Goal: Answer question/provide support: Share knowledge or assist other users

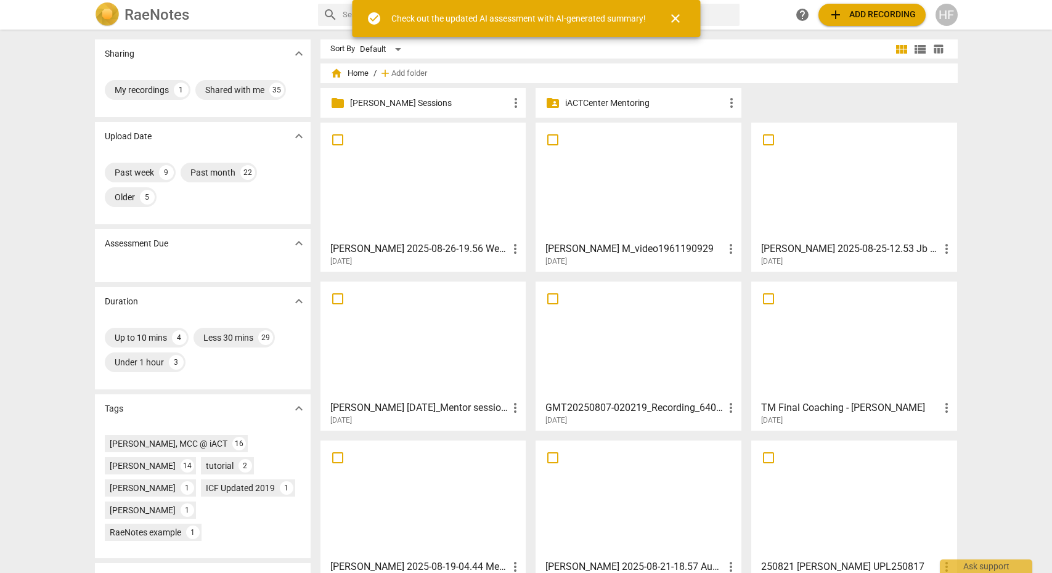
click at [436, 96] on div "folder [PERSON_NAME] Sessions more_vert" at bounding box center [423, 103] width 206 height 30
click at [435, 105] on p "[PERSON_NAME] Sessions" at bounding box center [429, 103] width 159 height 13
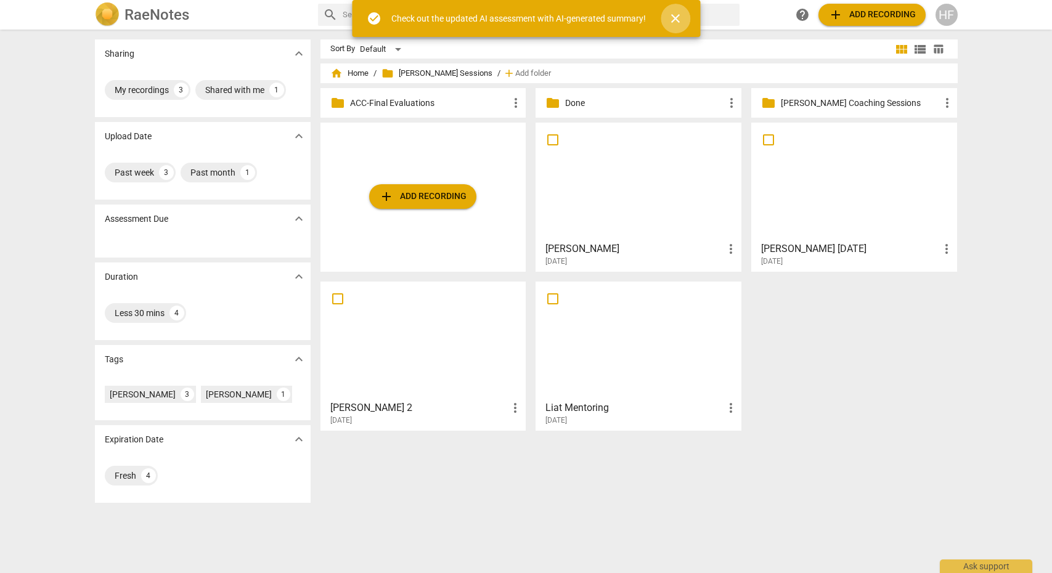
click at [678, 20] on span "close" at bounding box center [675, 18] width 15 height 15
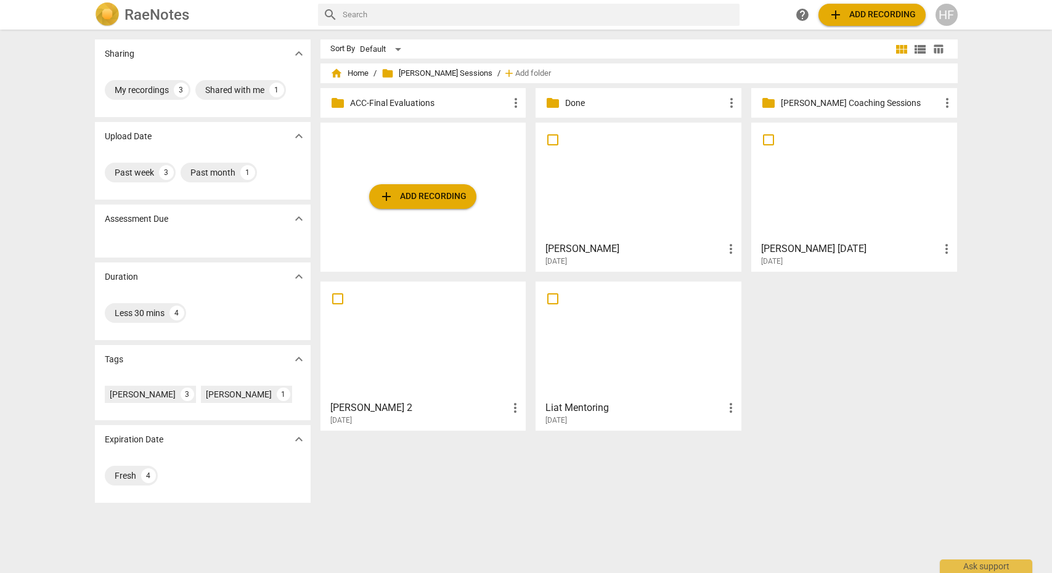
click at [828, 254] on h3 "[PERSON_NAME] [DATE]" at bounding box center [850, 249] width 178 height 15
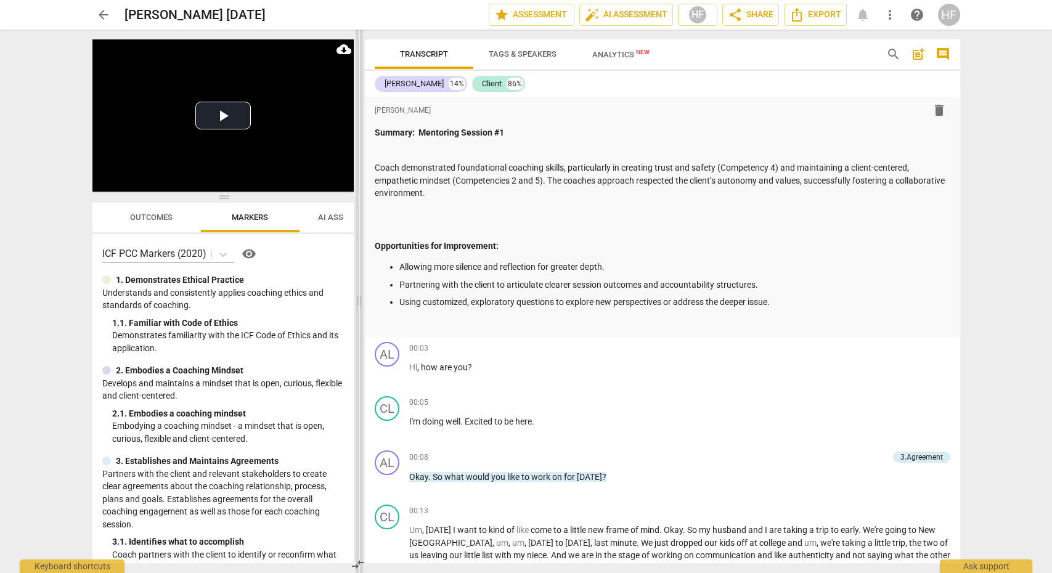
drag, startPoint x: 525, startPoint y: 301, endPoint x: 356, endPoint y: 287, distance: 169.5
click at [356, 287] on span at bounding box center [359, 302] width 7 height 544
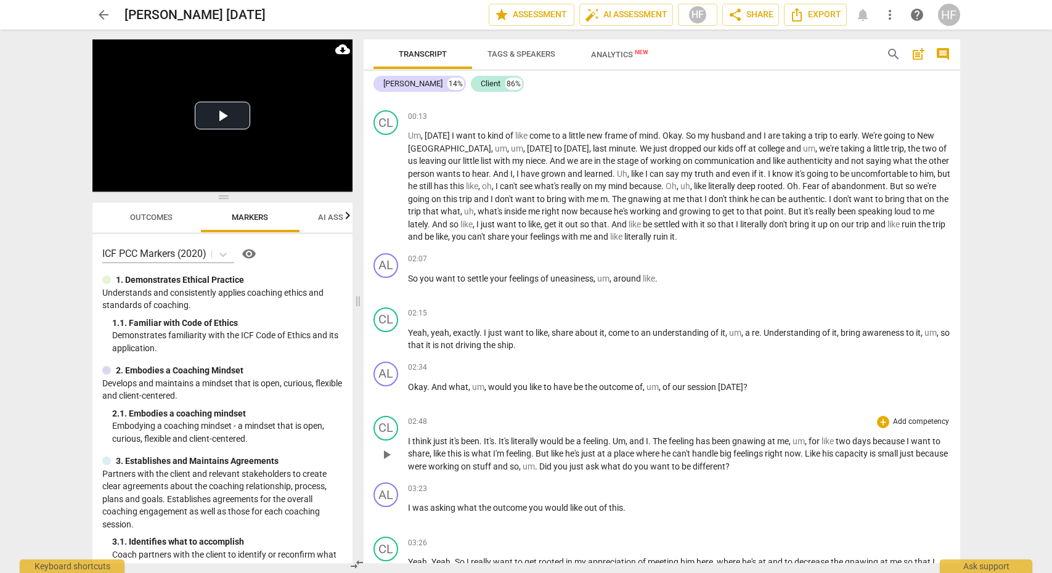
scroll to position [398, 0]
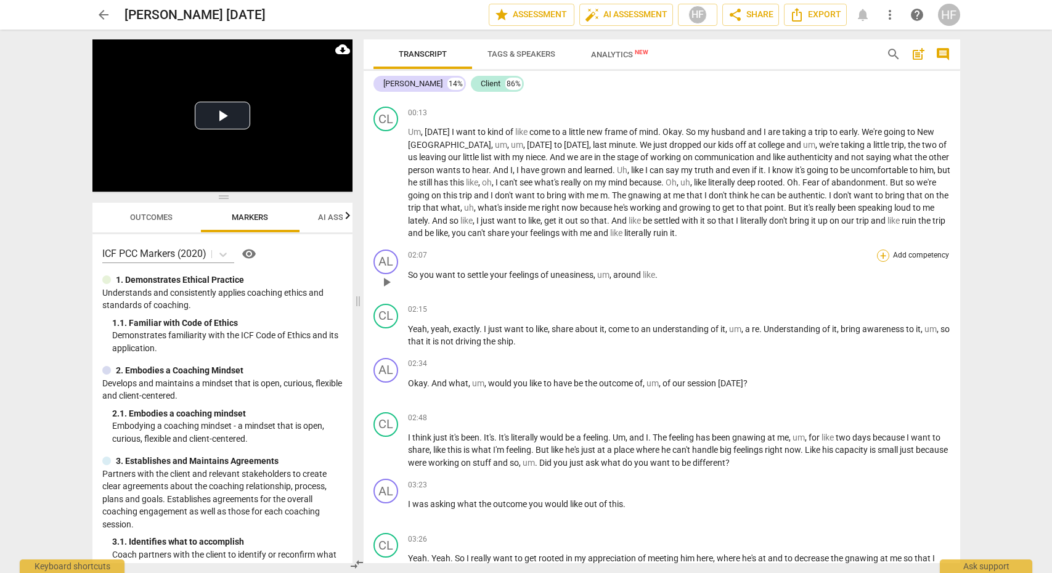
click at [878, 251] on div "+" at bounding box center [883, 256] width 12 height 12
click at [970, 273] on b "6.Listening" at bounding box center [959, 272] width 37 height 15
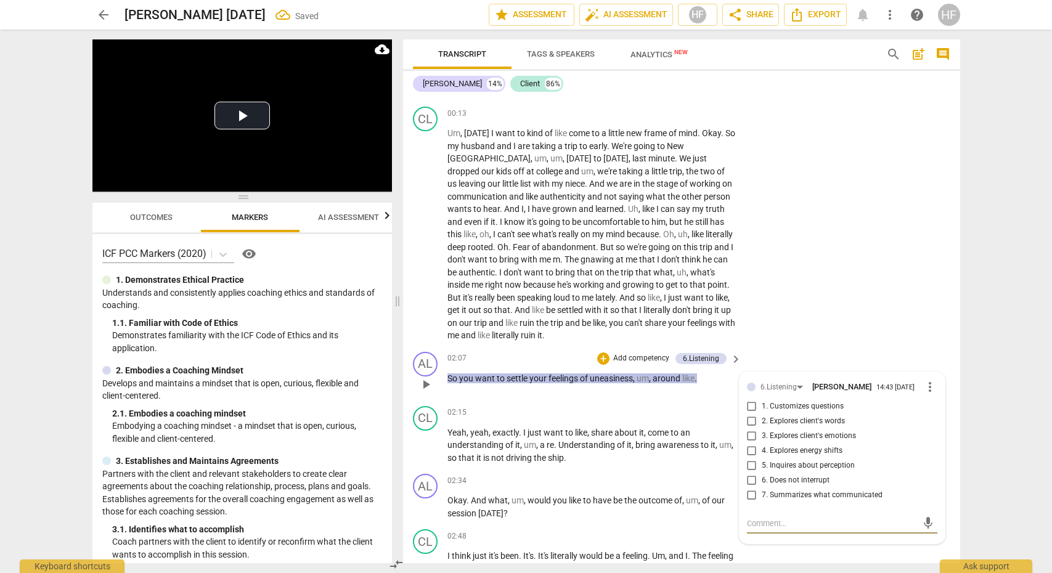
click at [754, 488] on input "7. Summarizes what communicated" at bounding box center [752, 495] width 20 height 15
checkbox input "true"
click at [841, 258] on div "CL play_arrow pause 00:13 + Add competency keyboard_arrow_right Um , [DATE] I w…" at bounding box center [681, 224] width 557 height 245
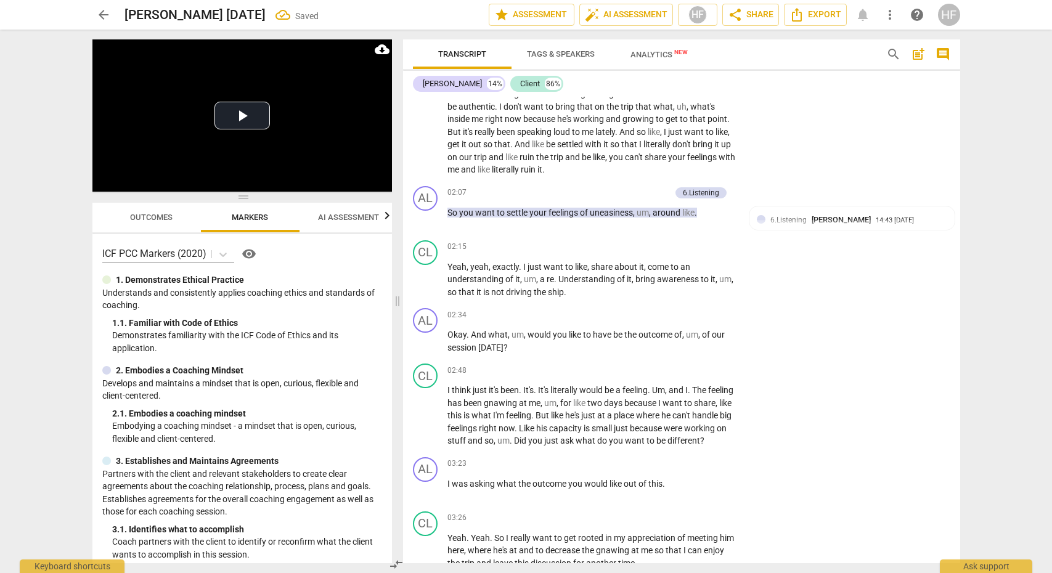
scroll to position [580, 0]
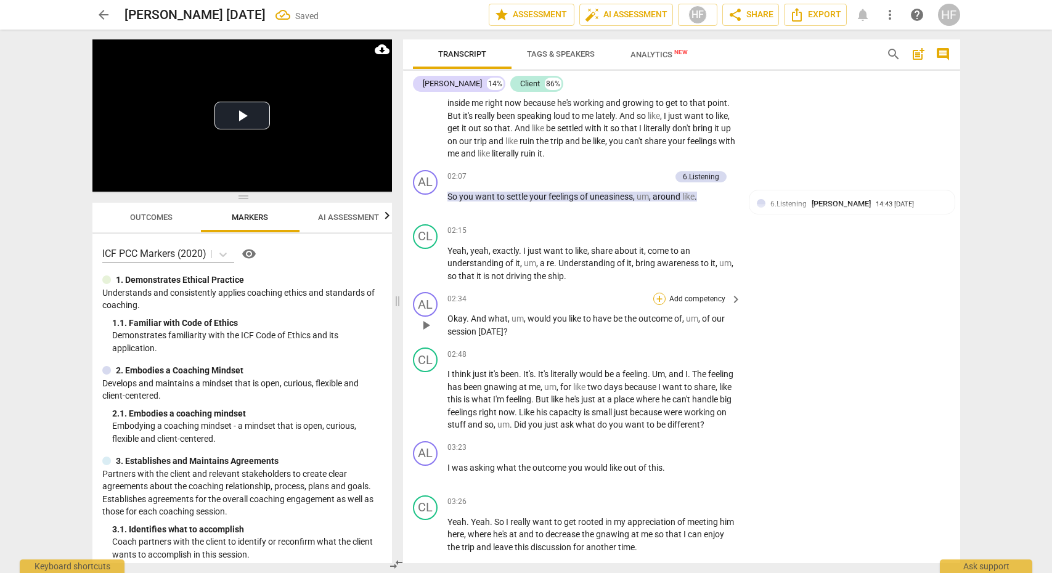
click at [662, 293] on div "+" at bounding box center [659, 299] width 12 height 12
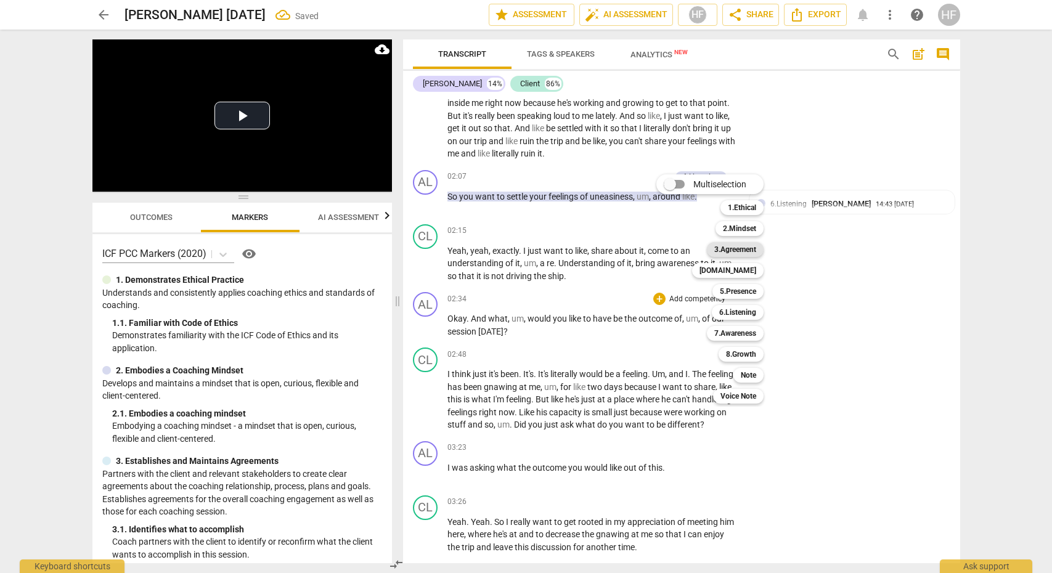
click at [751, 251] on b "3.Agreement" at bounding box center [735, 249] width 42 height 15
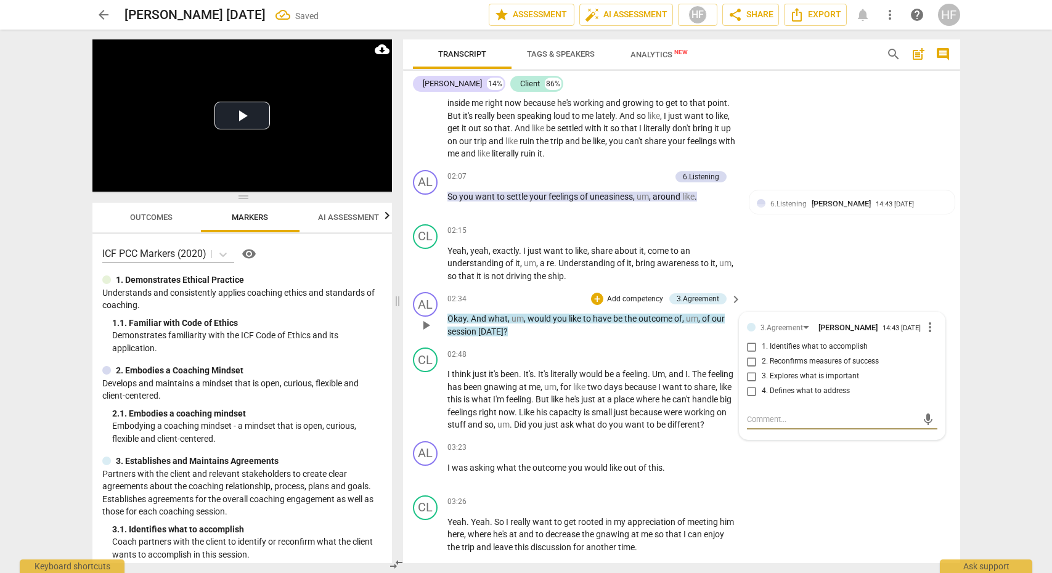
click at [753, 343] on input "1. Identifies what to accomplish" at bounding box center [752, 347] width 20 height 15
checkbox input "true"
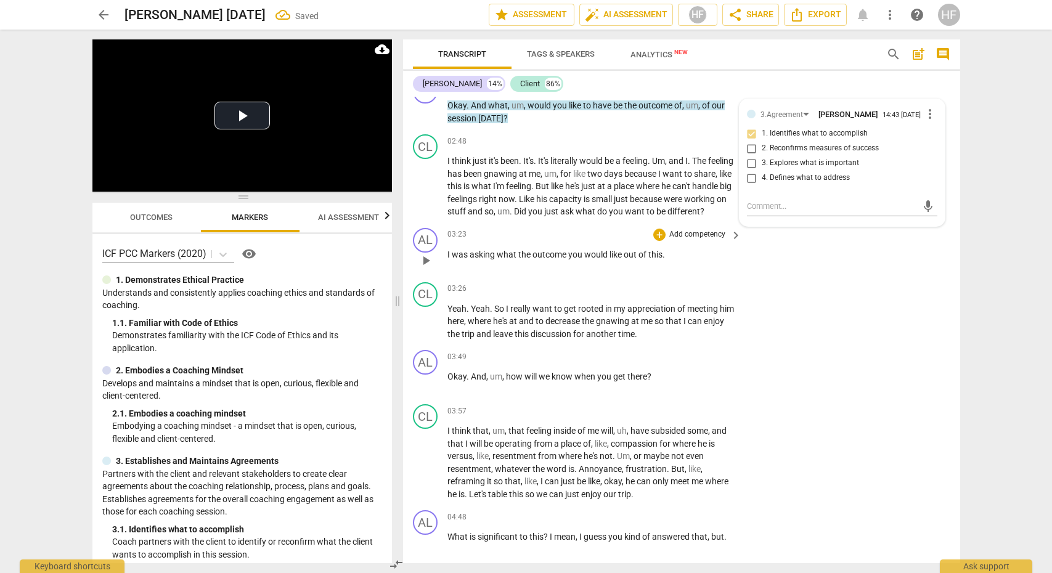
scroll to position [794, 0]
click at [658, 233] on div "+" at bounding box center [659, 233] width 12 height 12
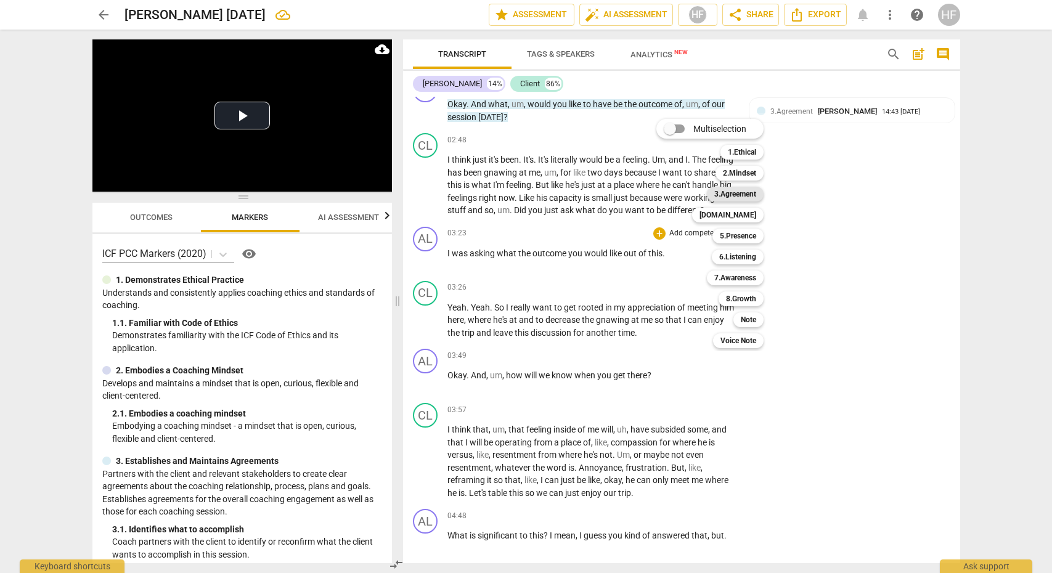
click at [746, 195] on b "3.Agreement" at bounding box center [735, 194] width 42 height 15
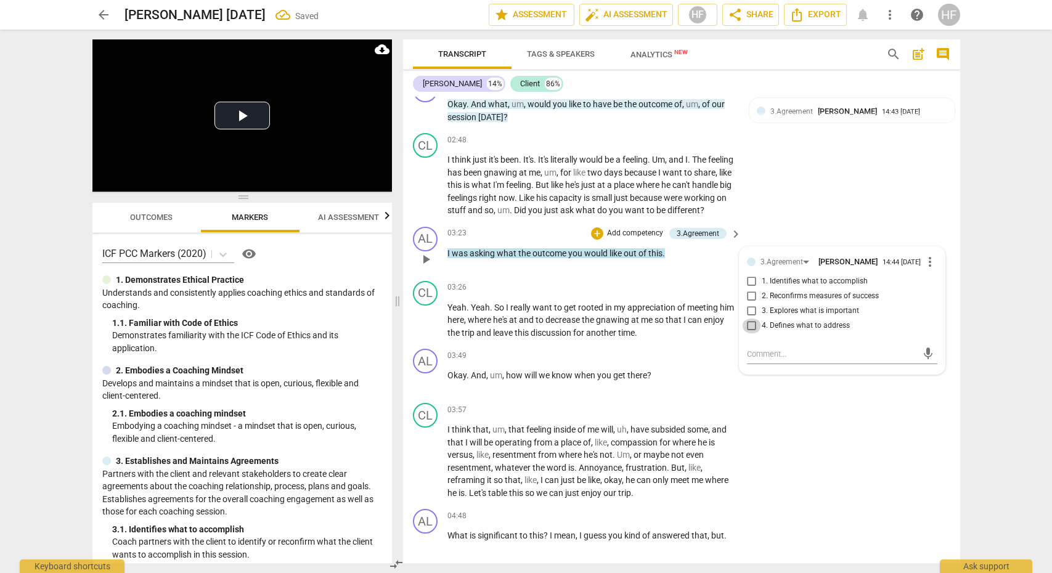
click at [754, 332] on input "4. Defines what to address" at bounding box center [752, 326] width 20 height 15
checkbox input "true"
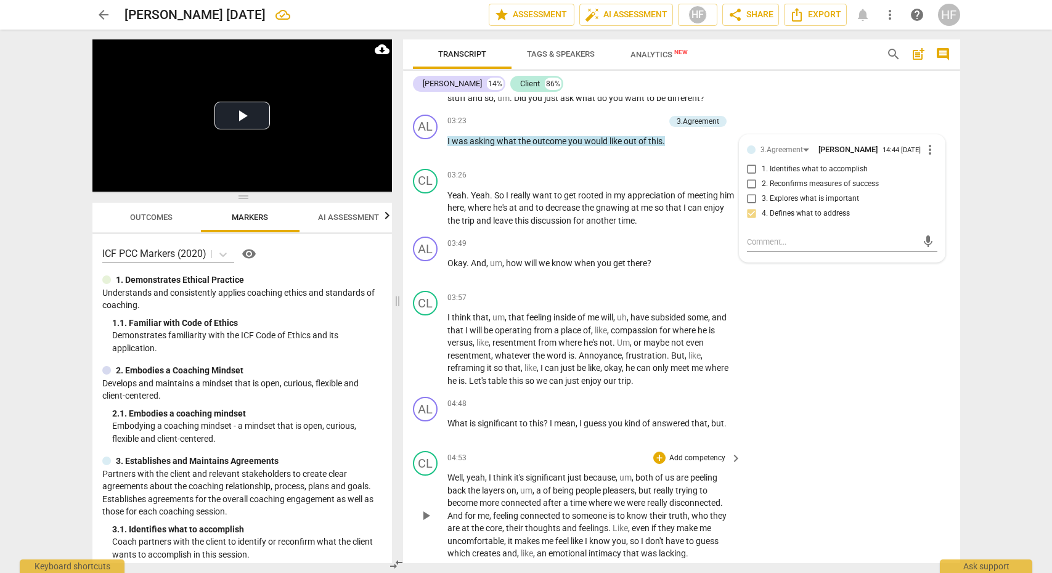
scroll to position [908, 0]
click at [890, 311] on div "CL play_arrow pause 03:57 + Add competency keyboard_arrow_right I think that , …" at bounding box center [681, 338] width 557 height 106
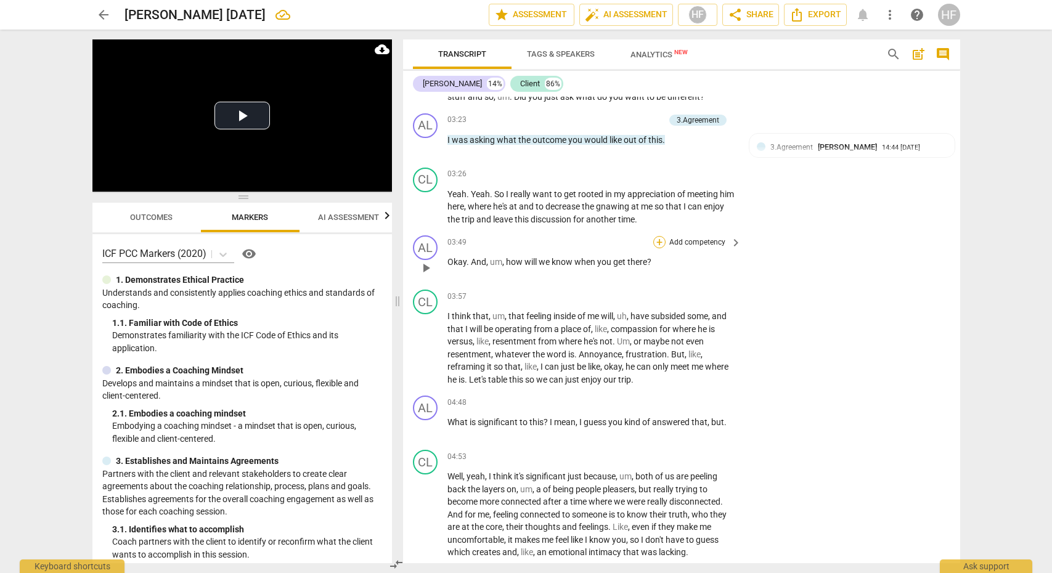
click at [657, 241] on div "+" at bounding box center [659, 242] width 12 height 12
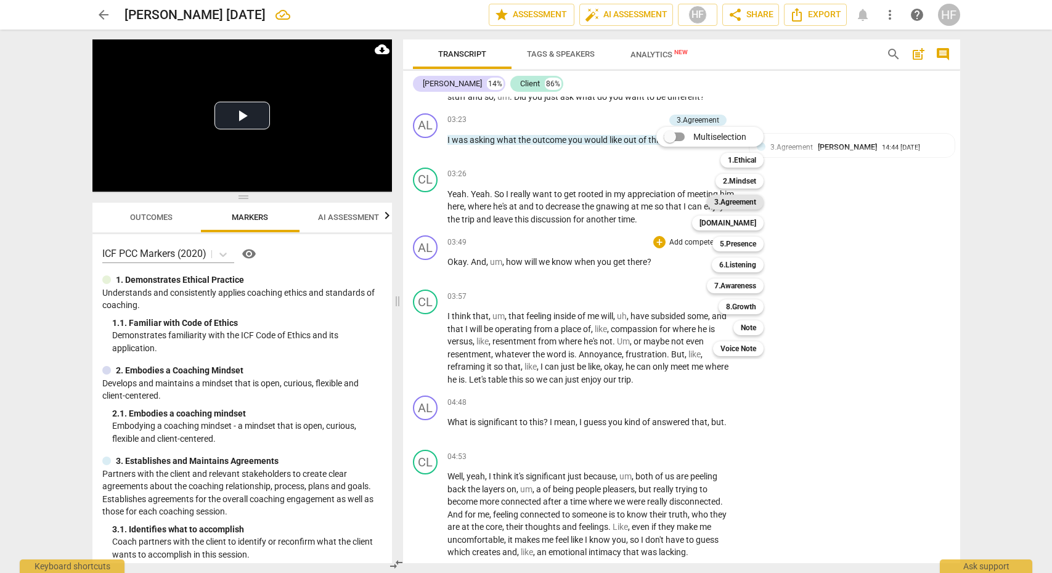
click at [751, 203] on b "3.Agreement" at bounding box center [735, 202] width 42 height 15
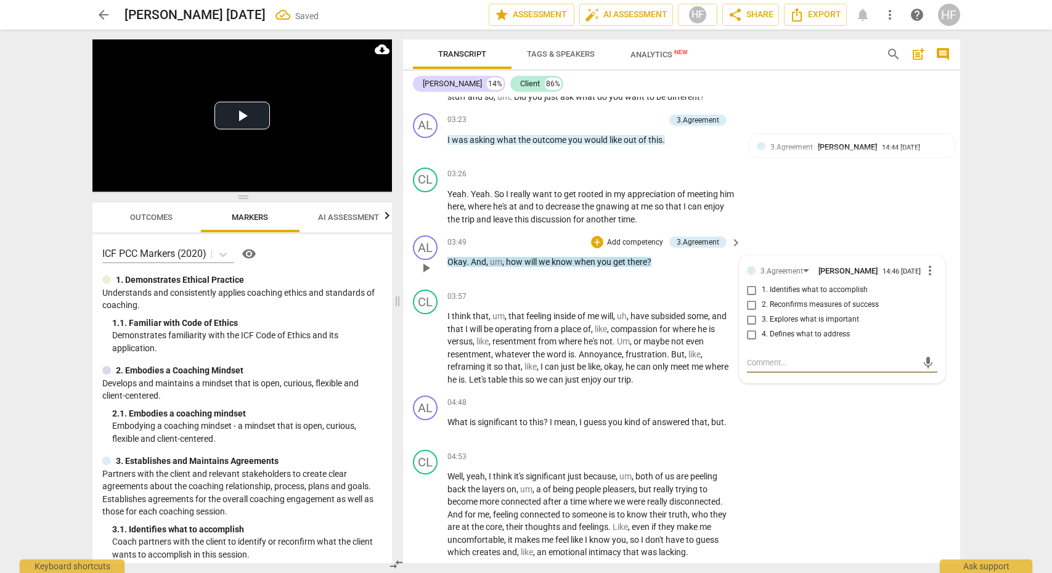
click at [747, 304] on input "2. Reconfirms measures of success" at bounding box center [752, 305] width 20 height 15
checkbox input "true"
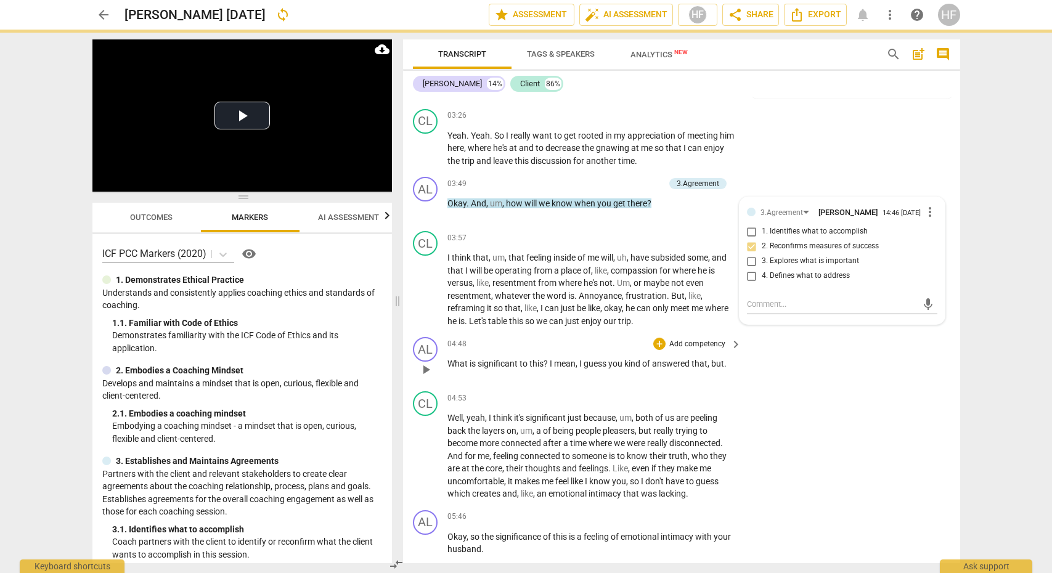
scroll to position [1022, 0]
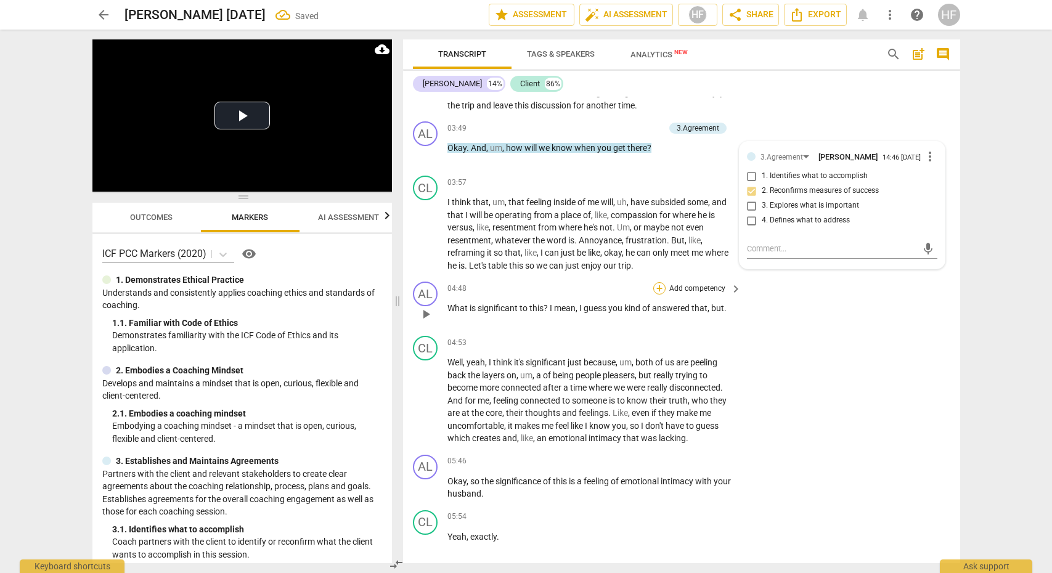
click at [662, 284] on div "+" at bounding box center [659, 288] width 12 height 12
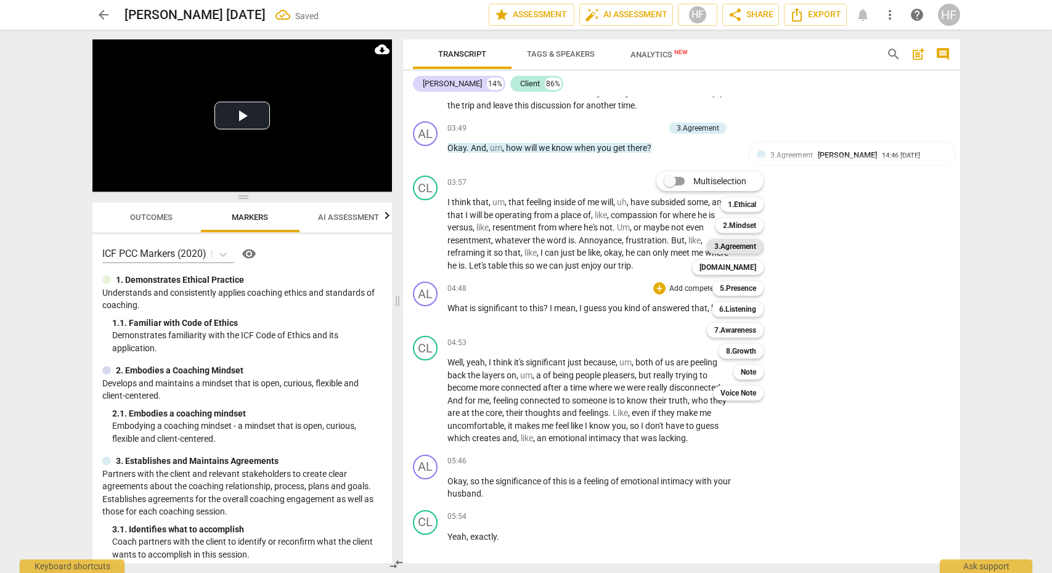
click at [752, 243] on b "3.Agreement" at bounding box center [735, 246] width 42 height 15
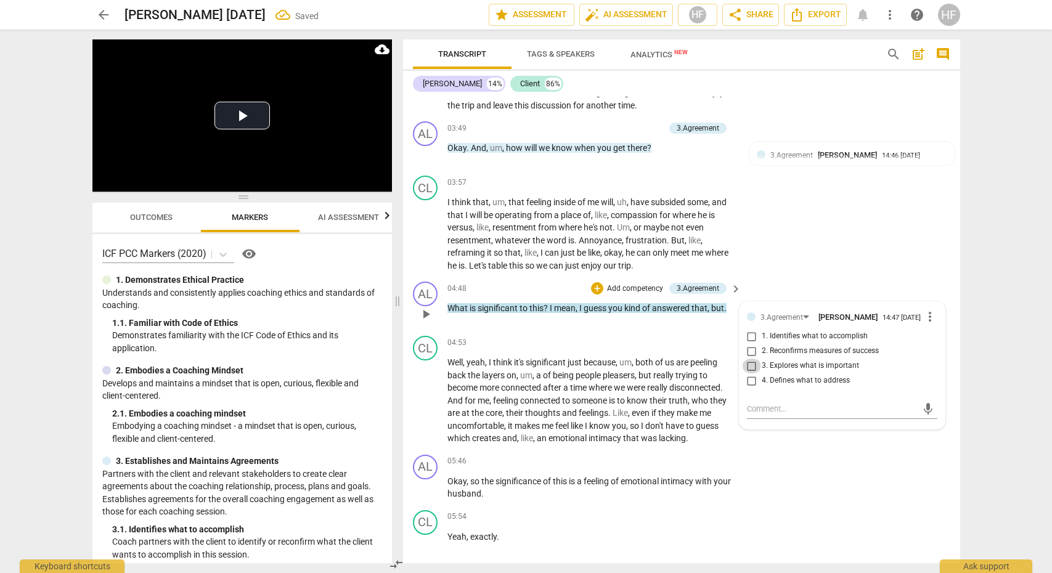
click at [751, 372] on input "3. Explores what is important" at bounding box center [752, 366] width 20 height 15
checkbox input "true"
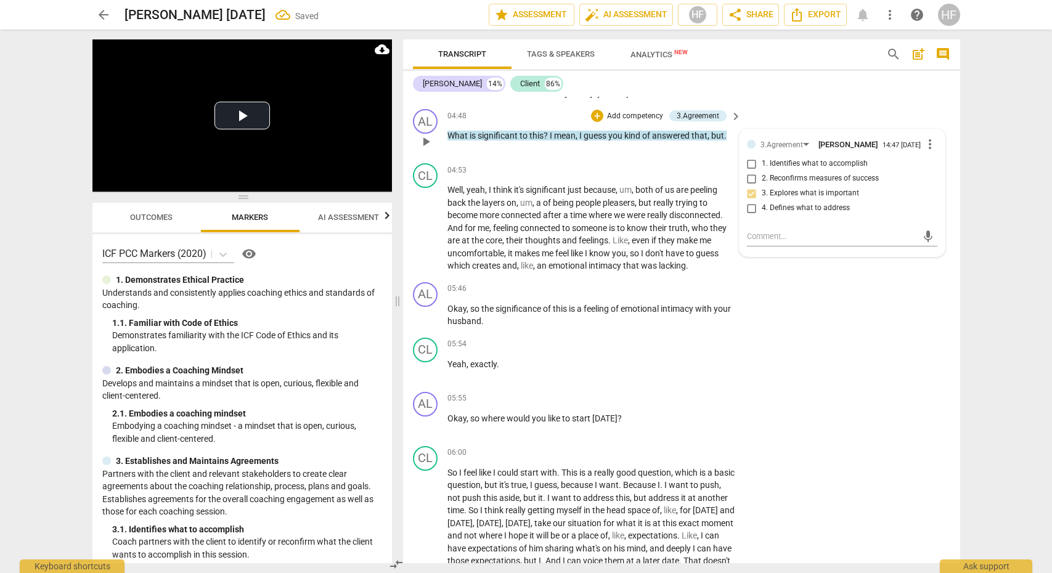
scroll to position [1196, 0]
click at [659, 282] on div "+" at bounding box center [659, 287] width 12 height 12
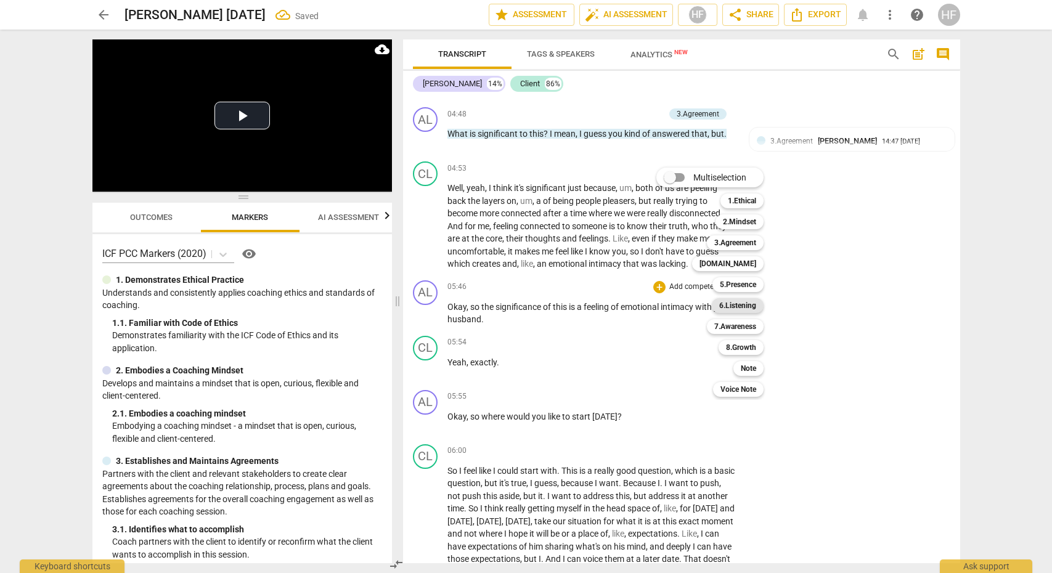
click at [748, 303] on b "6.Listening" at bounding box center [737, 305] width 37 height 15
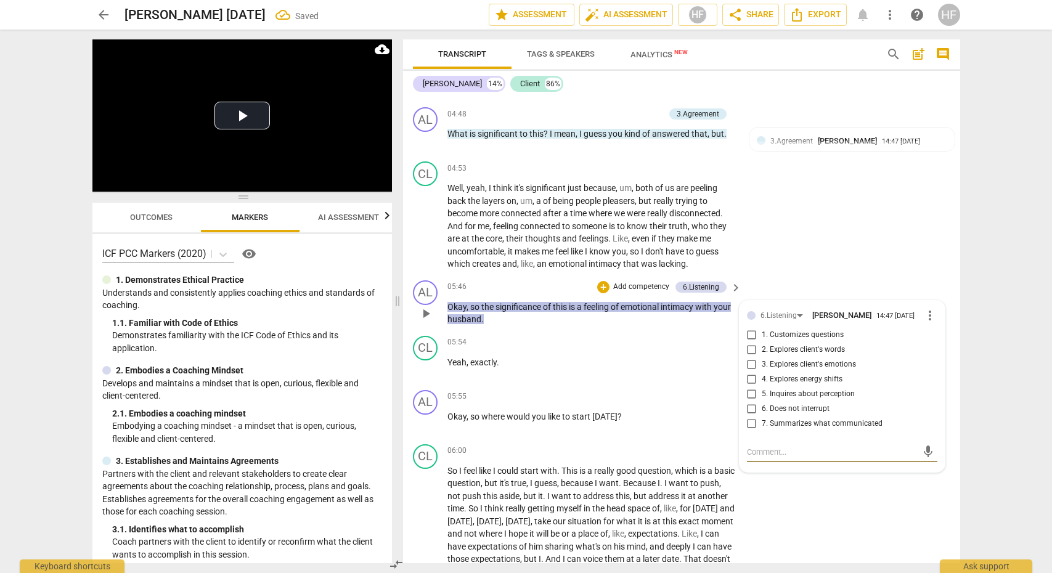
click at [754, 425] on input "7. Summarizes what communicated" at bounding box center [752, 424] width 20 height 15
checkbox input "true"
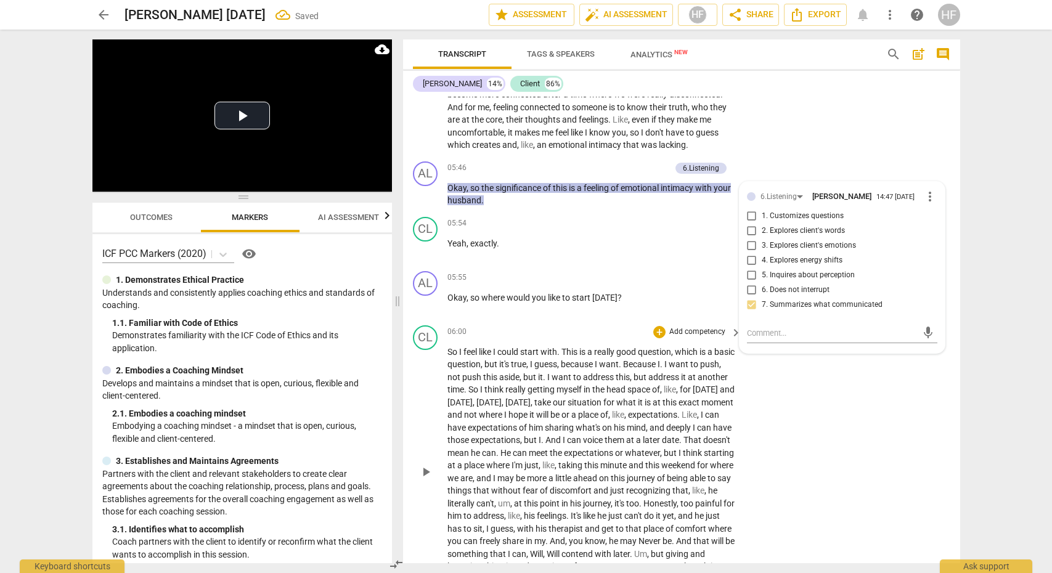
scroll to position [1316, 0]
click at [657, 271] on div "+" at bounding box center [659, 277] width 12 height 12
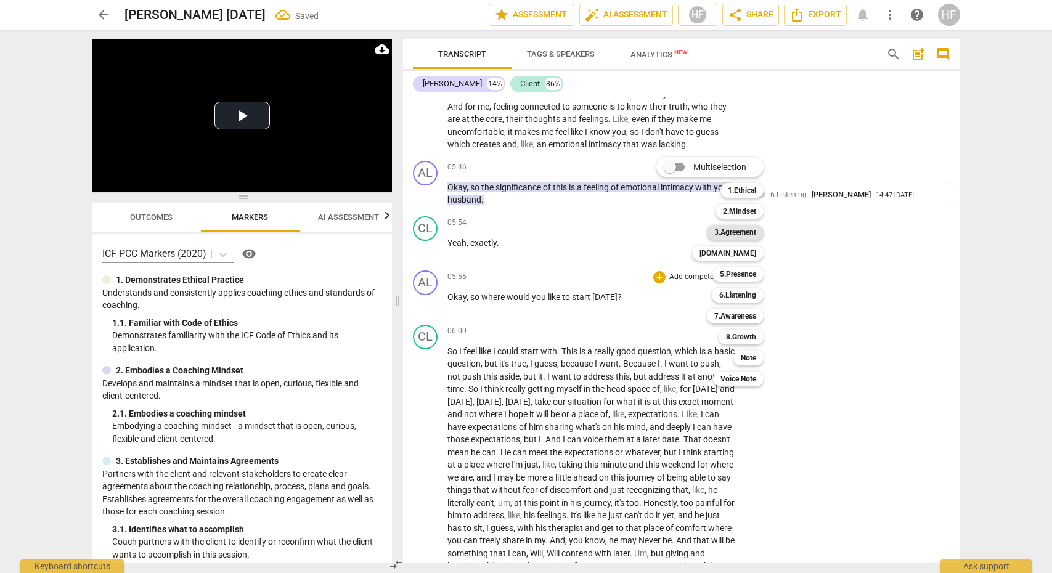
click at [744, 227] on b "3.Agreement" at bounding box center [735, 232] width 42 height 15
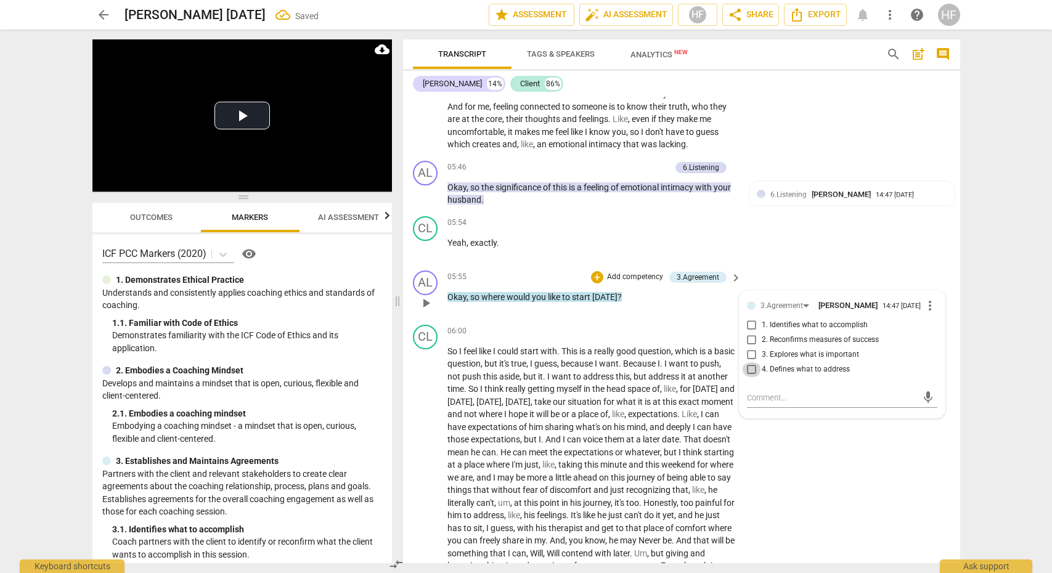
click at [754, 365] on input "4. Defines what to address" at bounding box center [752, 369] width 20 height 15
checkbox input "false"
click at [925, 301] on span "more_vert" at bounding box center [930, 305] width 15 height 15
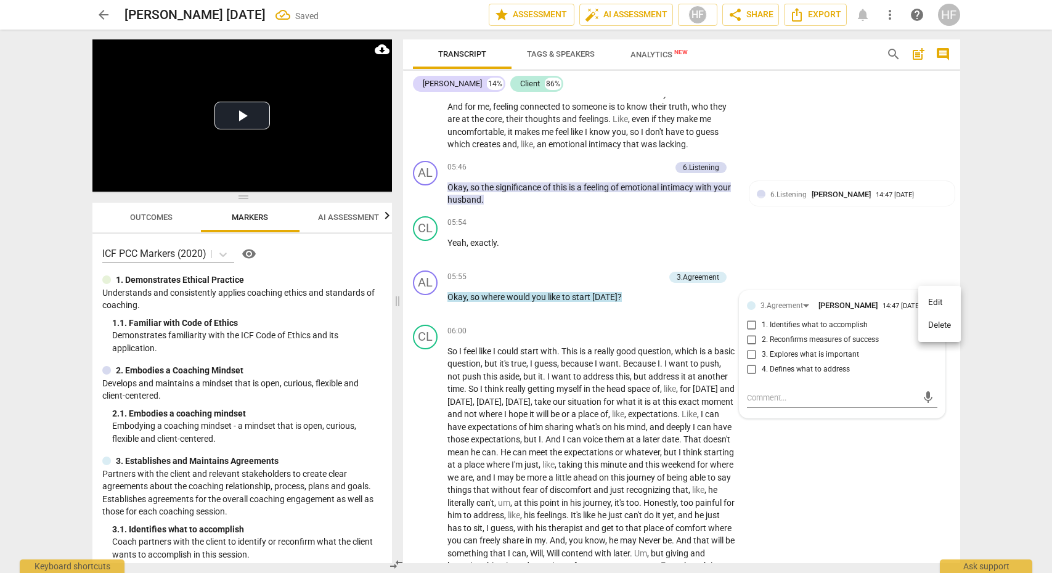
click at [947, 328] on li "Delete" at bounding box center [939, 325] width 43 height 23
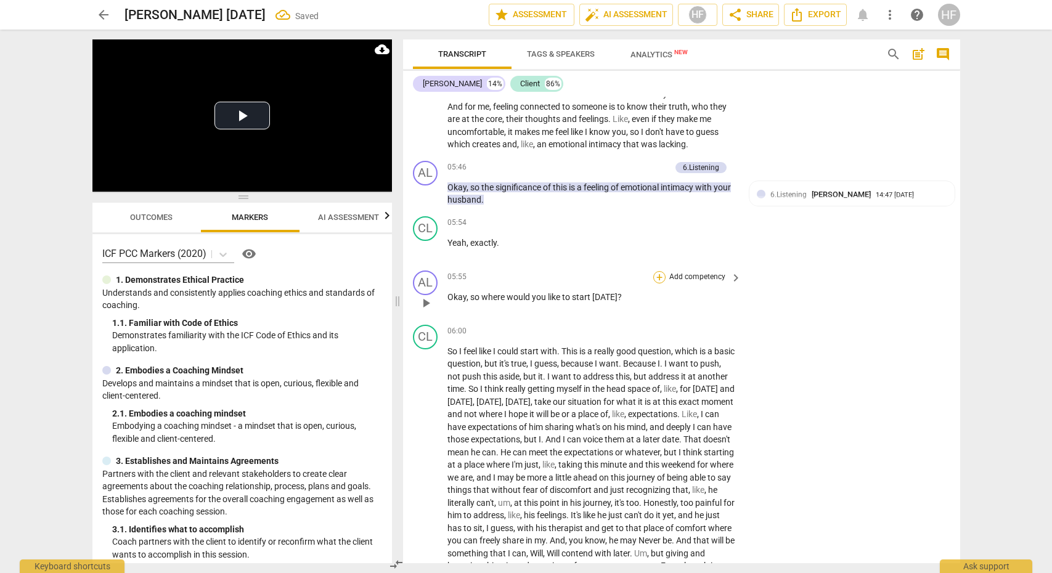
click at [662, 272] on div "+" at bounding box center [659, 277] width 12 height 12
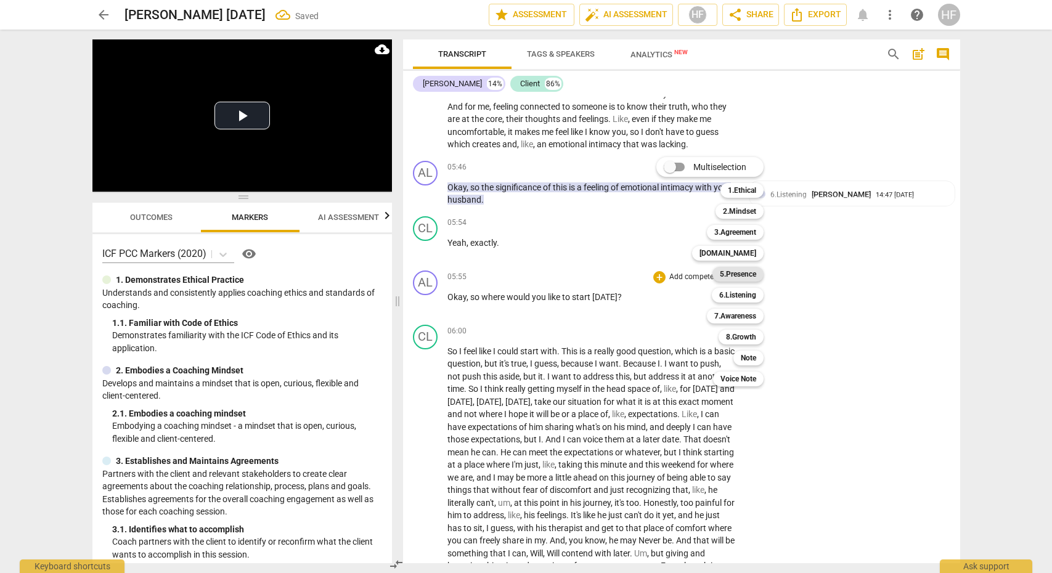
click at [746, 276] on b "5.Presence" at bounding box center [738, 274] width 36 height 15
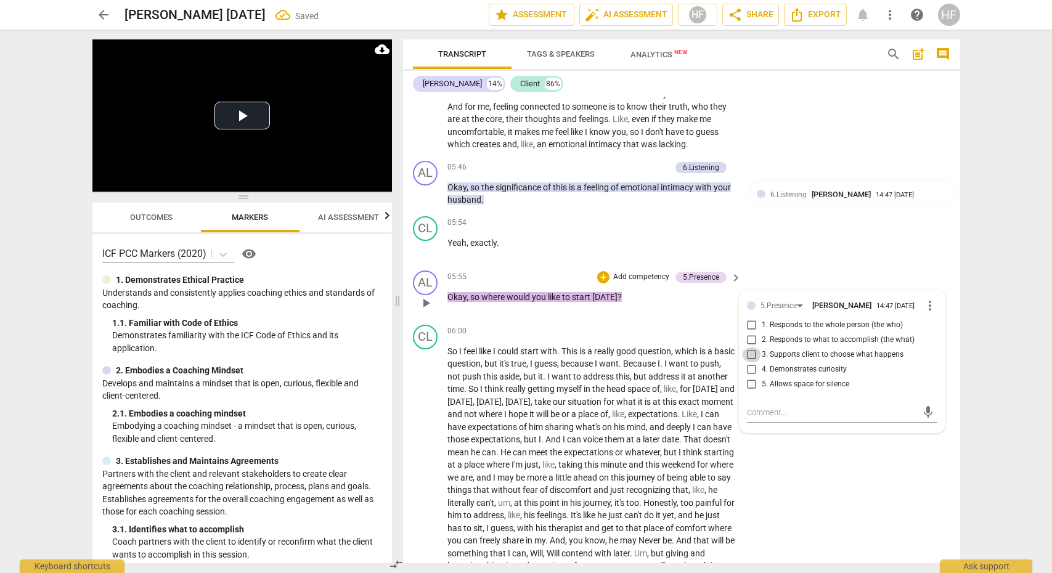
drag, startPoint x: 750, startPoint y: 353, endPoint x: 755, endPoint y: 383, distance: 30.0
click at [750, 353] on input "3. Supports client to choose what happens" at bounding box center [752, 355] width 20 height 15
checkbox input "true"
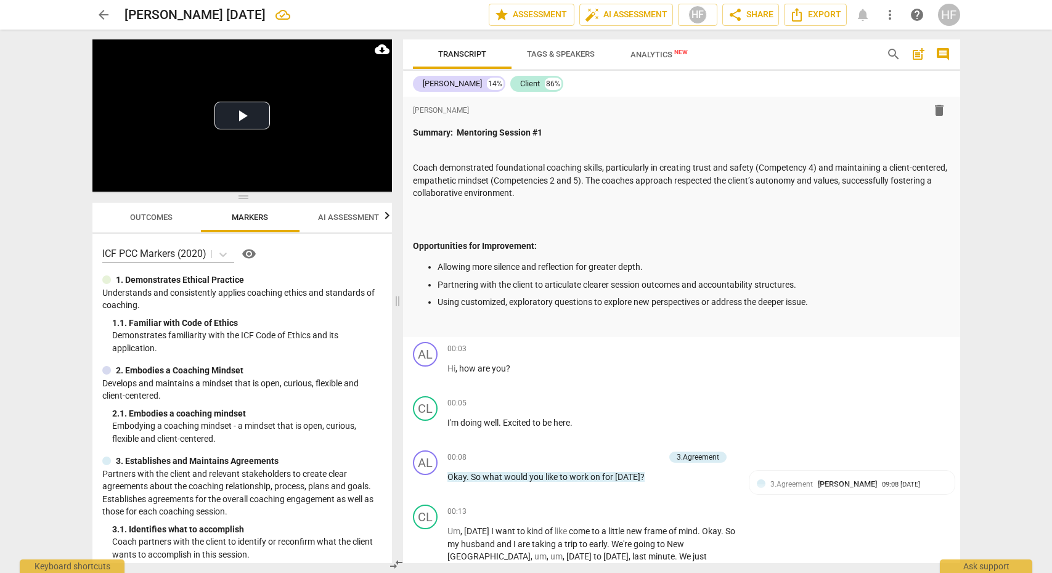
scroll to position [0, 0]
click at [444, 215] on div "Summary: Mentoring Session #1 Coach demonstrated foundational coaching skills, …" at bounding box center [681, 227] width 537 height 203
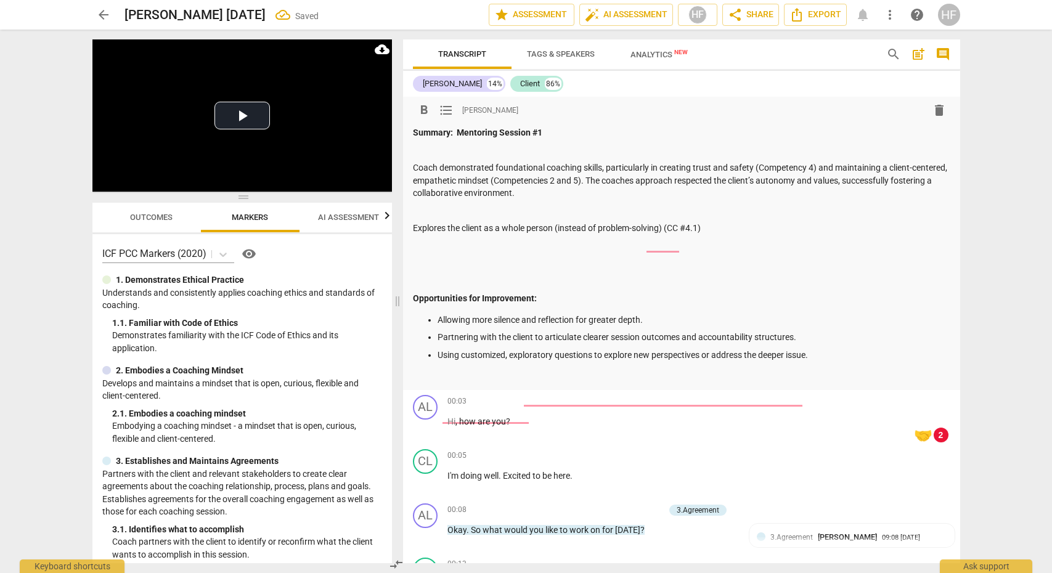
click at [475, 240] on p at bounding box center [681, 246] width 537 height 13
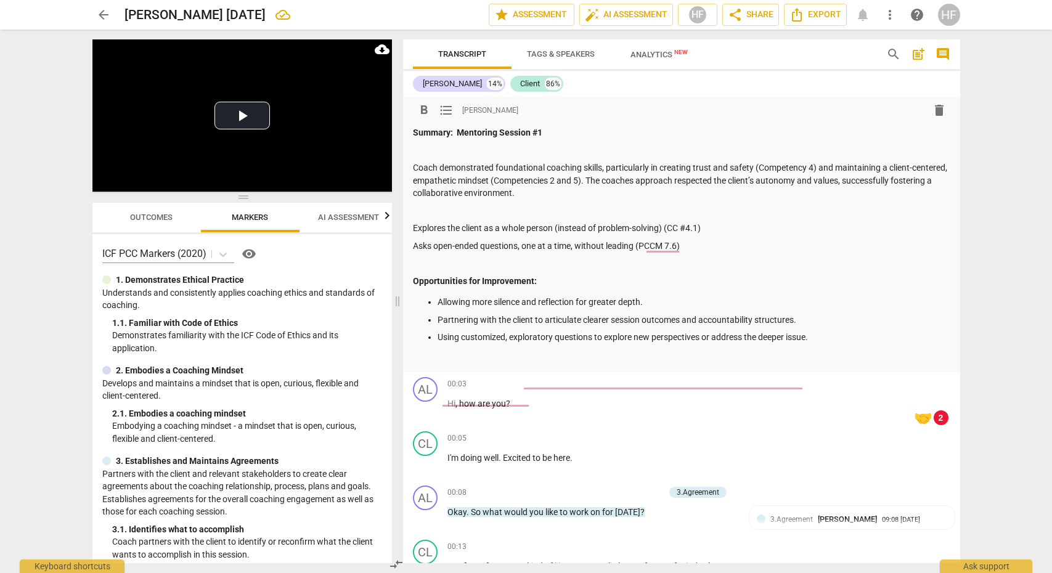
click at [710, 248] on p "Asks open-ended questions, one at a time, without leading (PCCM 7.6)" at bounding box center [681, 246] width 537 height 13
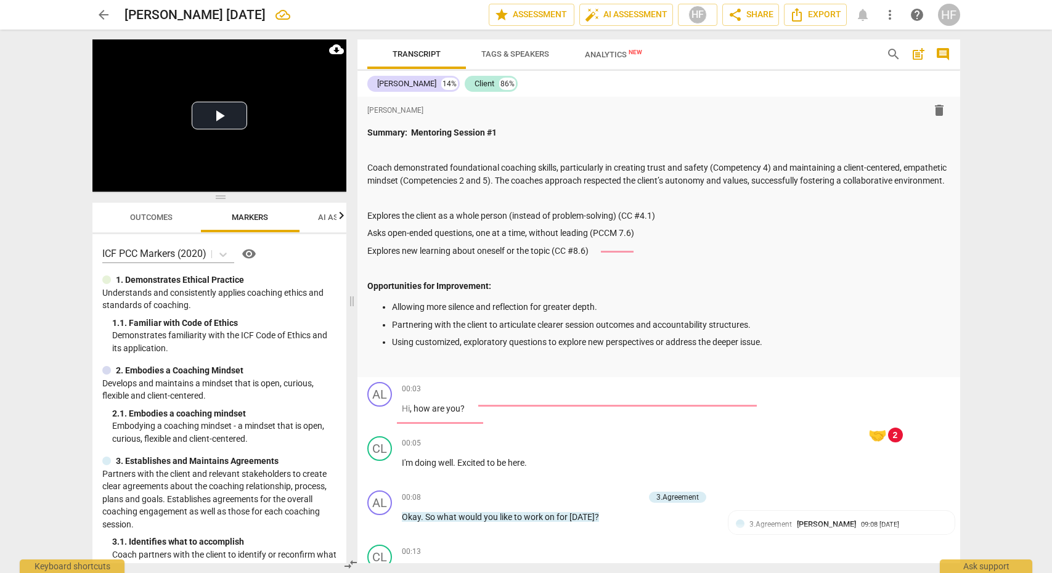
drag, startPoint x: 392, startPoint y: 311, endPoint x: 347, endPoint y: 330, distance: 49.1
click at [348, 311] on span at bounding box center [351, 302] width 7 height 544
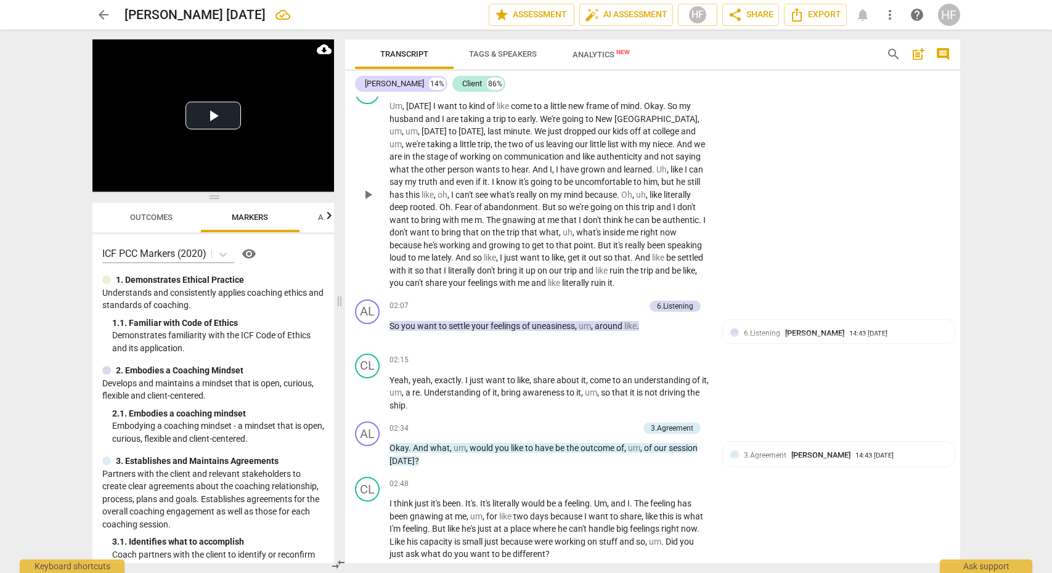
scroll to position [621, 0]
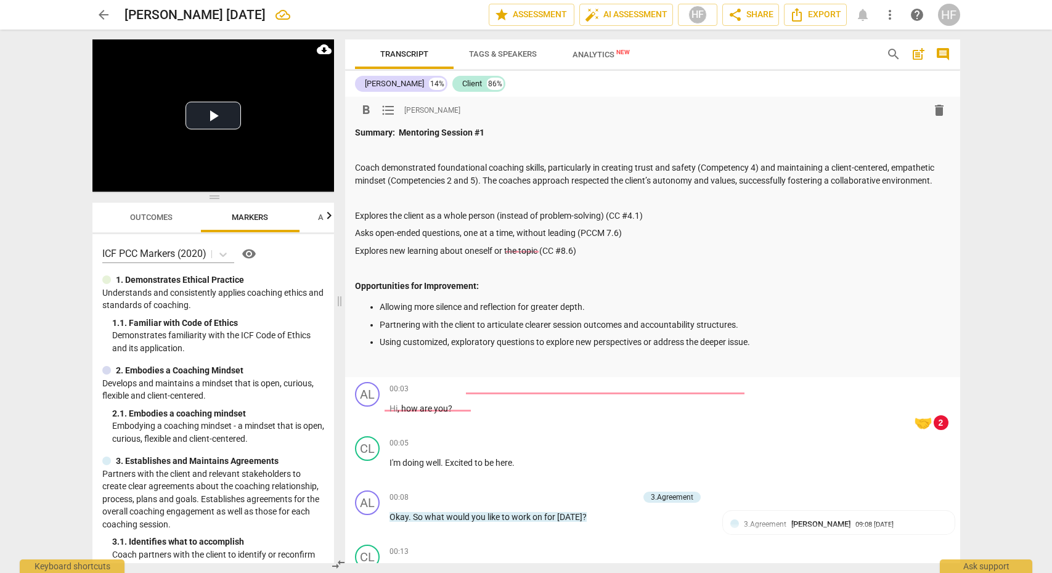
click at [396, 152] on p at bounding box center [652, 150] width 595 height 13
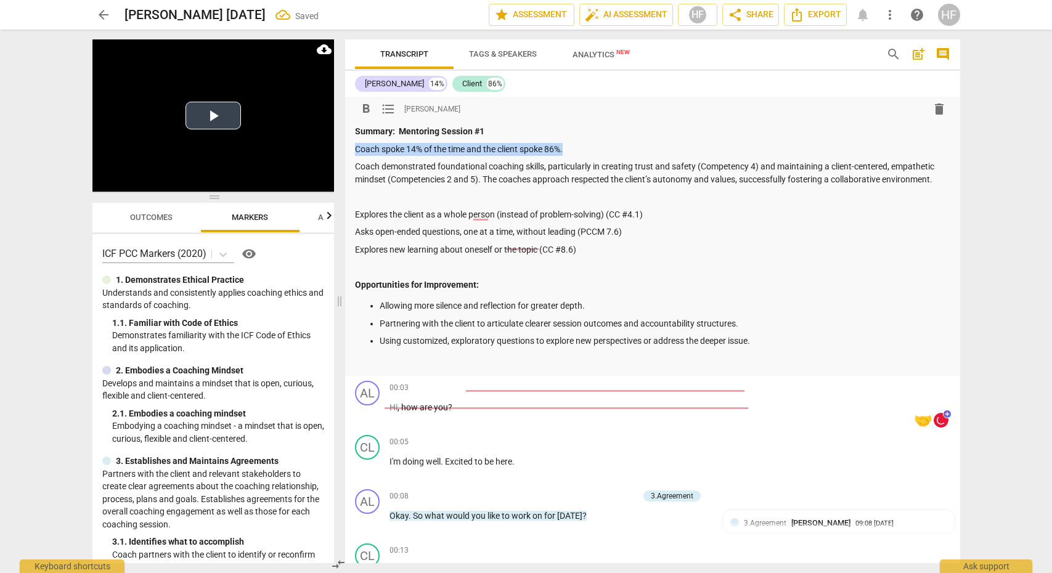
drag, startPoint x: 584, startPoint y: 147, endPoint x: 324, endPoint y: 150, distance: 260.1
click at [324, 150] on div "Play Video move_up Play Current Time 00:00 / Duration Time 19:30 Progress : 0.0…" at bounding box center [526, 302] width 887 height 544
click at [362, 107] on span "format_bold" at bounding box center [366, 109] width 15 height 15
click at [628, 149] on p "Coach spoke 14% of the time and the client spoke 86%." at bounding box center [652, 149] width 595 height 13
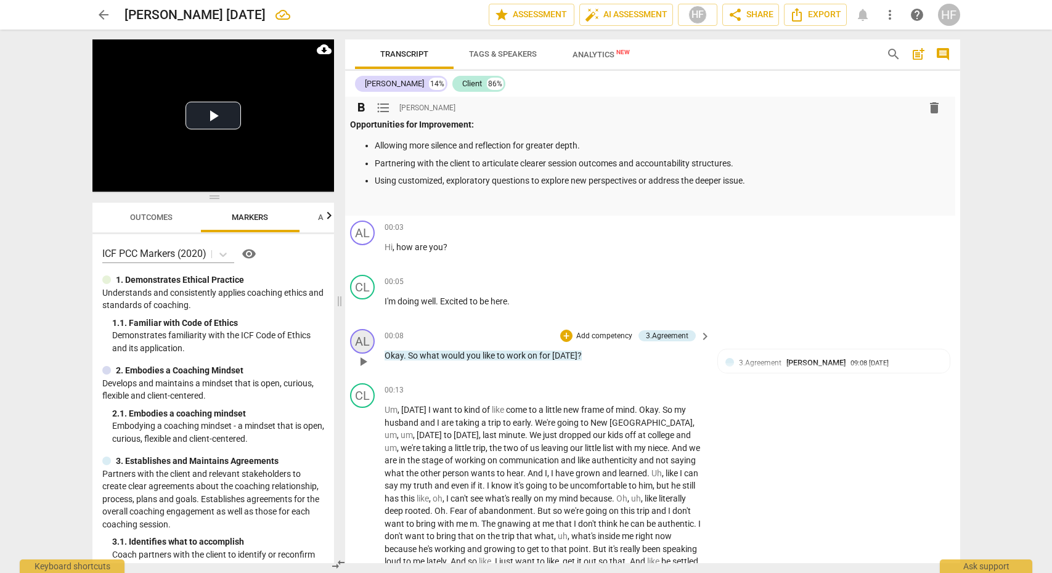
scroll to position [1, 0]
click at [359, 360] on span "play_arrow" at bounding box center [363, 361] width 15 height 15
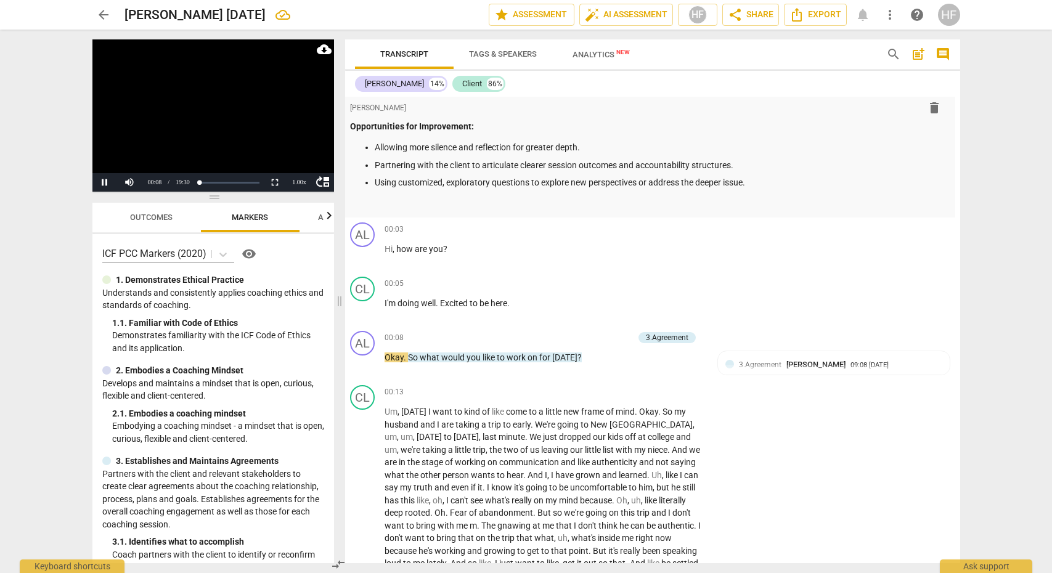
scroll to position [0, 0]
click at [300, 183] on div "1.00 x" at bounding box center [299, 182] width 25 height 18
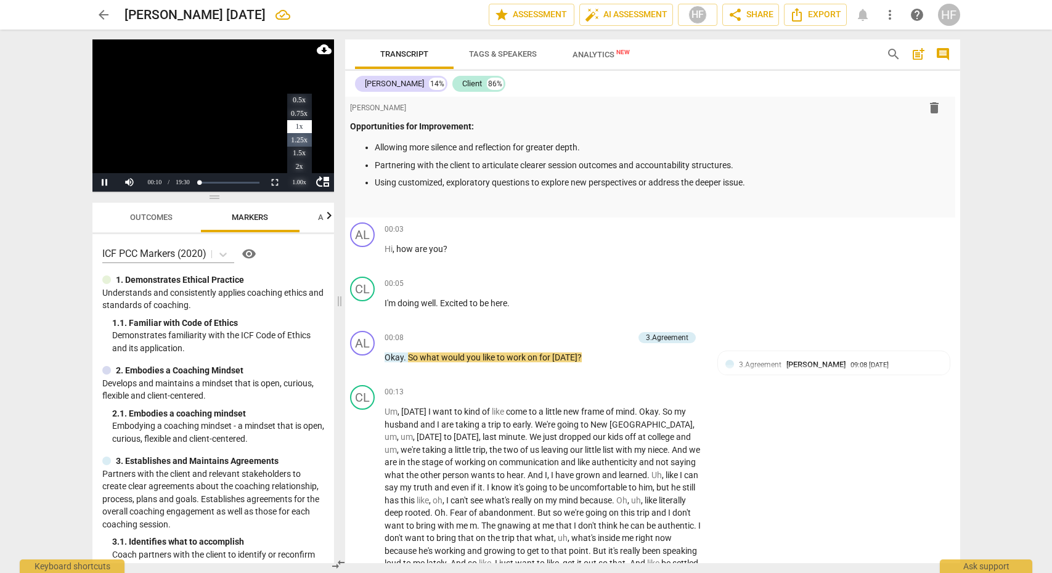
click at [303, 139] on li "1.25x" at bounding box center [299, 140] width 25 height 14
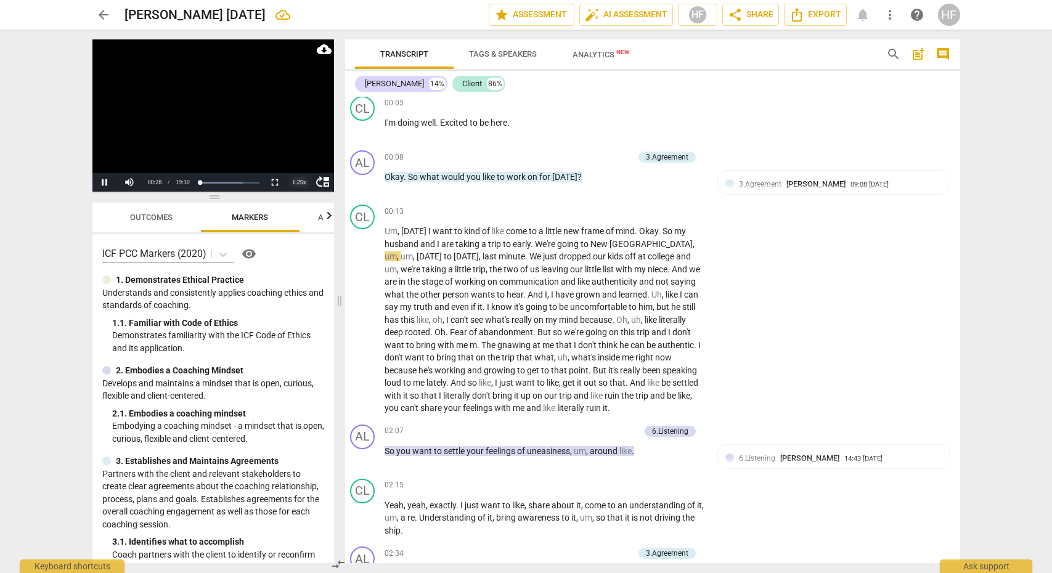
click at [298, 178] on div "1.25 x" at bounding box center [299, 182] width 25 height 18
click at [300, 150] on li "1.5x" at bounding box center [299, 154] width 25 height 14
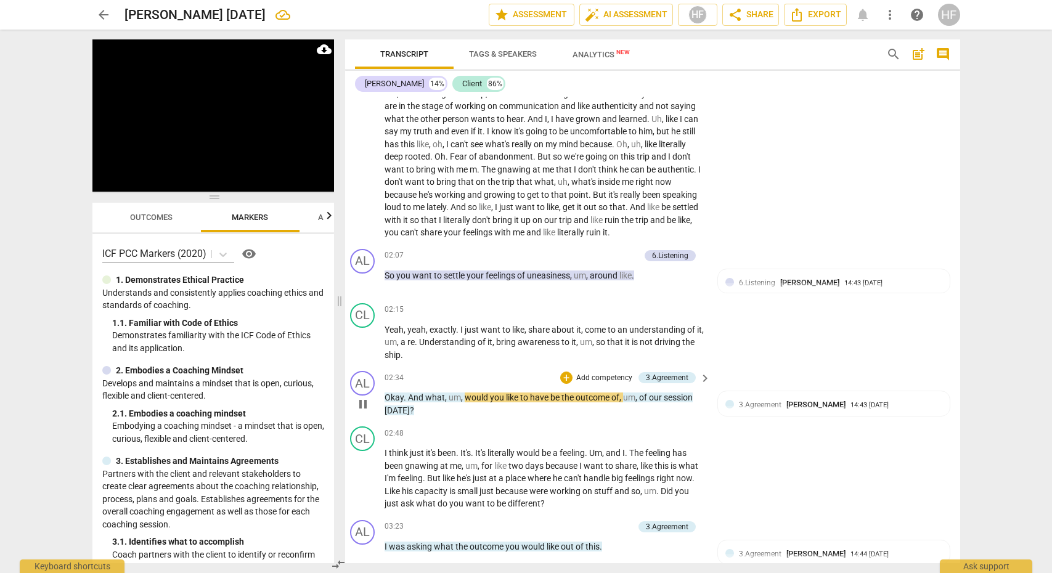
scroll to position [512, 9]
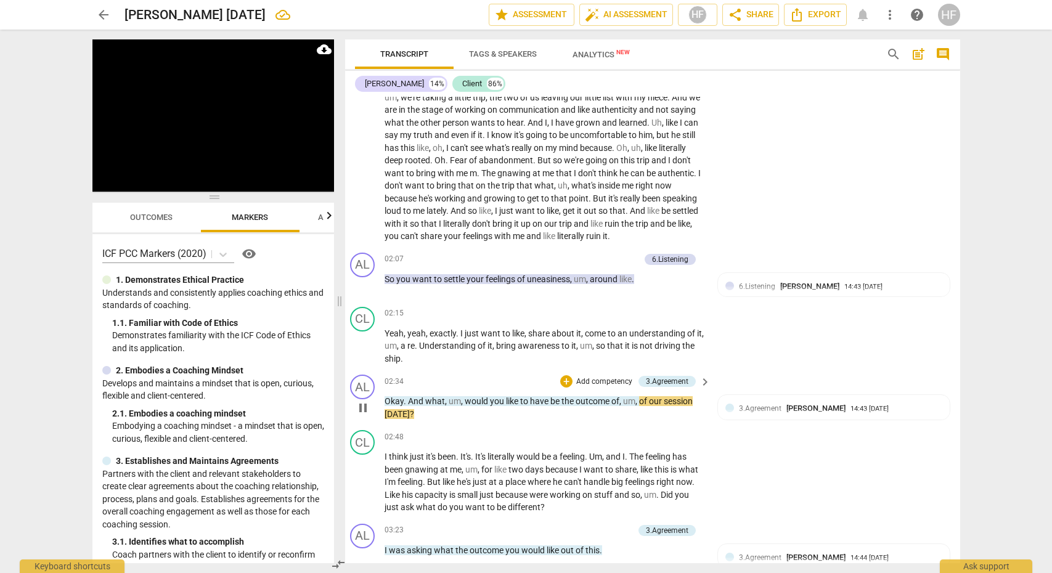
click at [359, 401] on span "pause" at bounding box center [363, 408] width 15 height 15
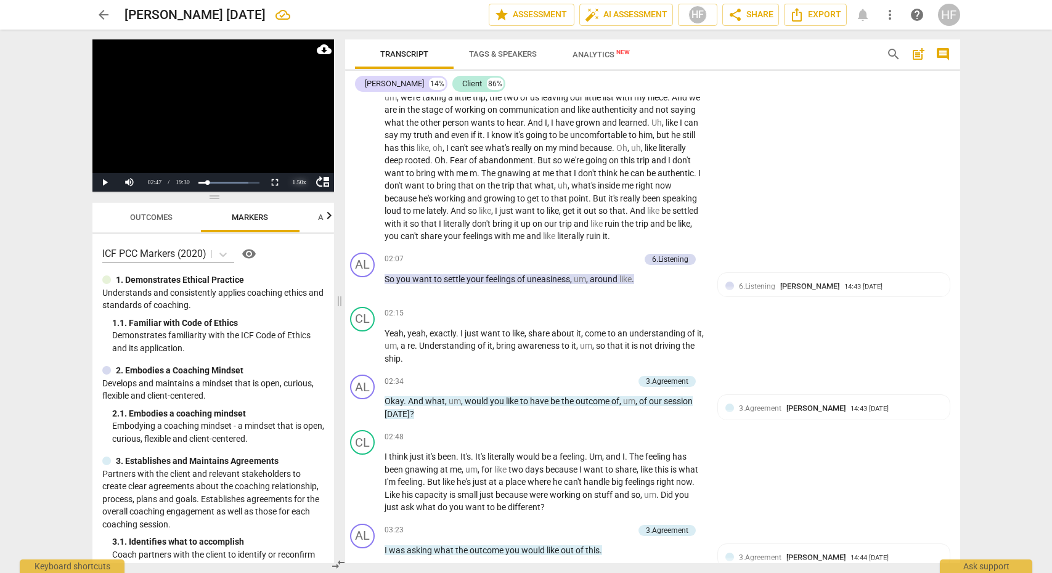
click at [295, 184] on div "1.50 x" at bounding box center [299, 182] width 25 height 18
click at [303, 121] on li "1x" at bounding box center [299, 127] width 25 height 14
click at [361, 339] on span "play_arrow" at bounding box center [363, 346] width 15 height 15
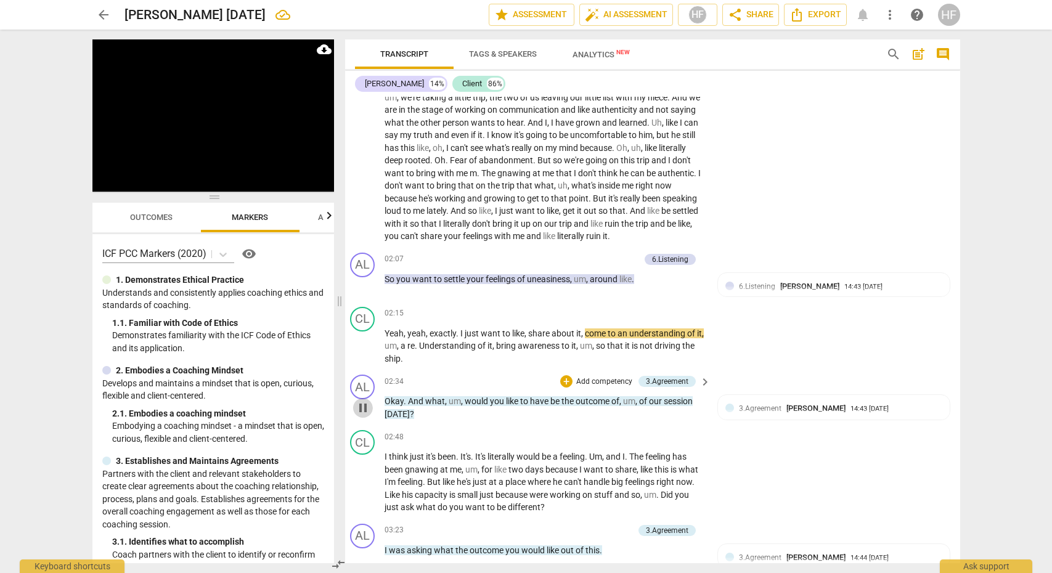
click at [353, 401] on span "pause" at bounding box center [363, 408] width 20 height 15
click at [358, 401] on span "play_arrow" at bounding box center [363, 408] width 15 height 15
click at [362, 401] on span "pause" at bounding box center [363, 408] width 15 height 15
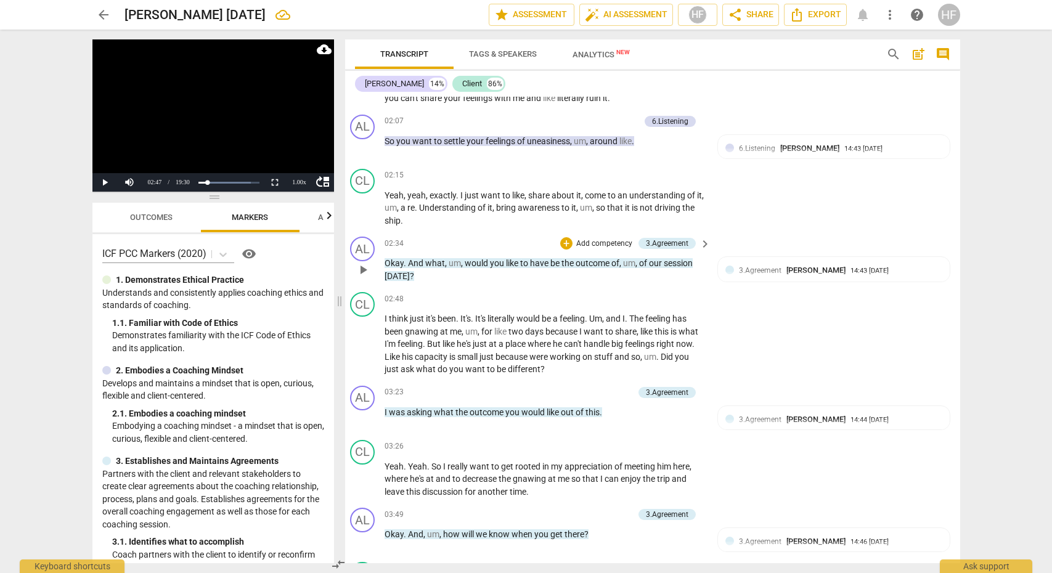
scroll to position [651, 9]
click at [804, 265] on span "[PERSON_NAME]" at bounding box center [815, 269] width 59 height 9
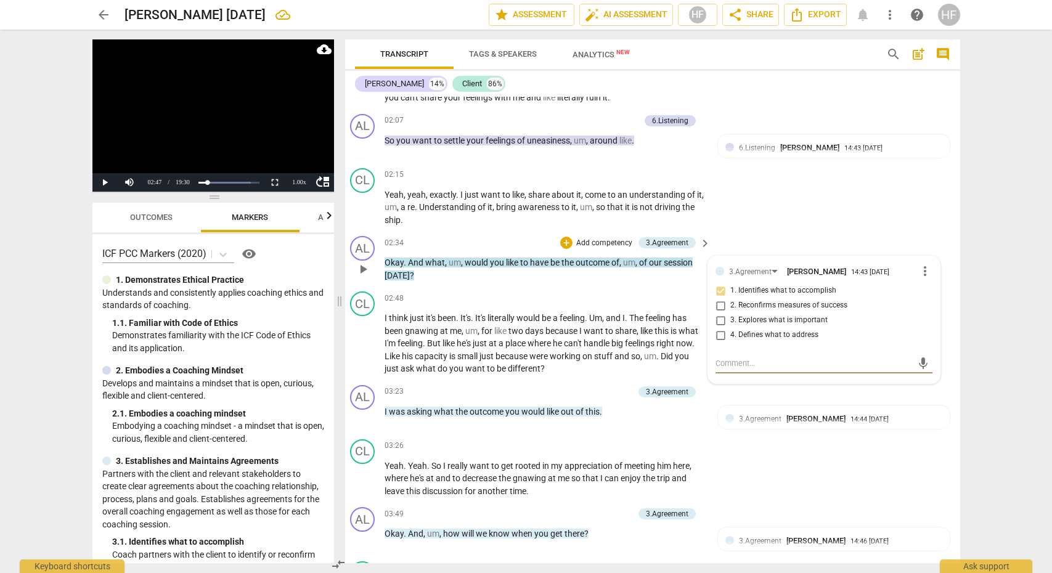
click at [728, 357] on textarea at bounding box center [813, 363] width 197 height 12
type textarea "A"
type textarea "As"
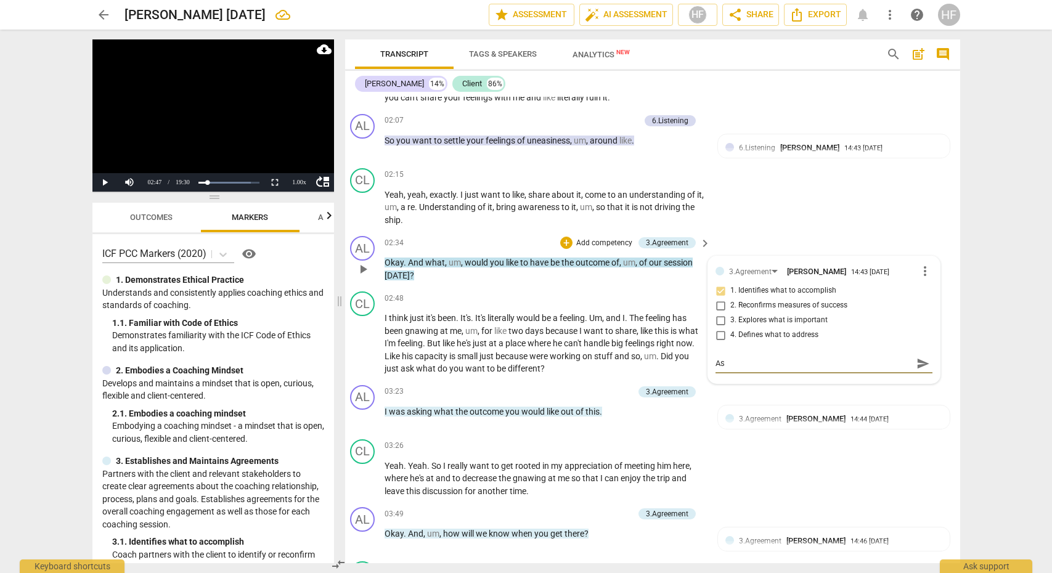
type textarea "Asd"
type textarea "Asdd"
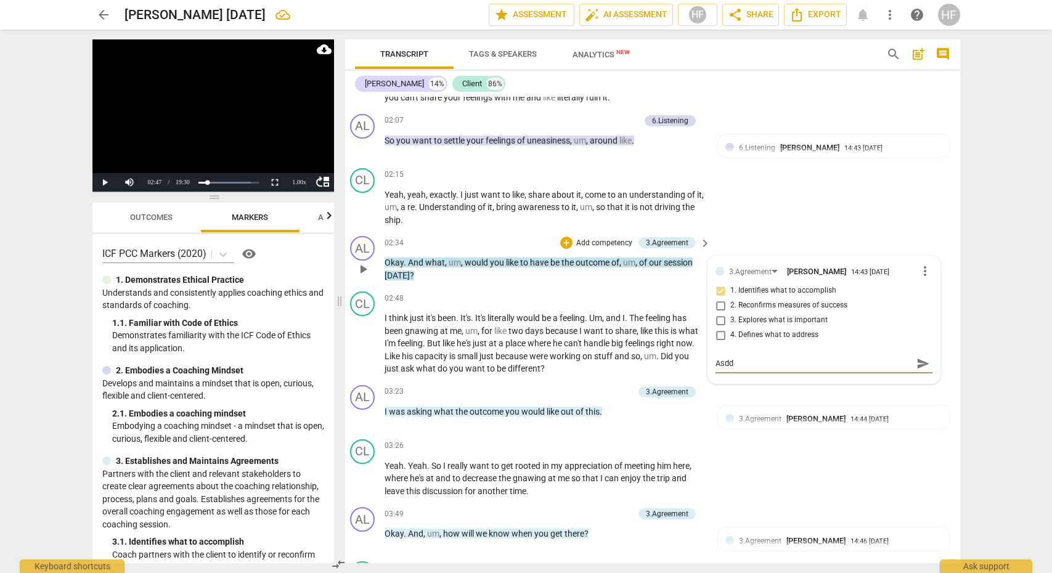
type textarea "Asdd"
type textarea "Asdd t"
type textarea "Asdd th"
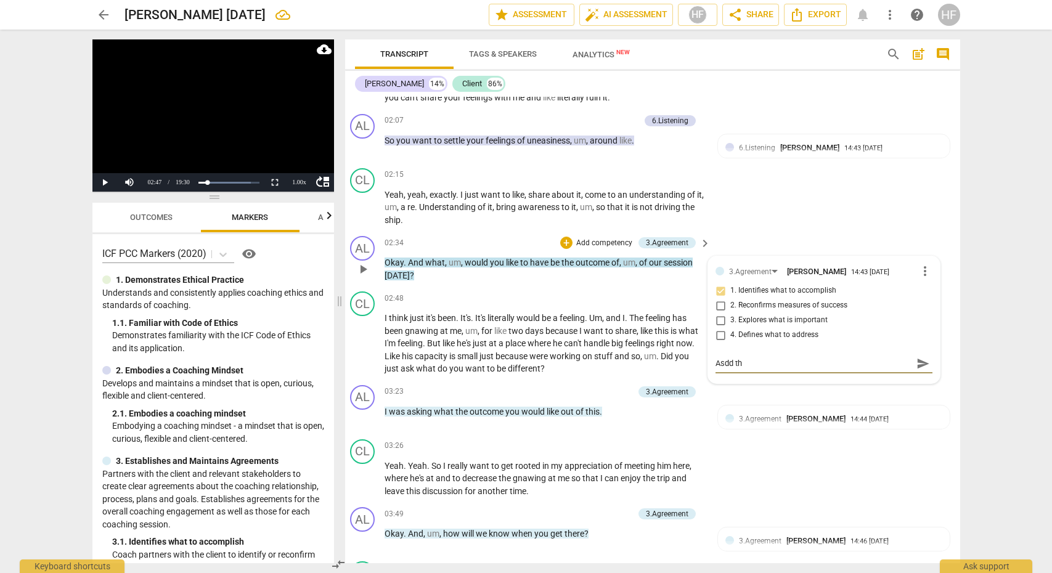
type textarea "Asdd t"
type textarea "Asdd"
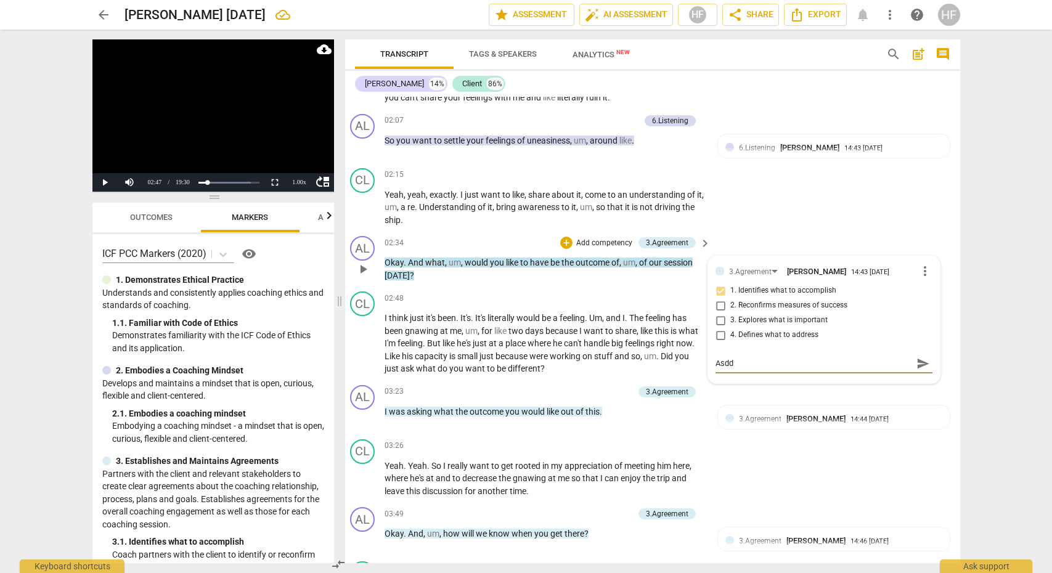
type textarea "Asdd"
type textarea "Asd"
type textarea "As"
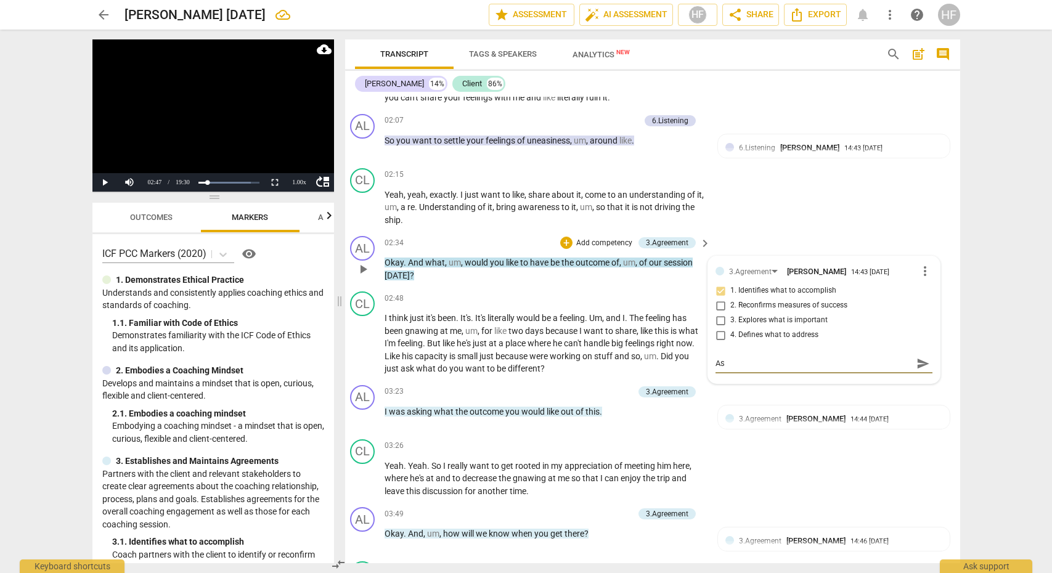
type textarea "A"
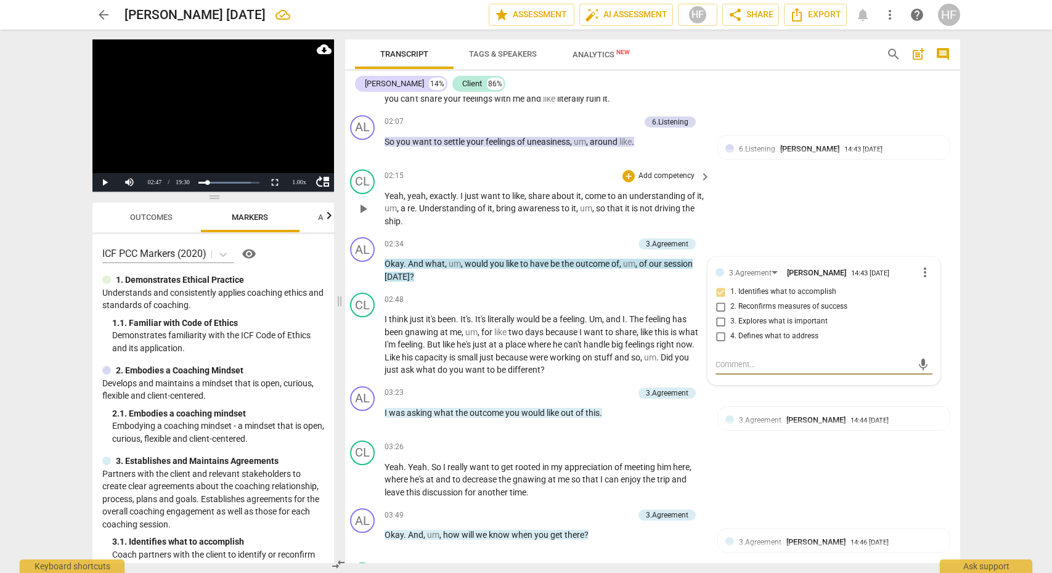
click at [795, 205] on div "CL play_arrow pause 02:15 + Add competency keyboard_arrow_right Yeah , yeah , e…" at bounding box center [647, 199] width 615 height 68
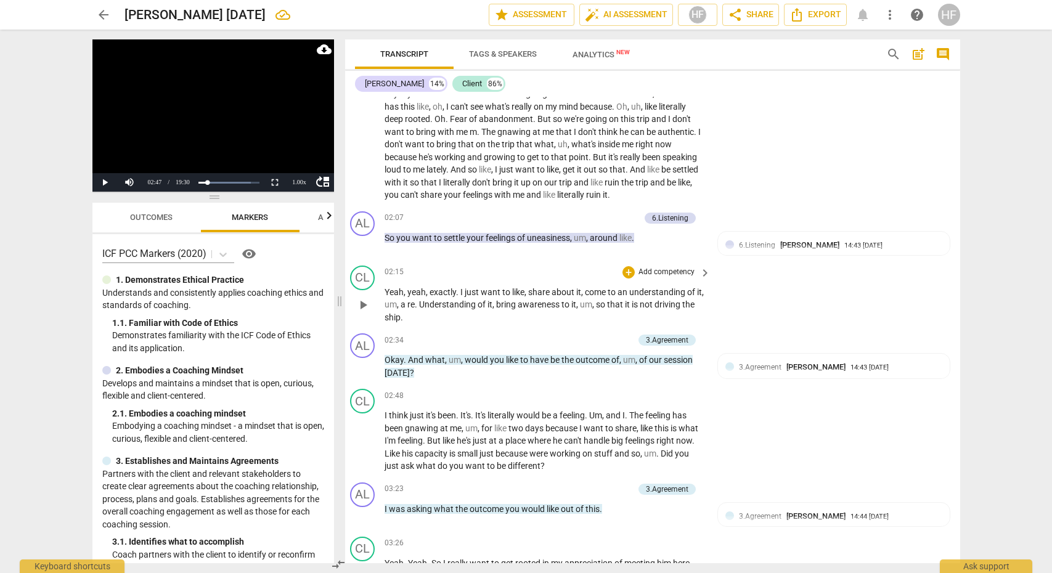
scroll to position [558, 9]
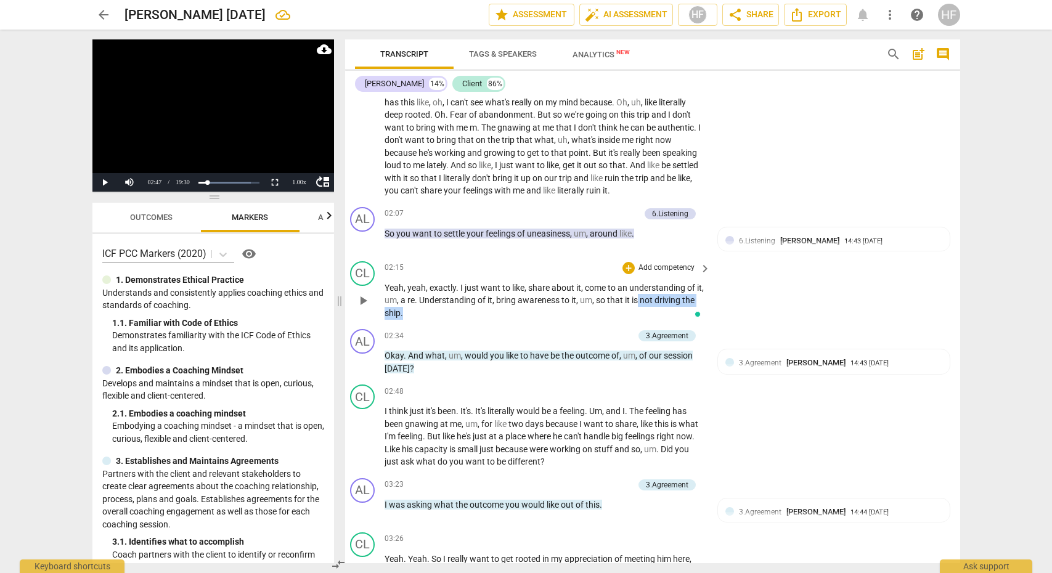
drag, startPoint x: 643, startPoint y: 290, endPoint x: 610, endPoint y: 304, distance: 35.4
click at [645, 303] on p "Yeah , yeah , exactly . I just want to like , share about it , come to an under…" at bounding box center [545, 301] width 320 height 38
click at [438, 287] on icon "button" at bounding box center [440, 285] width 7 height 9
click at [826, 373] on div "3.Agreement [PERSON_NAME] 14:43 [DATE] 1. Identifies what to accomplish" at bounding box center [833, 376] width 216 height 38
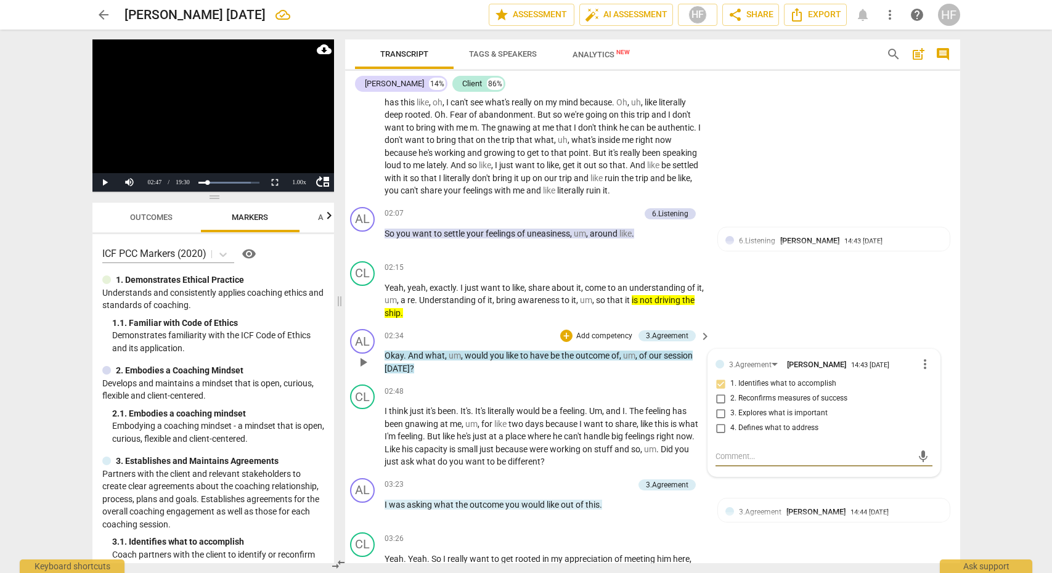
type textarea "W"
type textarea "Wh"
type textarea "Wha"
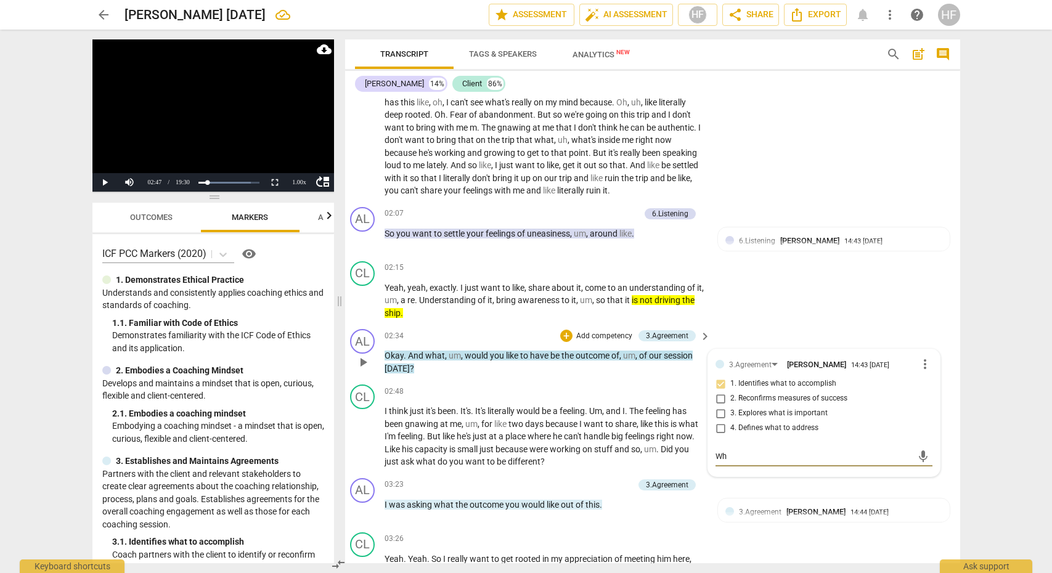
type textarea "Wha"
type textarea "What"
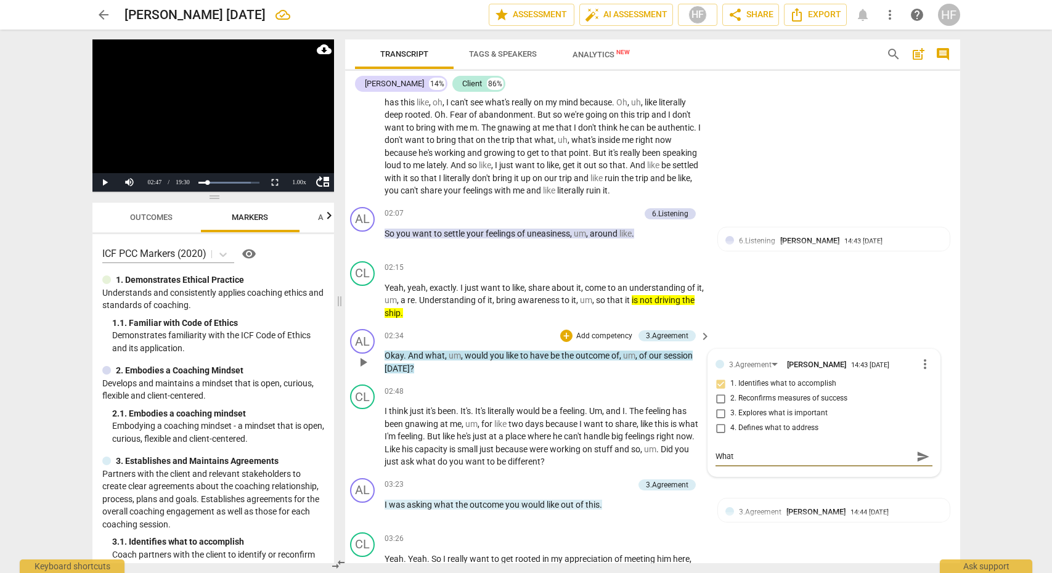
type textarea "What o"
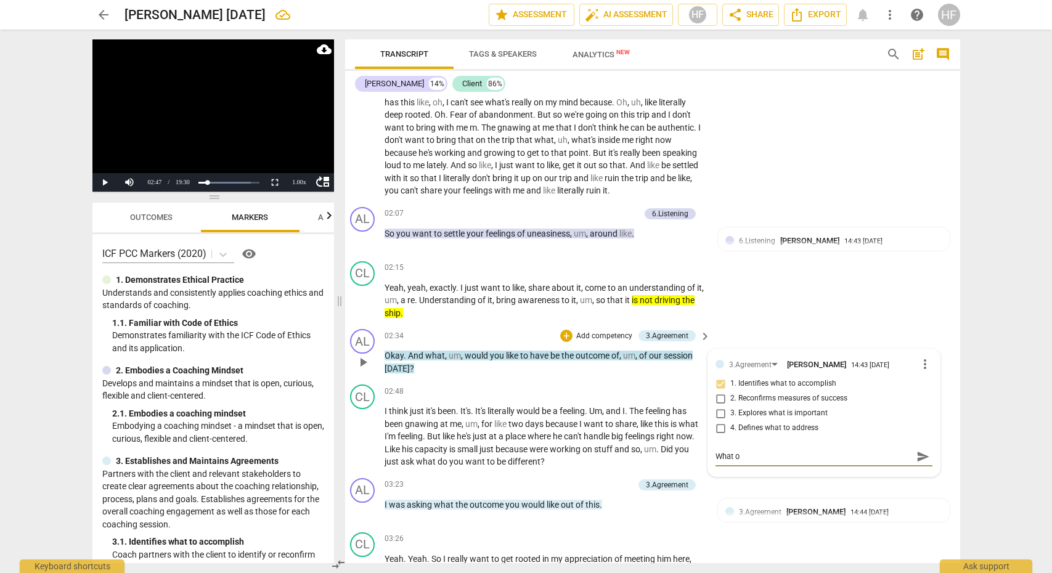
type textarea "What o"
type textarea "What"
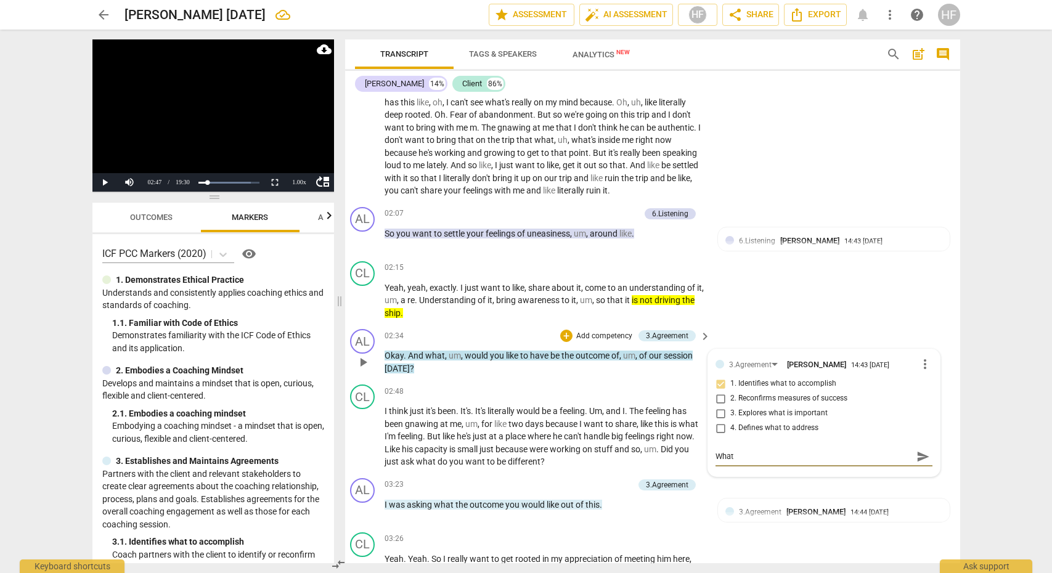
type textarea "What"
type textarea "What d"
type textarea "What do"
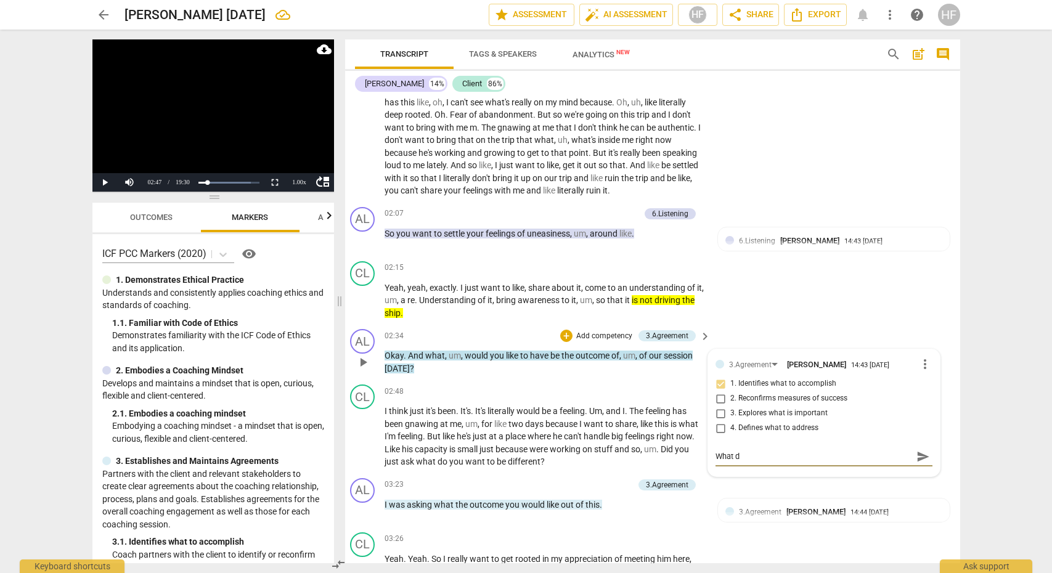
type textarea "What do"
type textarea "What do y"
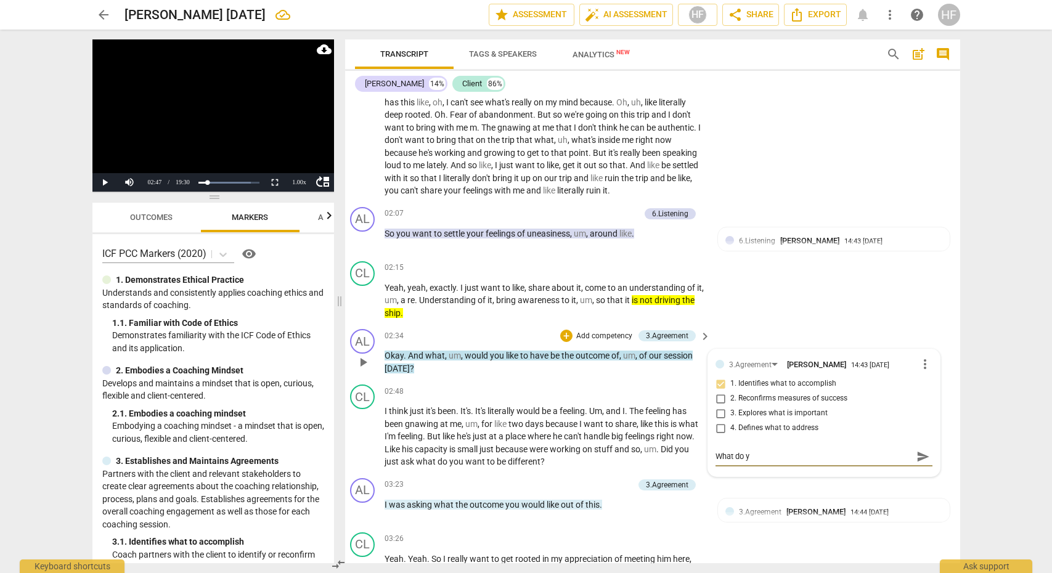
type textarea "What do yo"
type textarea "What do you"
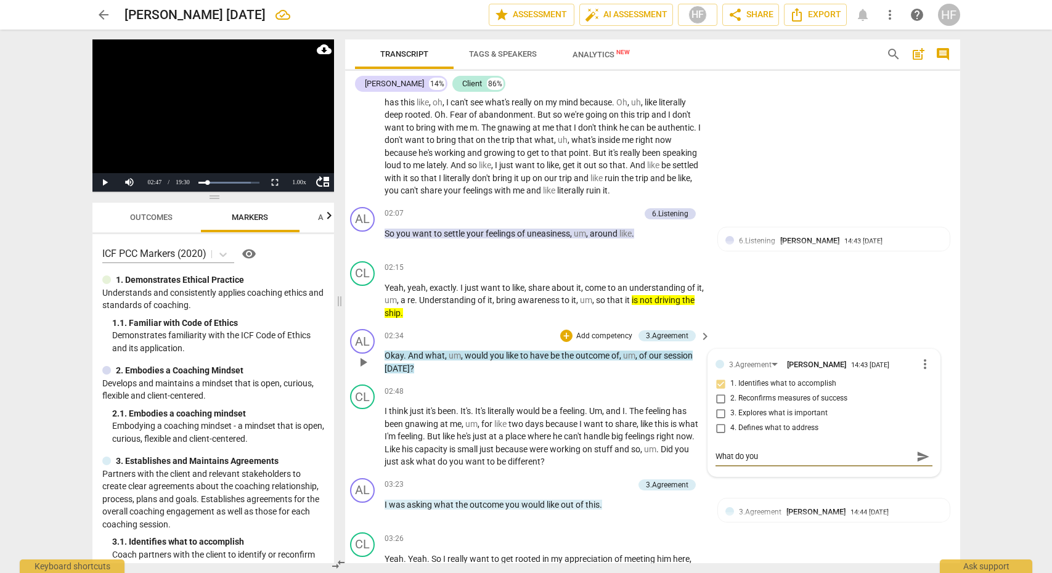
type textarea "What do you"
type textarea "What do you w"
type textarea "What do you wa"
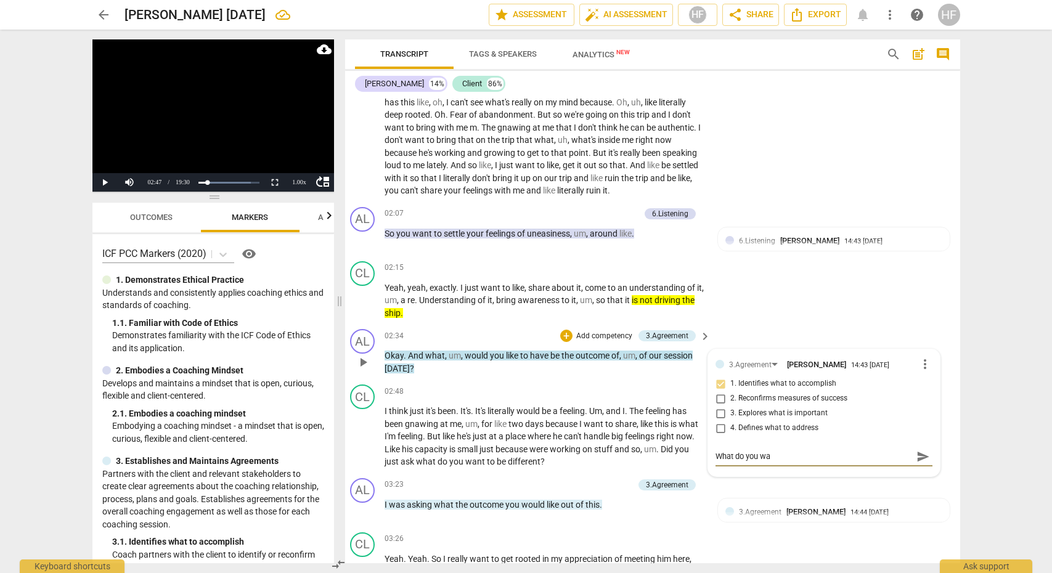
type textarea "What do you wan"
type textarea "What do you want"
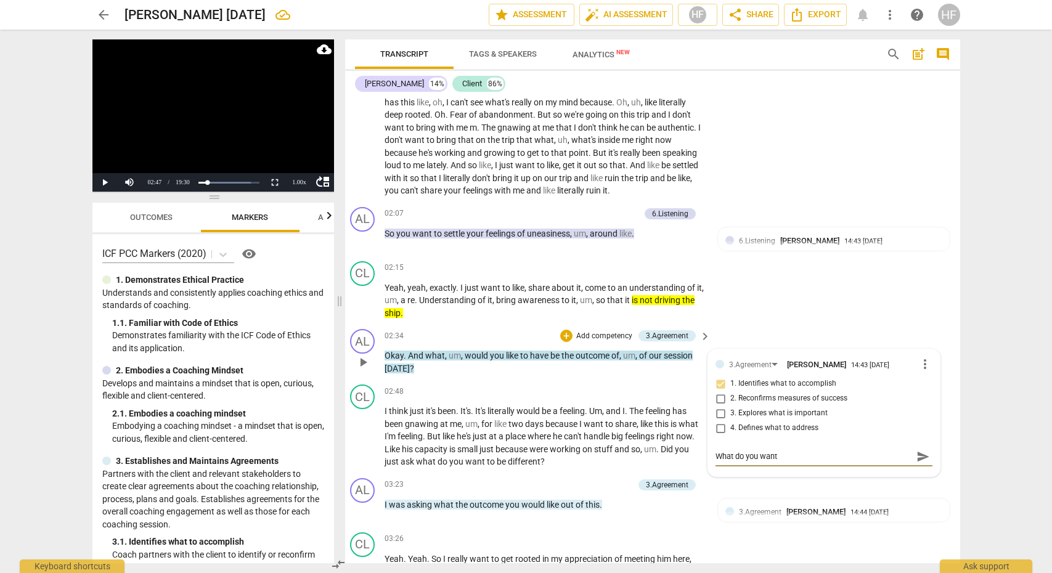
type textarea "What do you want"
type textarea "What do you want t"
type textarea "What do you want to"
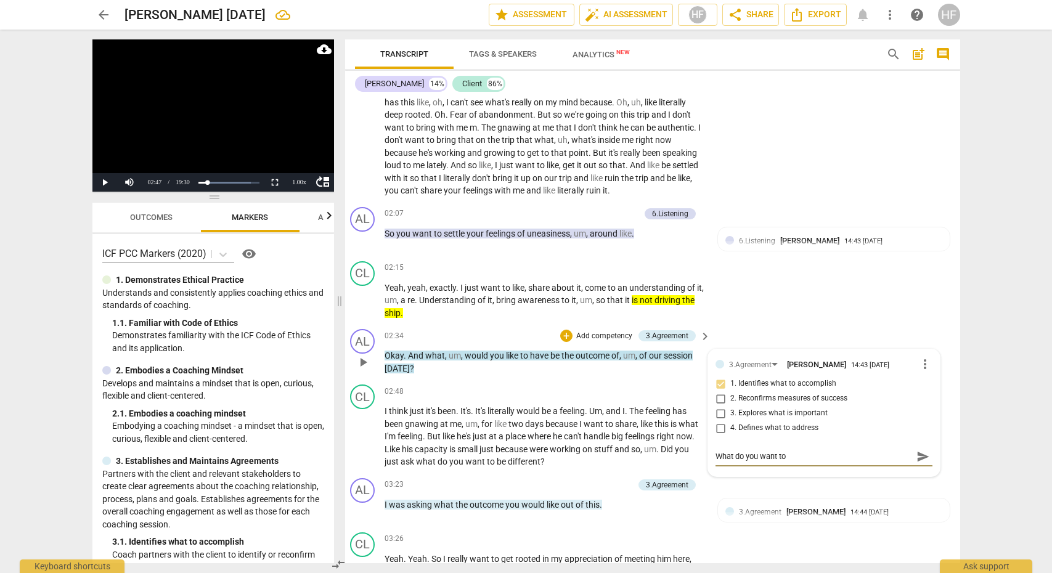
type textarea "What do you want to"
type textarea "What do you want to b"
type textarea "What do you want to be"
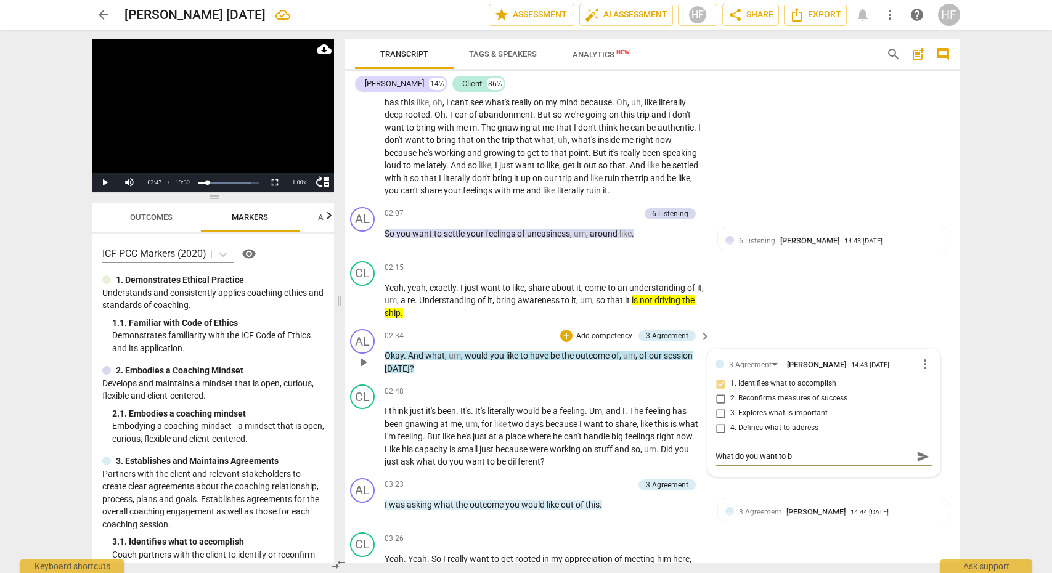
type textarea "What do you want to be"
type textarea "What do you want to be d"
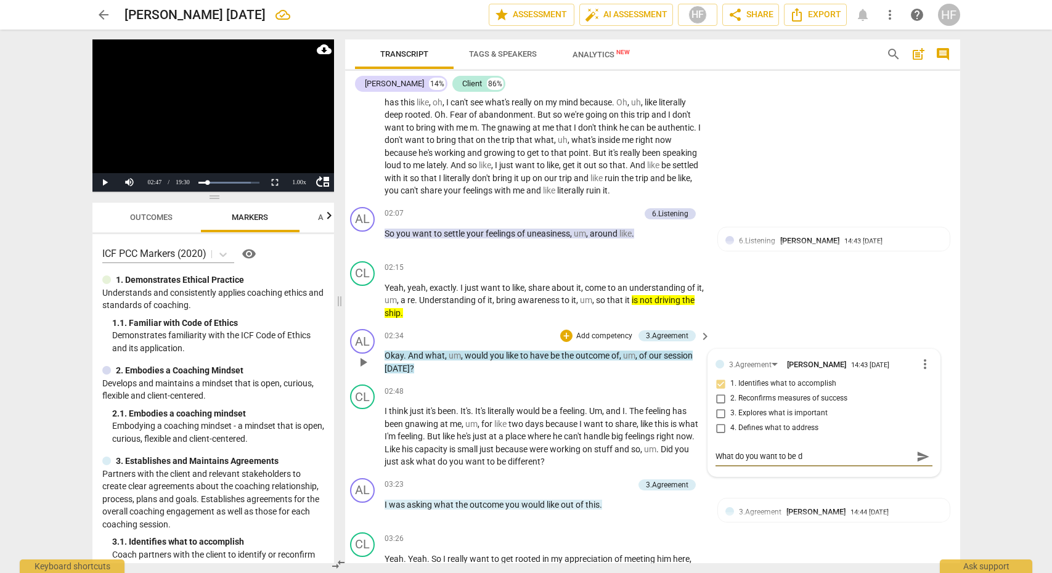
type textarea "What do you want to be dr"
type textarea "What do you want to be dri"
type textarea "What do you want to be driv"
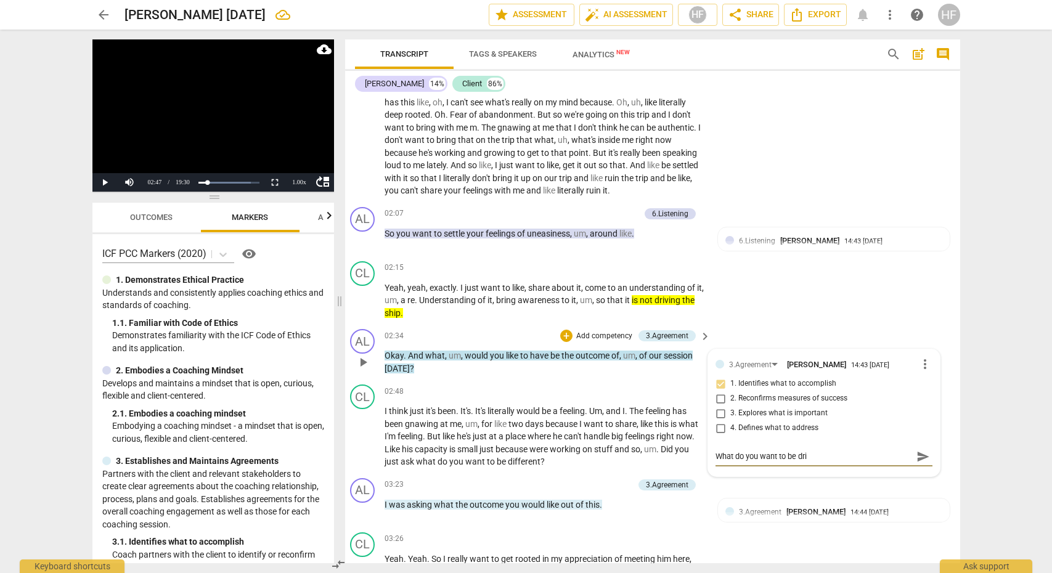
type textarea "What do you want to be driv"
type textarea "What do you want to be drivi"
type textarea "What do you want to be drivin"
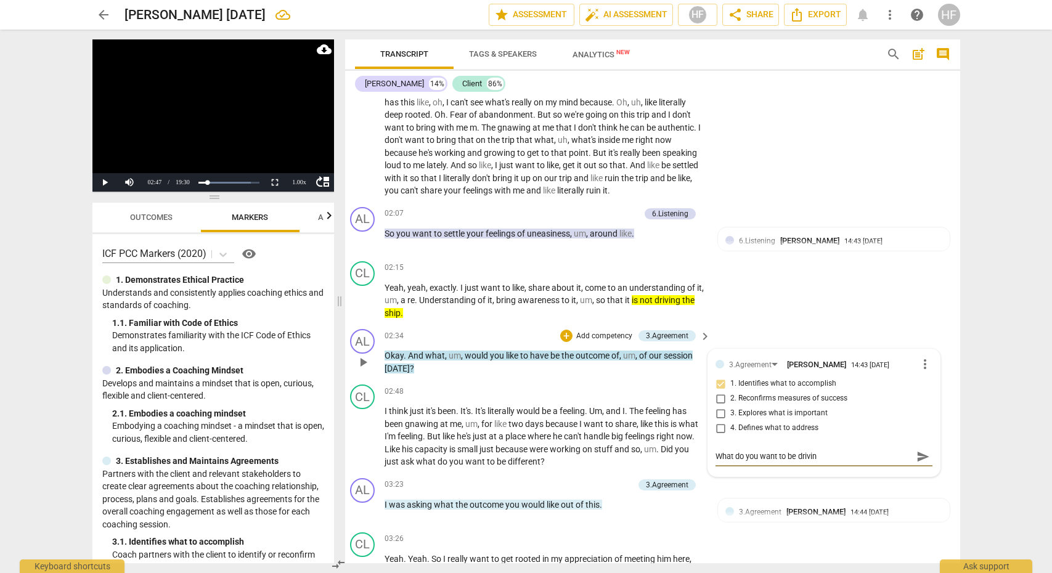
type textarea "What do you want to be driving"
type textarea "What do you want to be driving t"
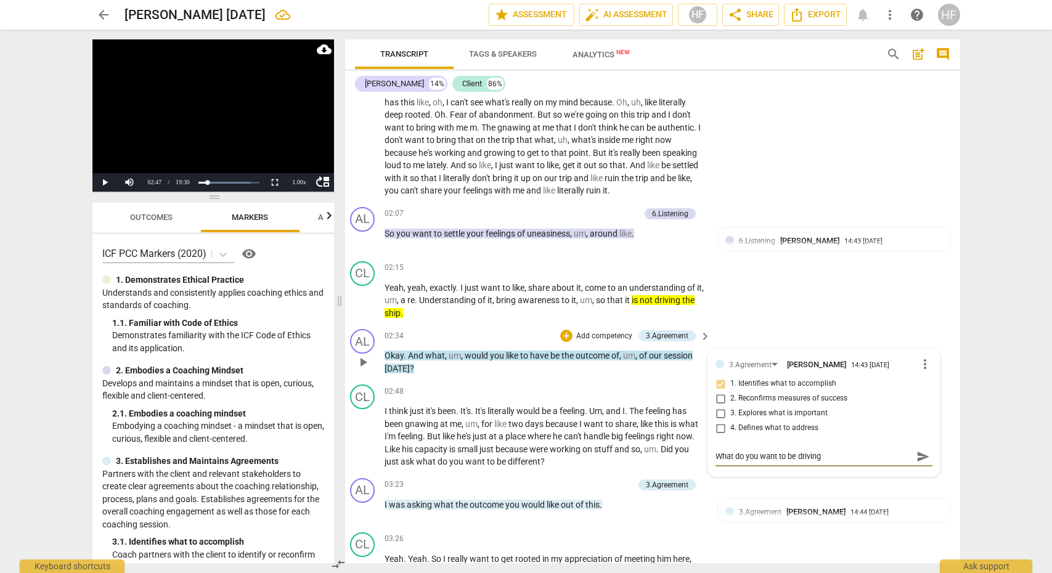
type textarea "What do you want to be driving t"
type textarea "What do you want to be driving th"
type textarea "What do you want to be driving the"
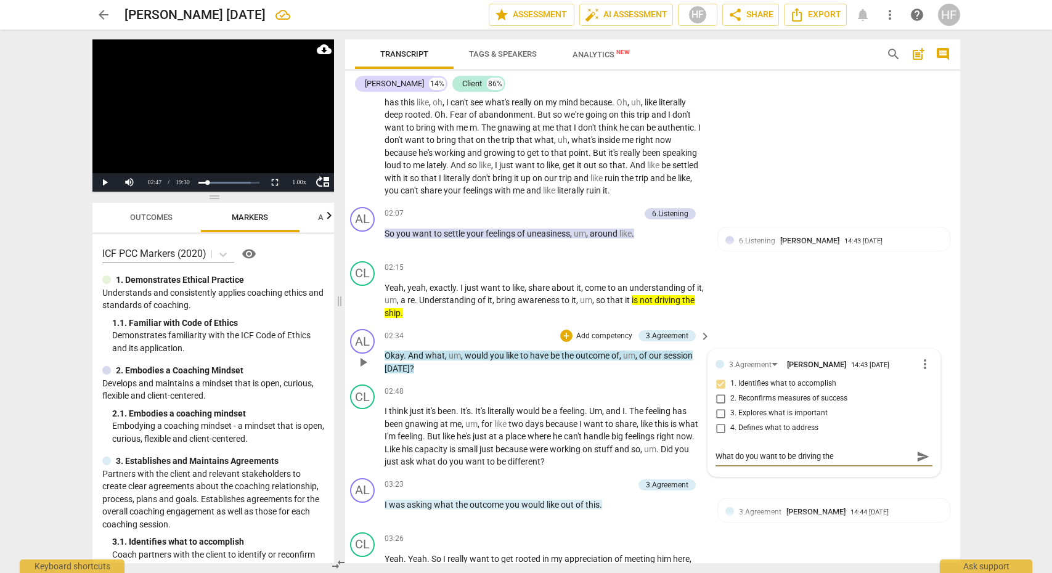
type textarea "What do you want to be driving the"
type textarea "What do you want to be driving the s"
type textarea "What do you want to be driving the sh"
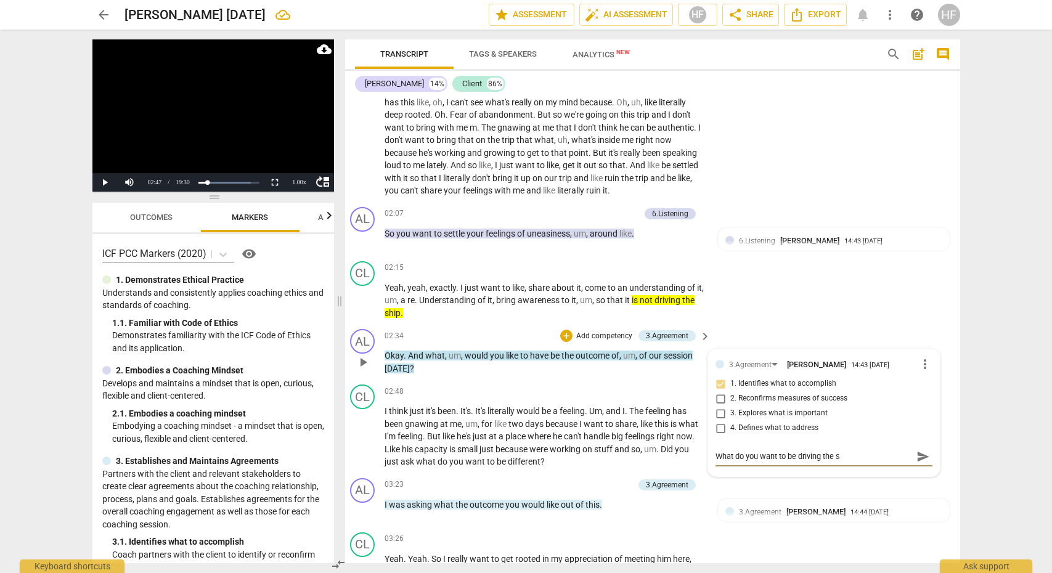
type textarea "What do you want to be driving the sh"
type textarea "What do you want to be driving the shi"
type textarea "What do you want to be driving the ship"
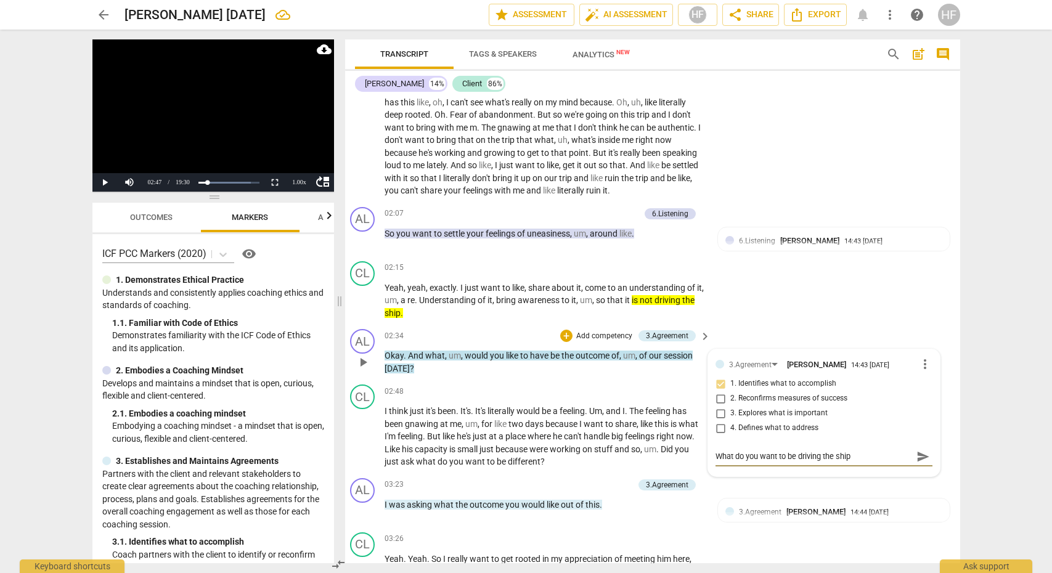
type textarea "What do you want to be driving the ship"
type textarea "What do you want to be driving the ship o"
type textarea "What do you want to be driving the ship of"
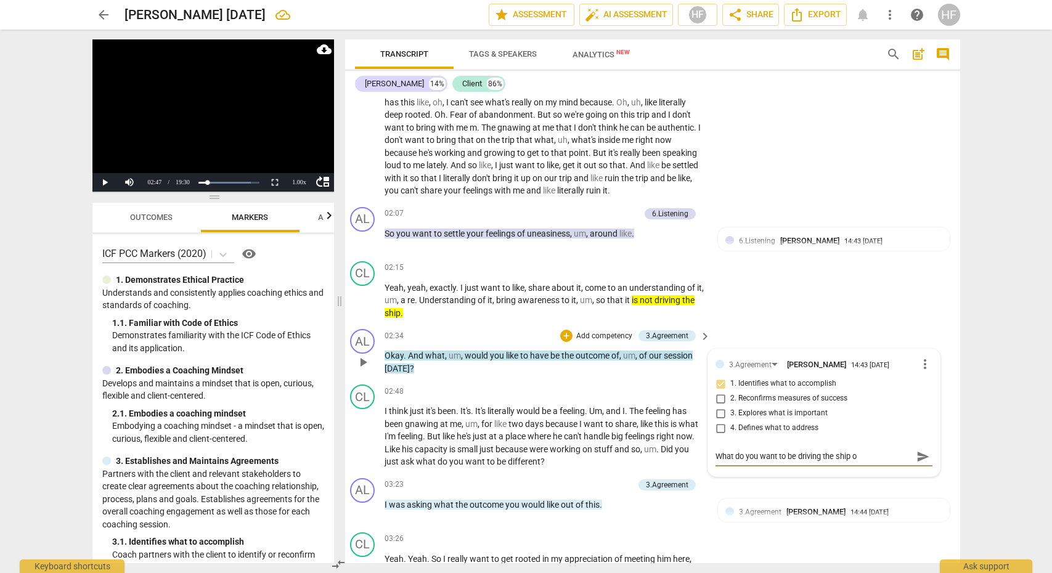
type textarea "What do you want to be driving the ship of"
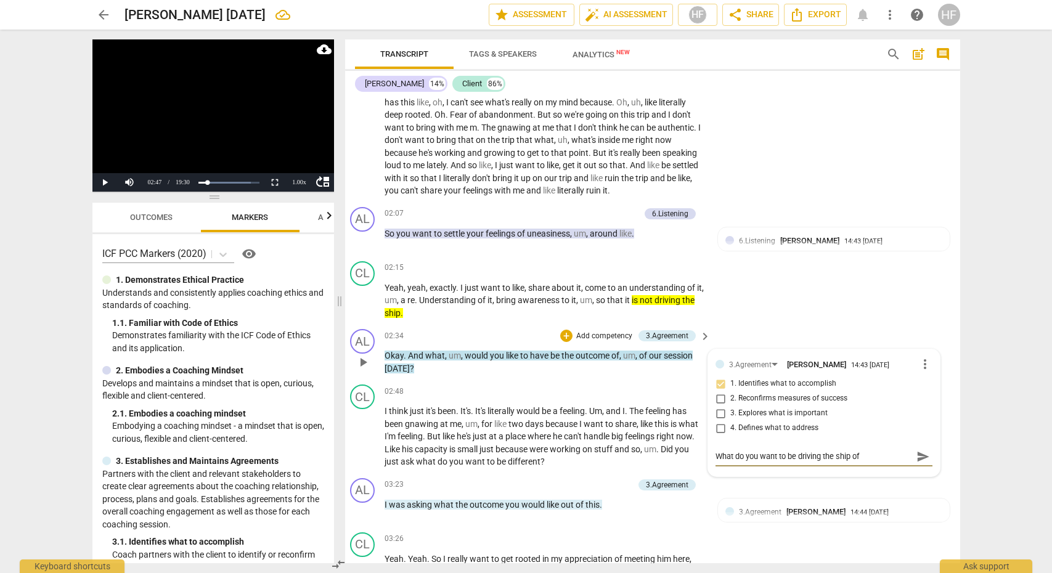
type textarea "What do you want to be driving the ship o"
type textarea "What do you want to be driving the ship"
type textarea "What do you want to be driving the ship b"
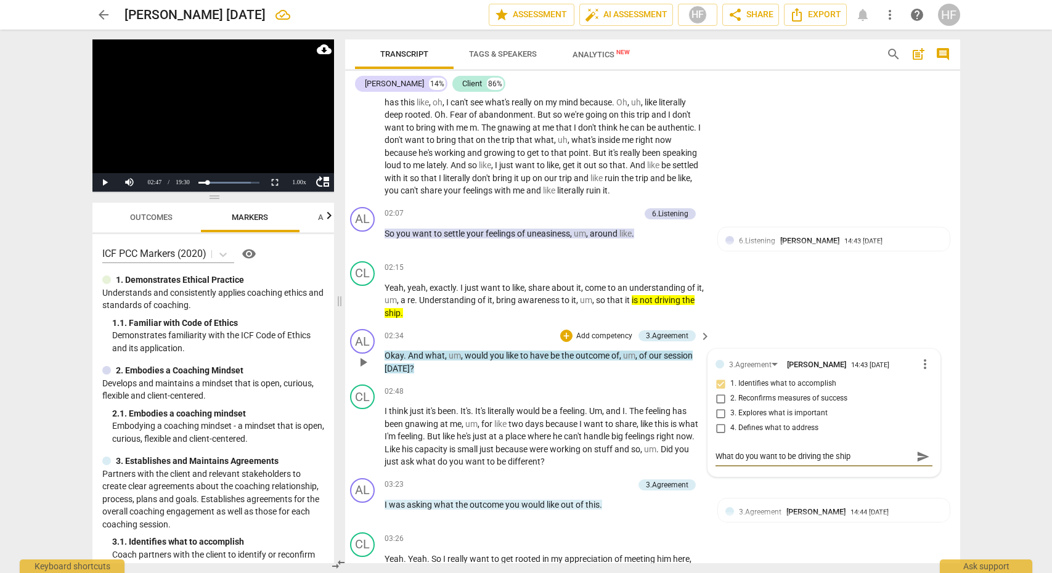
type textarea "What do you want to be driving the ship b"
type textarea "What do you want to be driving the ship by"
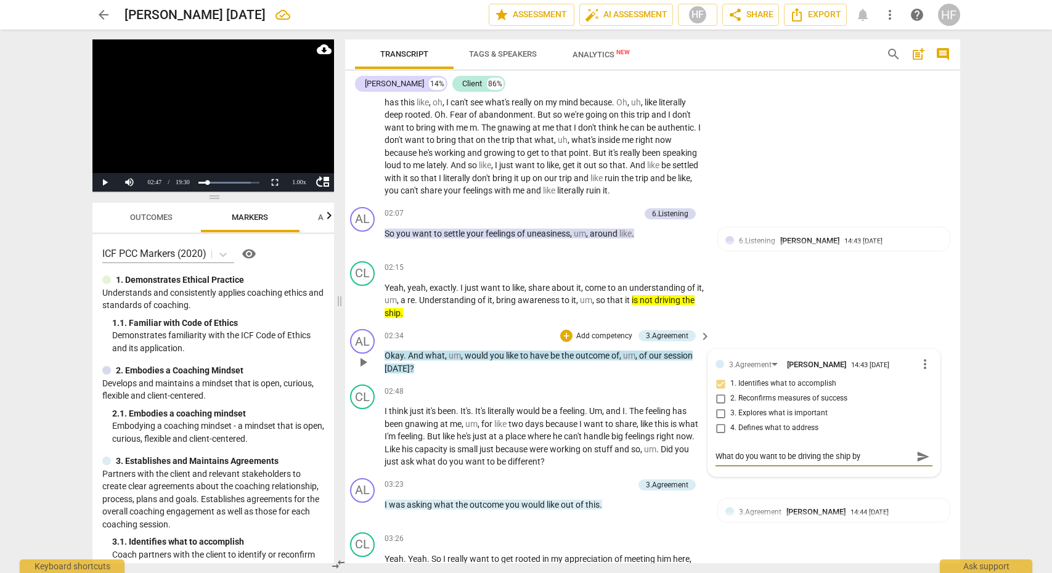
type textarea "What do you want to be driving the ship by t"
type textarea "What do you want to be driving the ship by th"
type textarea "What do you want to be driving the ship by the"
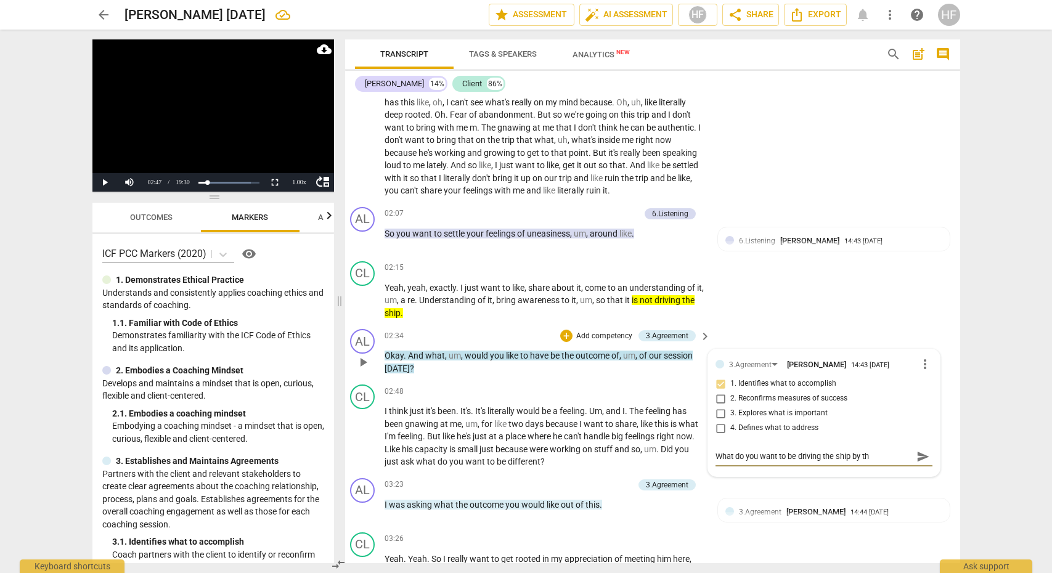
type textarea "What do you want to be driving the ship by the"
type textarea "What do you want to be driving the ship by the e"
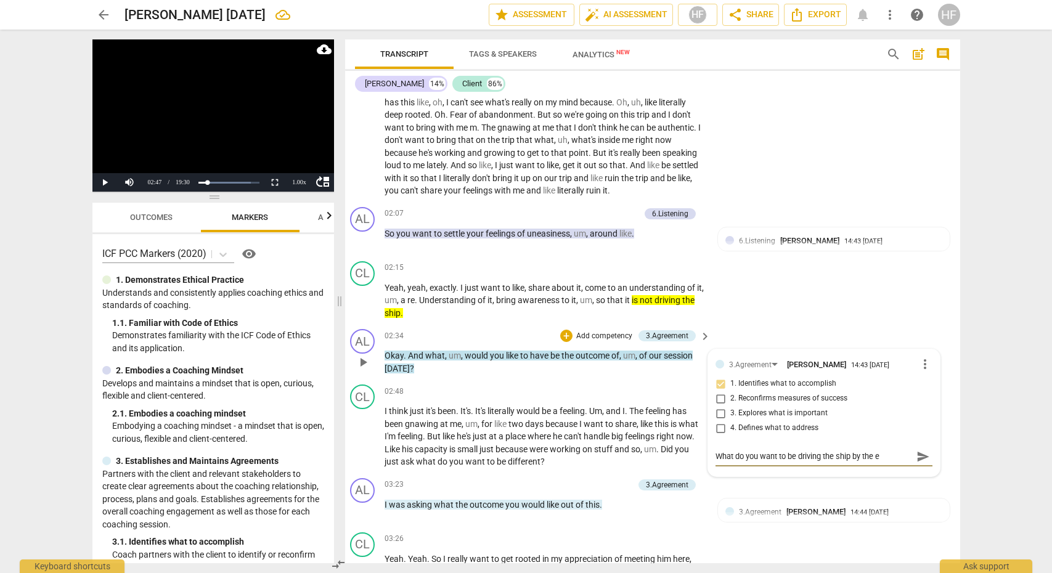
type textarea "What do you want to be driving the ship by the en"
type textarea "What do you want to be driving the ship by the end"
type textarea "What do you want to be driving the ship by the endo"
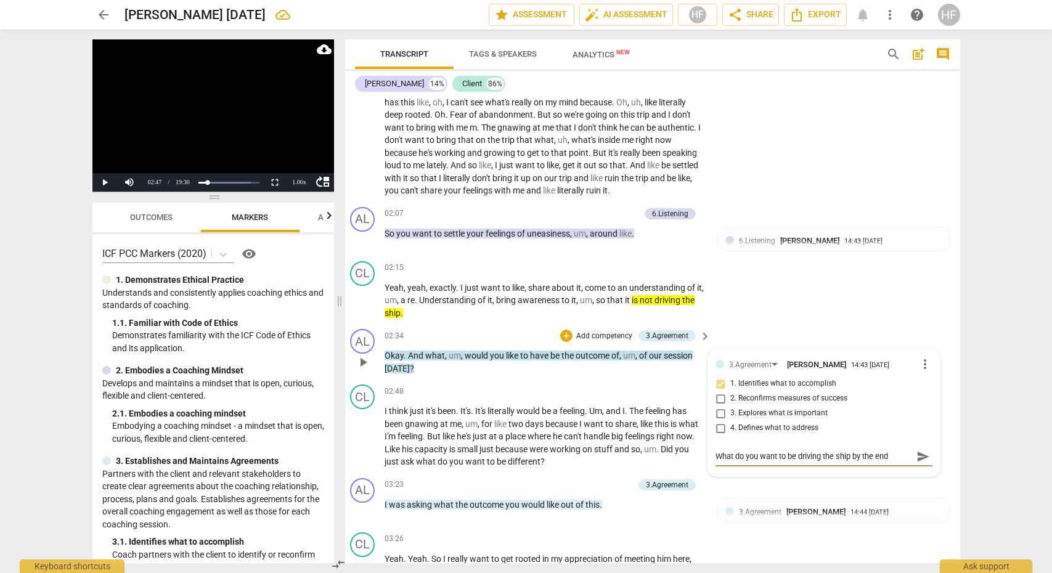
type textarea "What do you want to be driving the ship by the endo"
type textarea "What do you want to be driving the ship by the endof"
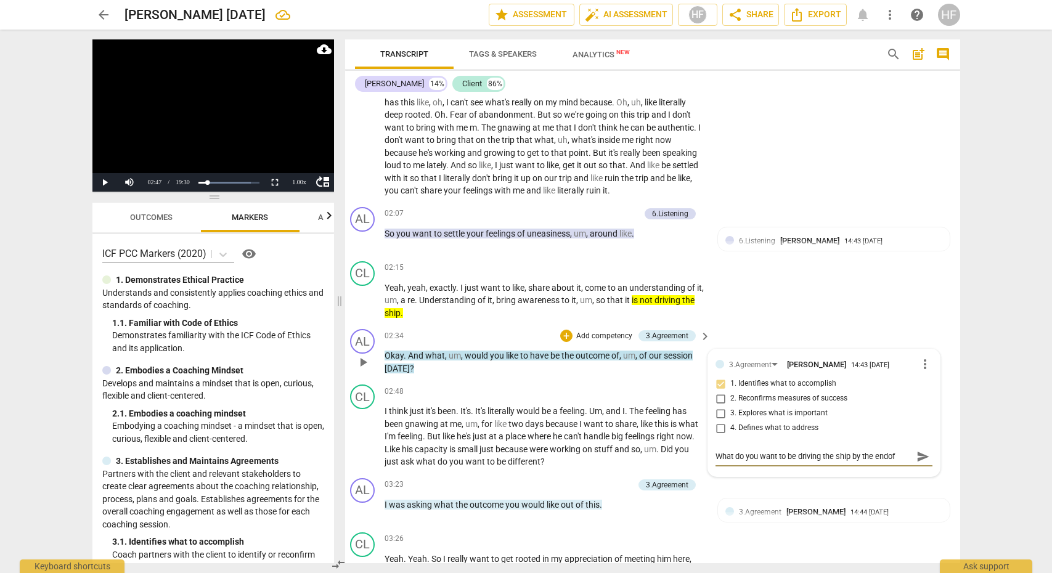
type textarea "What do you want to be driving the ship by the endof t"
type textarea "What do you want to be driving the ship by the endof th"
type textarea "What do you want to be driving the ship by the endof the"
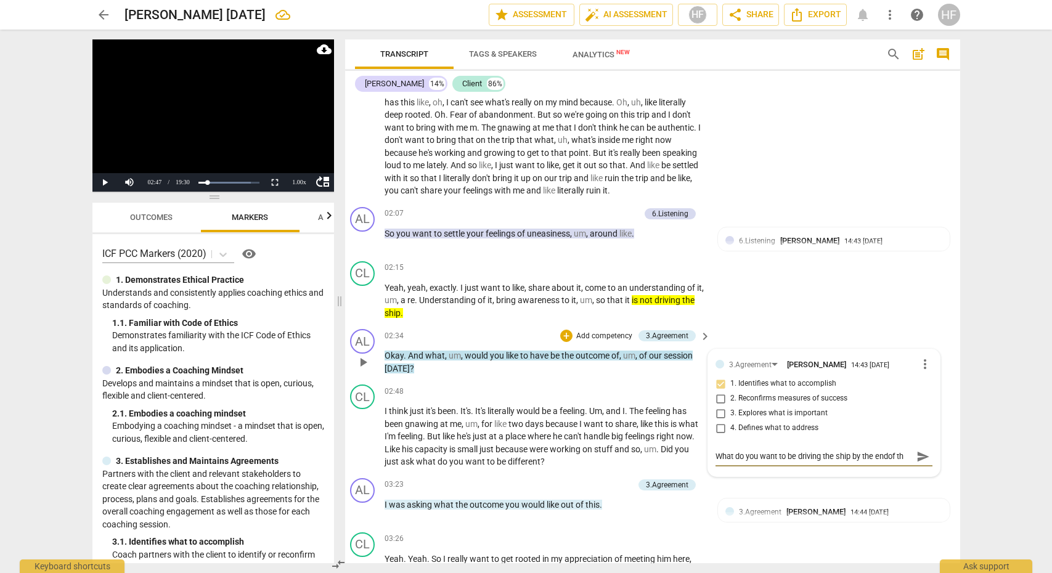
type textarea "What do you want to be driving the ship by the endof the"
type textarea "What do you want to be driving the ship by the endof the s"
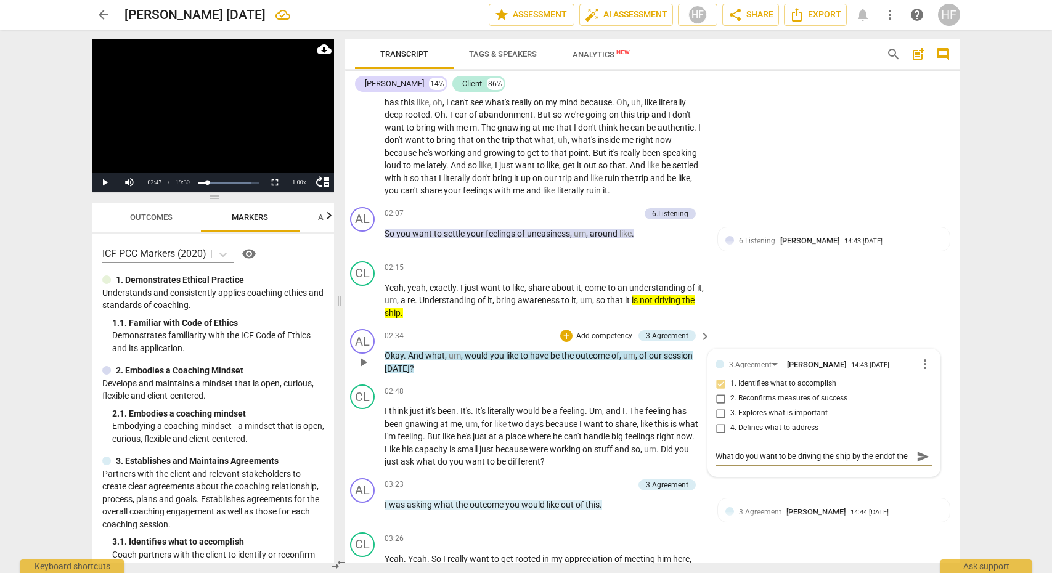
type textarea "What do you want to be driving the ship by the endof the s"
type textarea "What do you want to be driving the ship by the endof the se"
type textarea "What do you want to be driving the ship by the endof the ses"
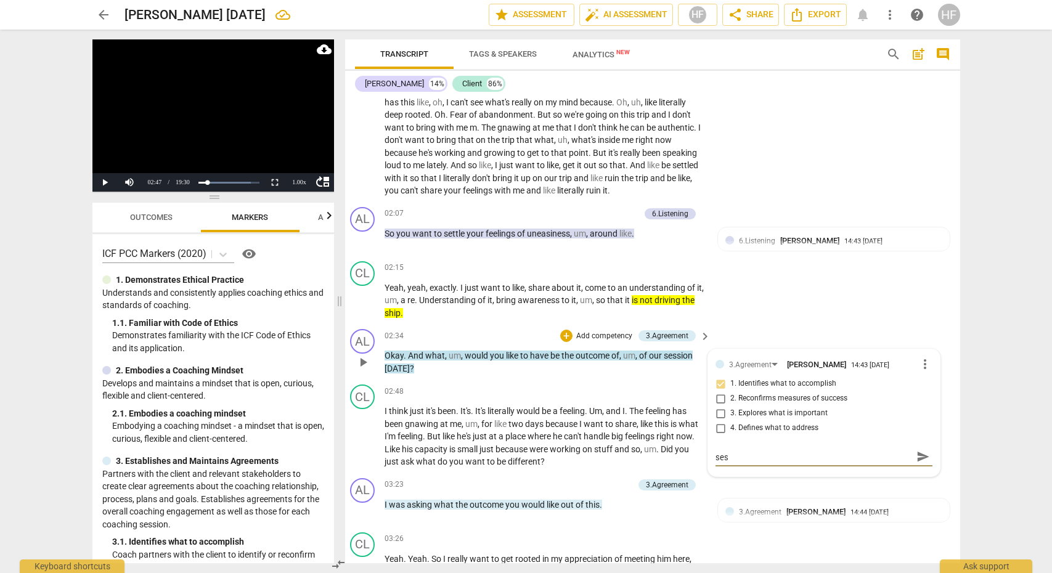
type textarea "What do you want to be driving the ship by the endof the sess"
type textarea "What do you want to be driving the ship by the endof the sessi"
type textarea "What do you want to be driving the ship by the endof the sessio"
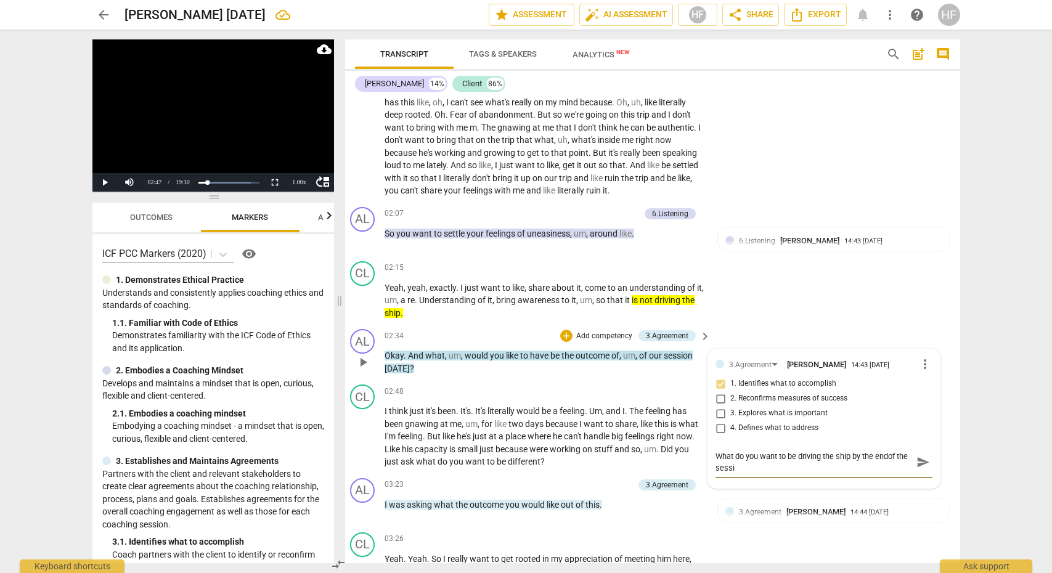
type textarea "What do you want to be driving the ship by the endof the sessio"
type textarea "What do you want to be driving the ship by the endof the session"
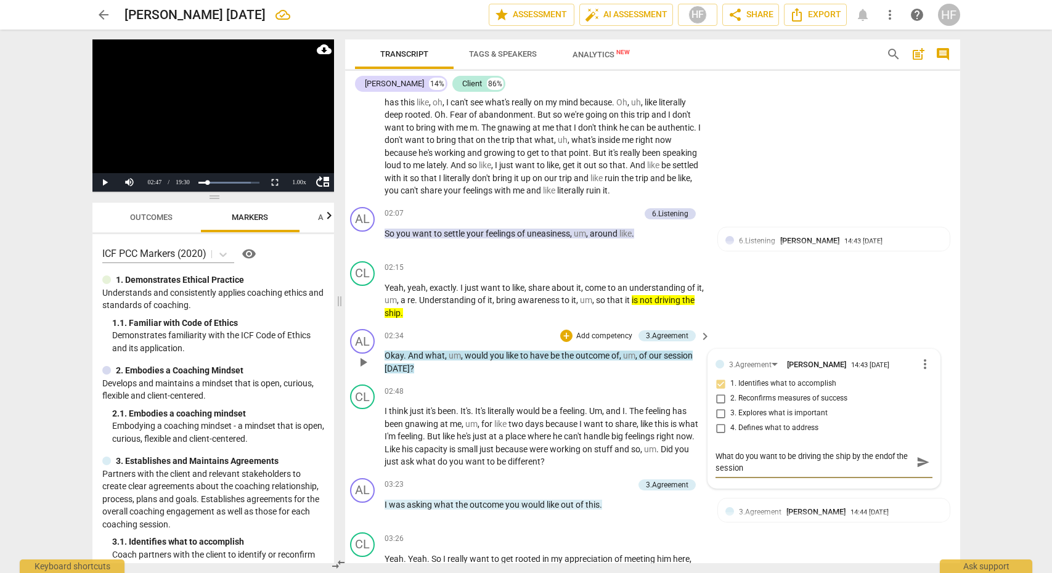
type textarea "What do you want to be driving the ship by the endof the session t"
type textarea "What do you want to be driving the ship by the endof the session to"
type textarea "What do you want to be driving the ship by the endof the session [PERSON_NAME]"
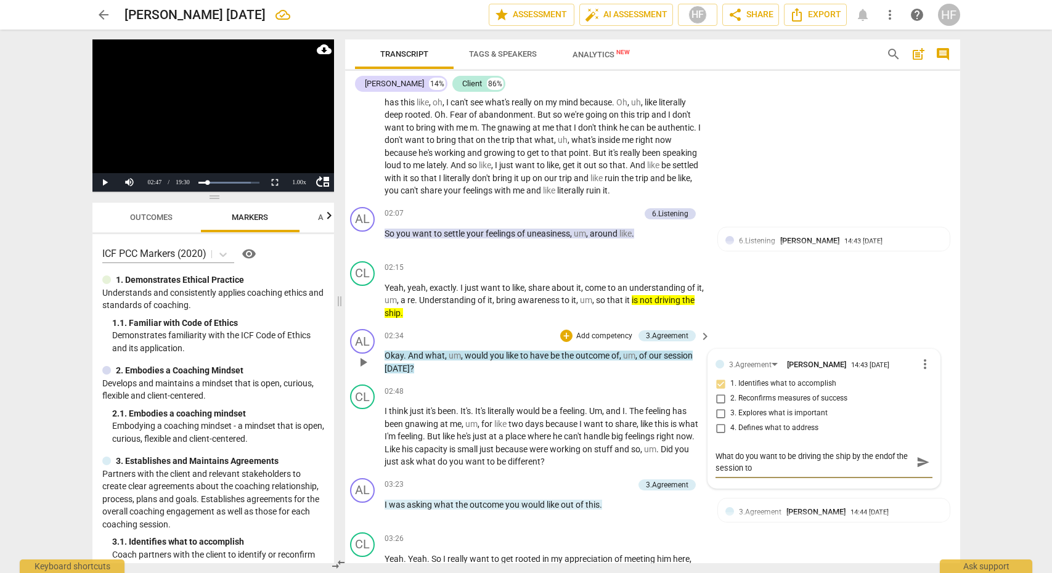
type textarea "What do you want to be driving the ship by the endof the session [PERSON_NAME]"
type textarea "What do you want to be driving the ship by the endof the session toda"
type textarea "What do you want to be driving the ship by the endof the session todau"
click at [813, 458] on textarea "What do you want to be driving the ship by the end of the session [DATE]?" at bounding box center [813, 461] width 197 height 23
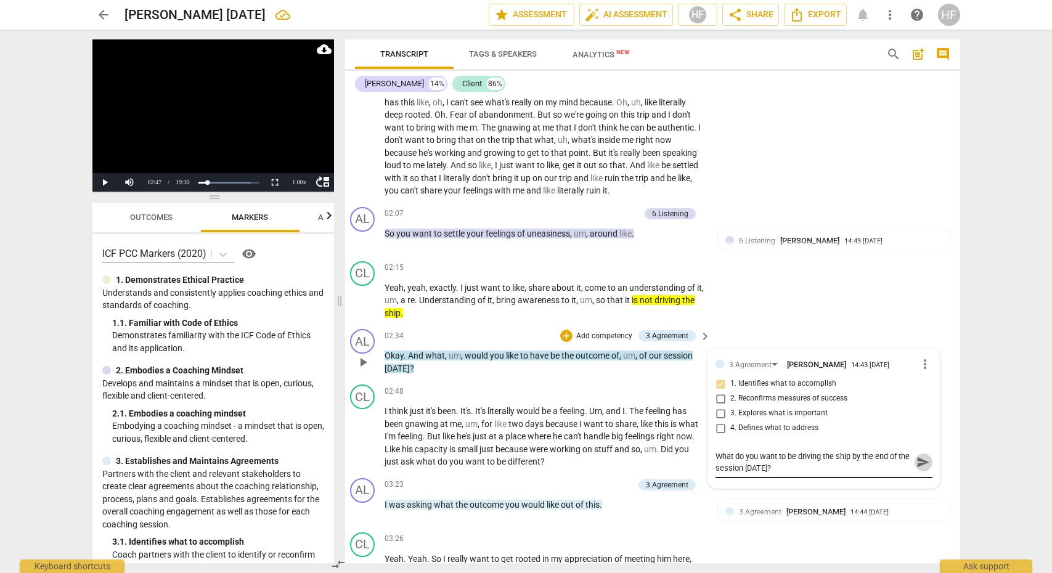
click at [918, 455] on span "send" at bounding box center [923, 462] width 14 height 14
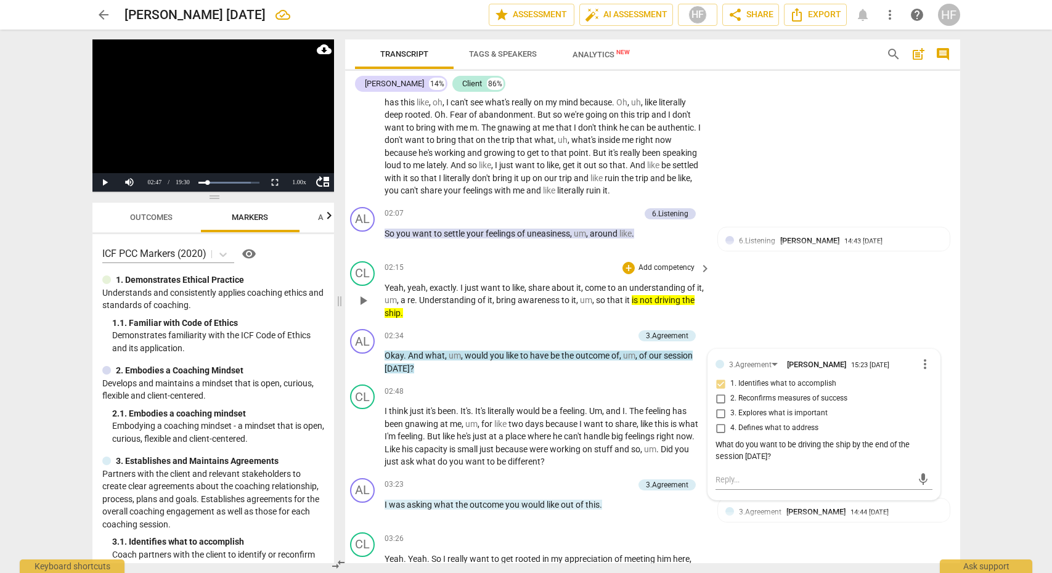
click at [812, 300] on div "CL play_arrow pause 02:15 + Add competency keyboard_arrow_right Yeah , yeah , e…" at bounding box center [647, 290] width 615 height 68
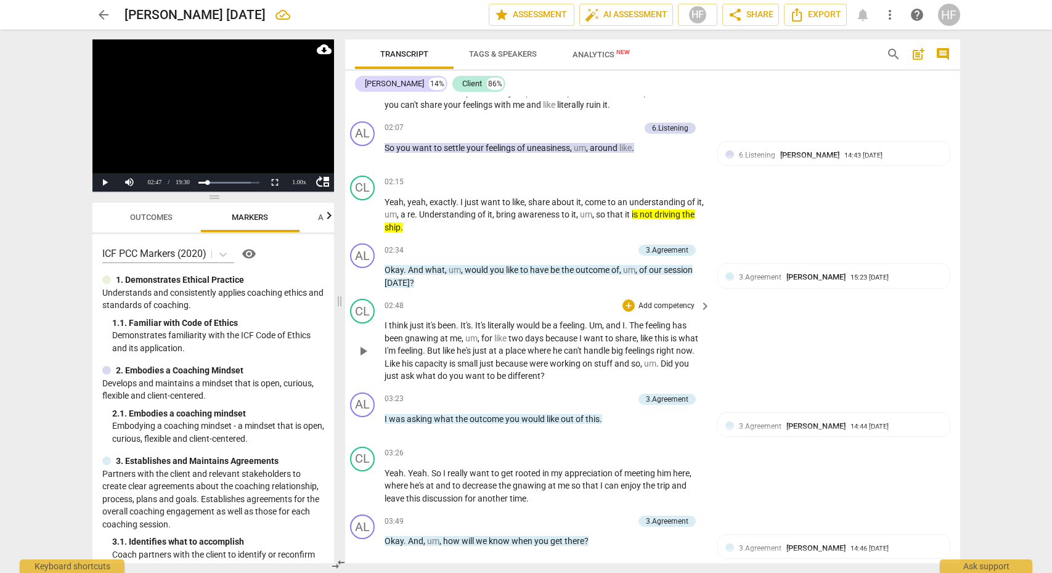
scroll to position [645, 10]
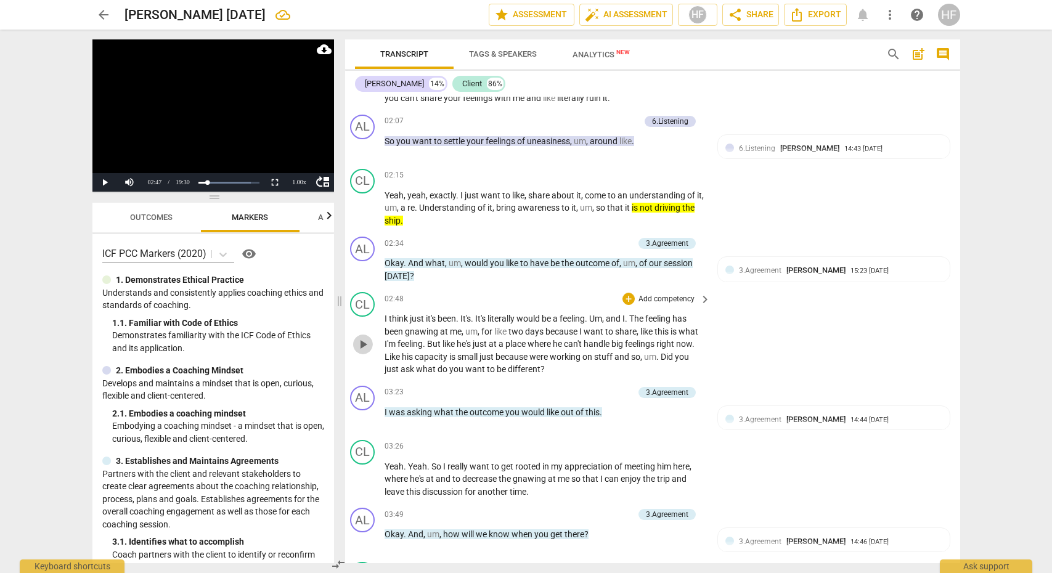
click at [362, 337] on span "play_arrow" at bounding box center [363, 344] width 15 height 15
click at [300, 178] on div "1.00 x" at bounding box center [299, 182] width 25 height 18
click at [300, 142] on li "1.25x" at bounding box center [299, 140] width 25 height 14
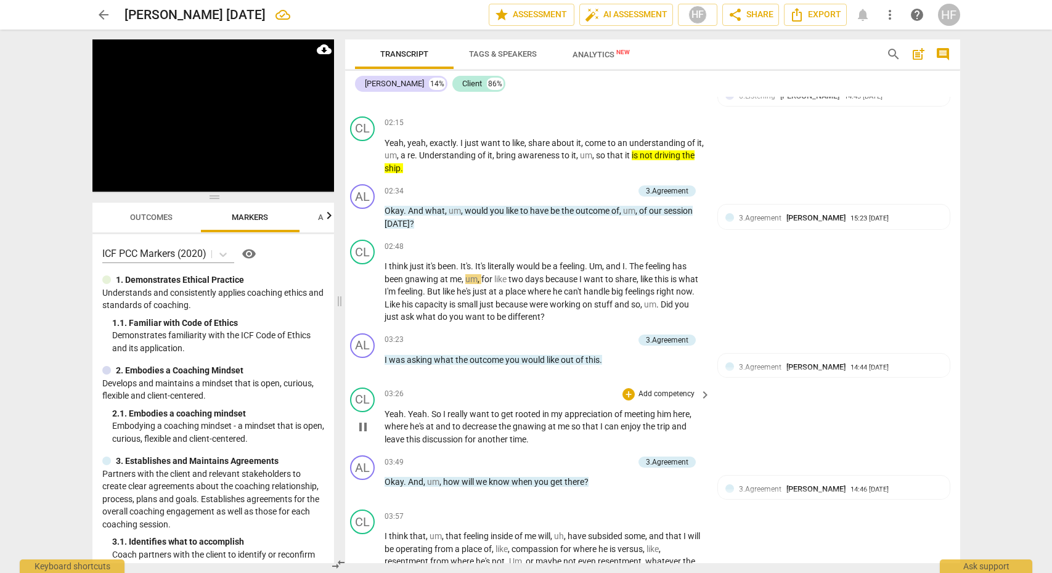
scroll to position [703, 8]
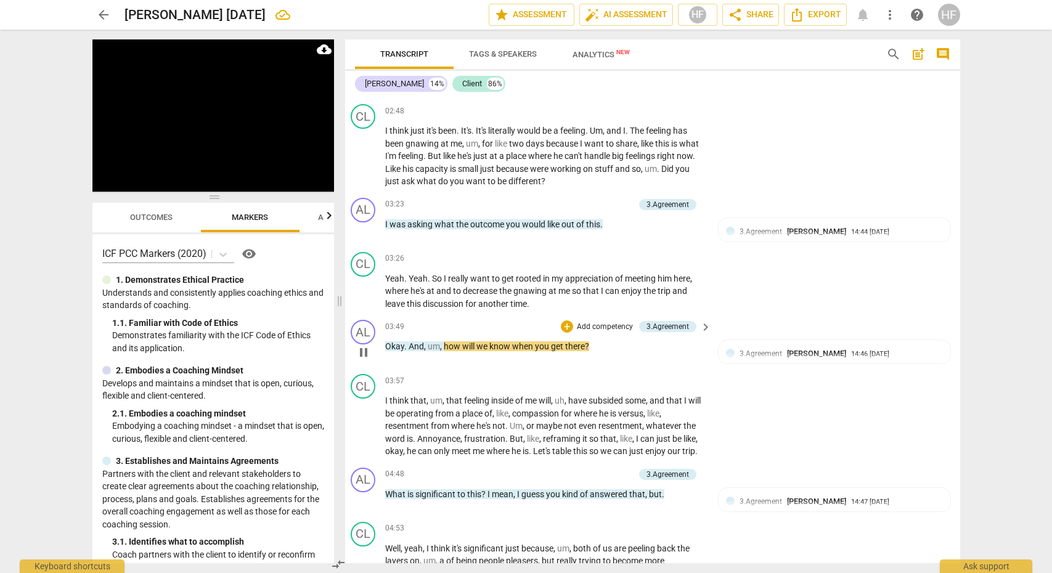
click at [366, 345] on span "pause" at bounding box center [363, 352] width 15 height 15
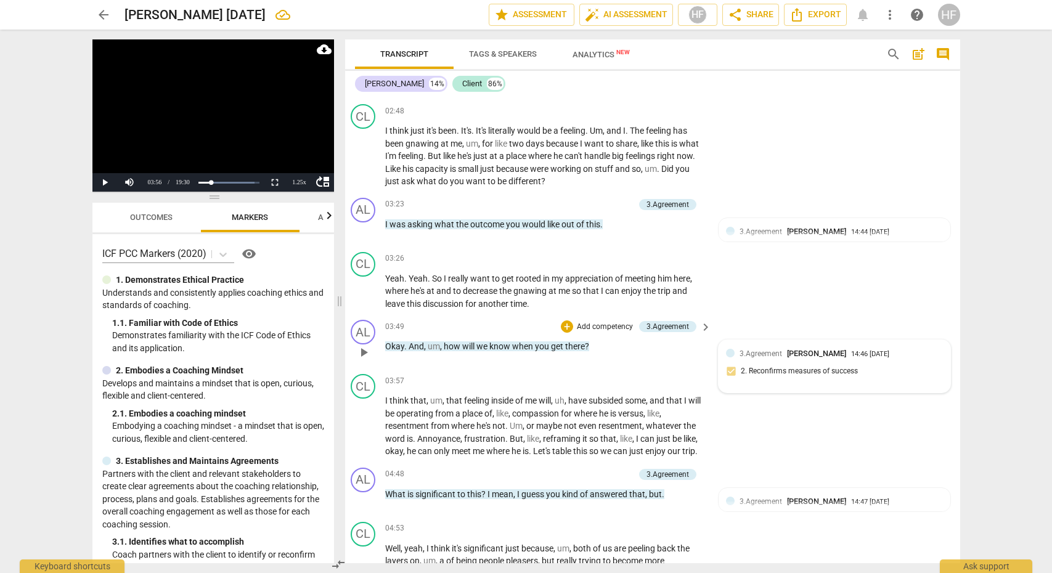
click at [782, 340] on div "3.Agreement [PERSON_NAME] 14:46 [DATE] 2. Reconfirms measures of success" at bounding box center [834, 366] width 231 height 52
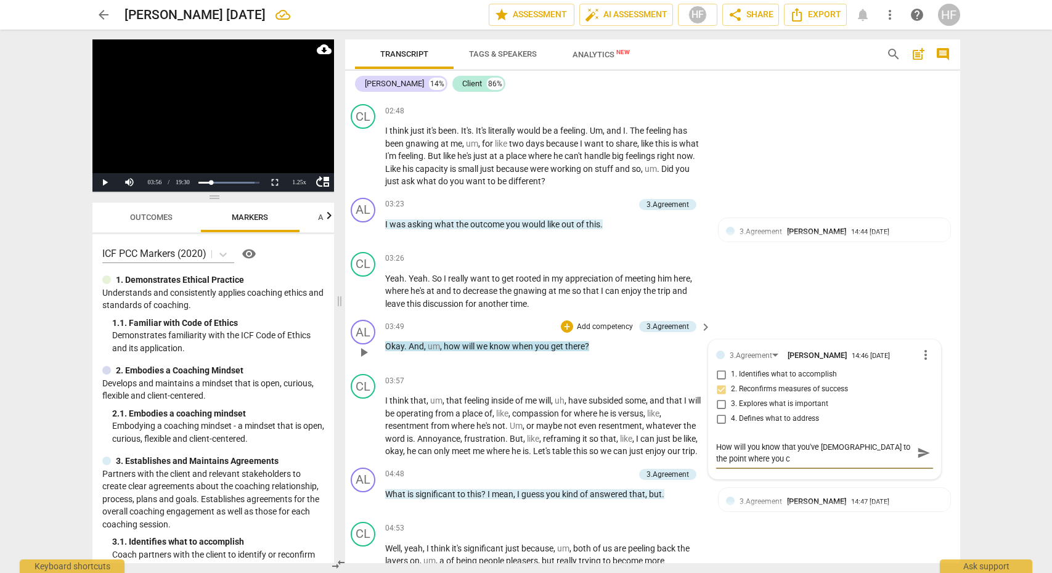
scroll to position [0, 0]
drag, startPoint x: 894, startPoint y: 448, endPoint x: 799, endPoint y: 433, distance: 96.8
click at [808, 447] on textarea "How will you know that you've decreased the gnawing to enjoy the trip?" at bounding box center [814, 452] width 197 height 23
click at [917, 452] on span "send" at bounding box center [924, 459] width 14 height 14
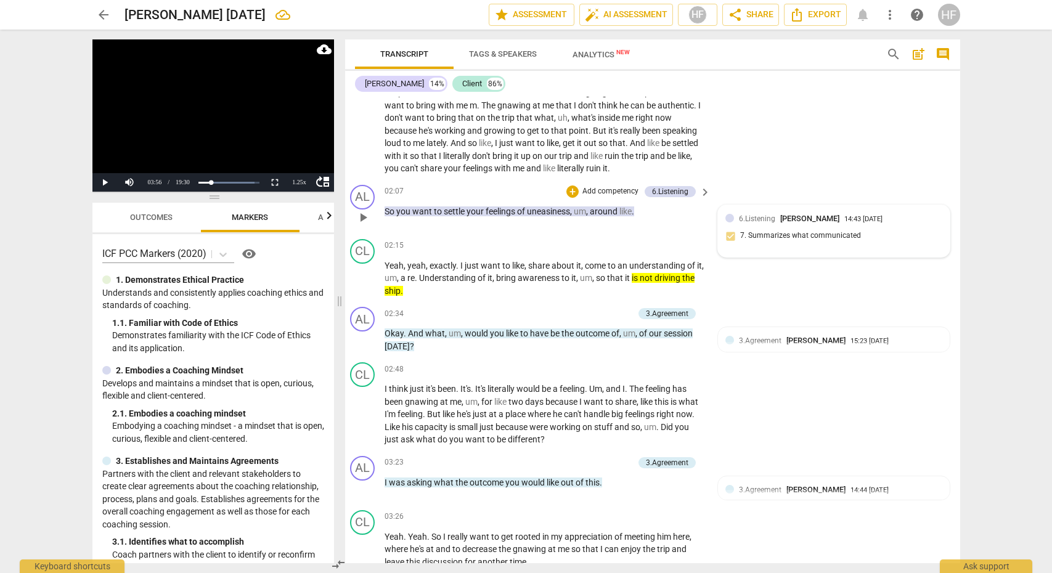
scroll to position [587, 5]
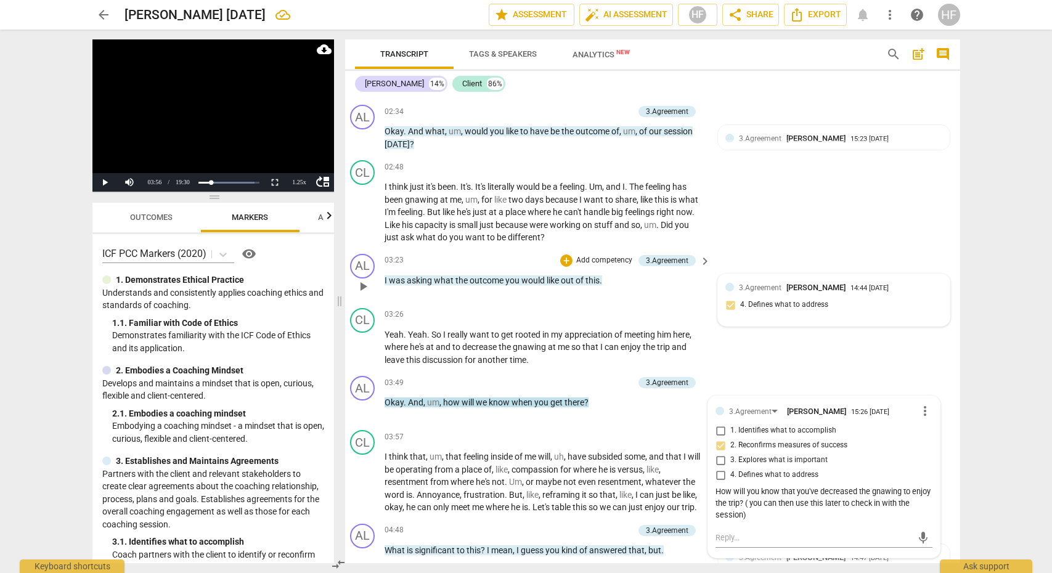
click at [776, 288] on div "3.Agreement [PERSON_NAME] 14:44 [DATE] 4. Defines what to address" at bounding box center [833, 301] width 216 height 38
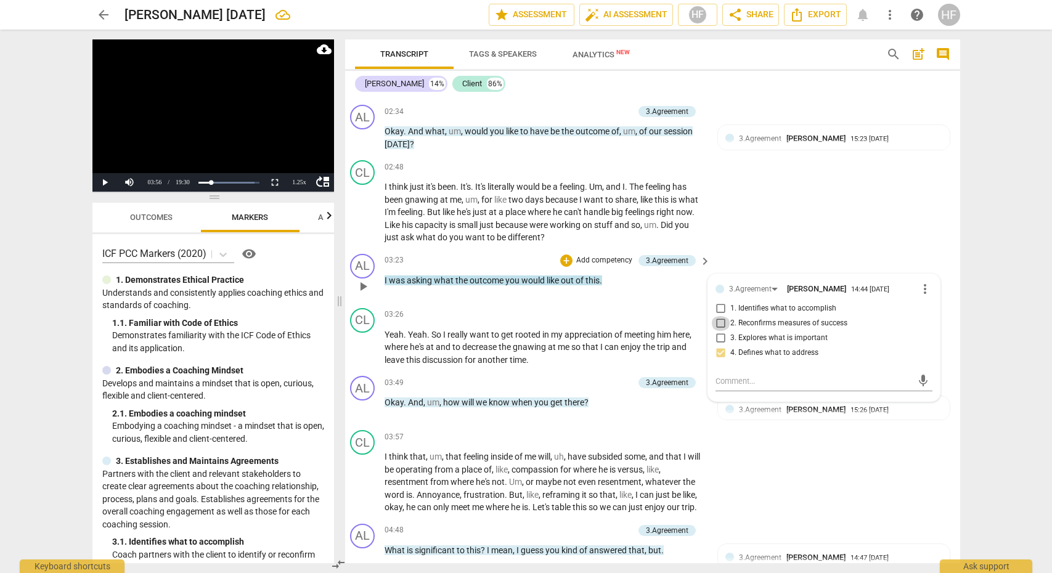
click at [721, 316] on input "2. Reconfirms measures of success" at bounding box center [721, 323] width 20 height 15
click at [719, 316] on input "2. Reconfirms measures of success" at bounding box center [721, 323] width 20 height 15
click at [719, 301] on input "1. Identifies what to accomplish" at bounding box center [721, 308] width 20 height 15
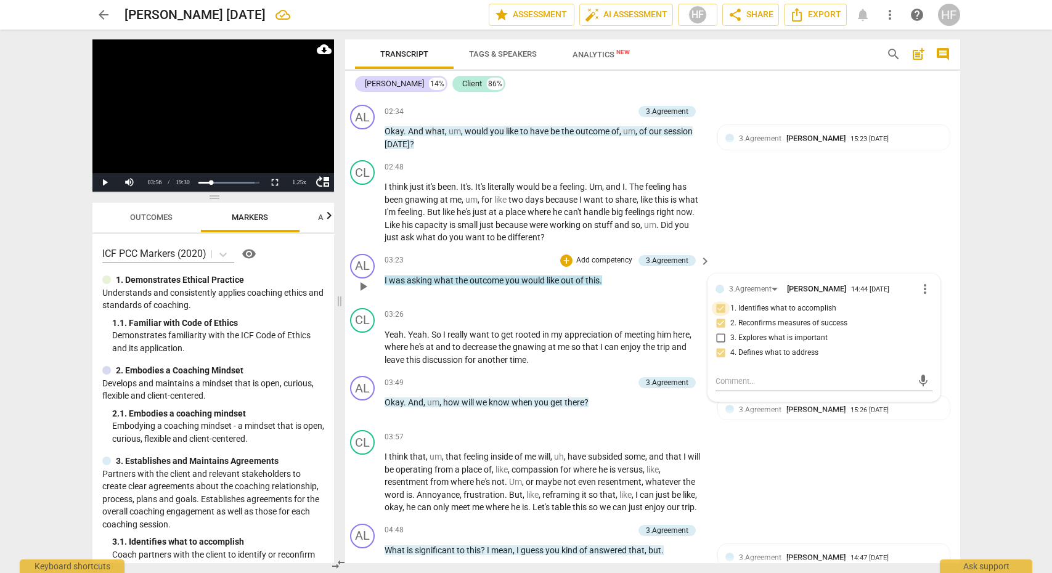
click at [719, 301] on input "1. Identifies what to accomplish" at bounding box center [721, 308] width 20 height 15
click at [718, 301] on input "1. Identifies what to accomplish" at bounding box center [721, 308] width 20 height 15
drag, startPoint x: 719, startPoint y: 309, endPoint x: 720, endPoint y: 319, distance: 10.0
click at [719, 316] on input "2. Reconfirms measures of success" at bounding box center [721, 323] width 20 height 15
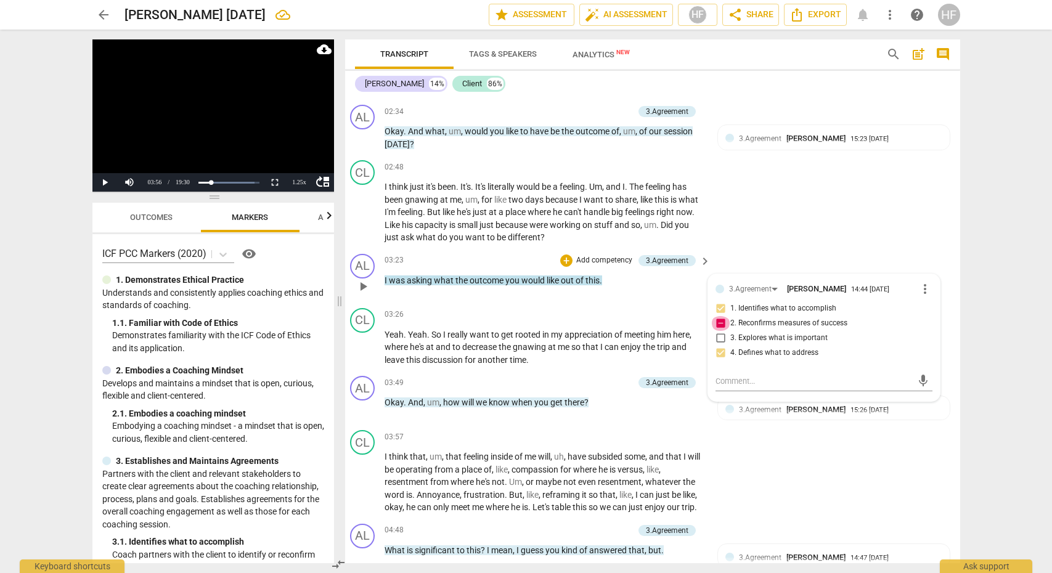
click at [718, 316] on input "2. Reconfirms measures of success" at bounding box center [721, 323] width 20 height 15
click at [724, 346] on input "4. Defines what to address" at bounding box center [721, 353] width 20 height 15
click at [801, 228] on div "CL play_arrow pause 02:48 + Add competency keyboard_arrow_right I think just it…" at bounding box center [647, 202] width 615 height 94
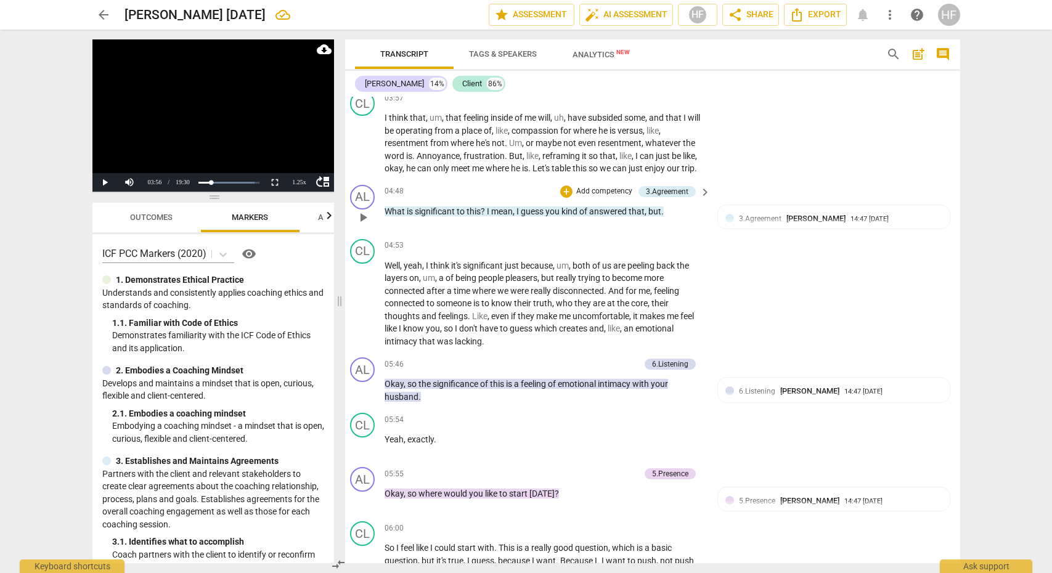
click at [364, 218] on span "play_arrow" at bounding box center [363, 217] width 15 height 15
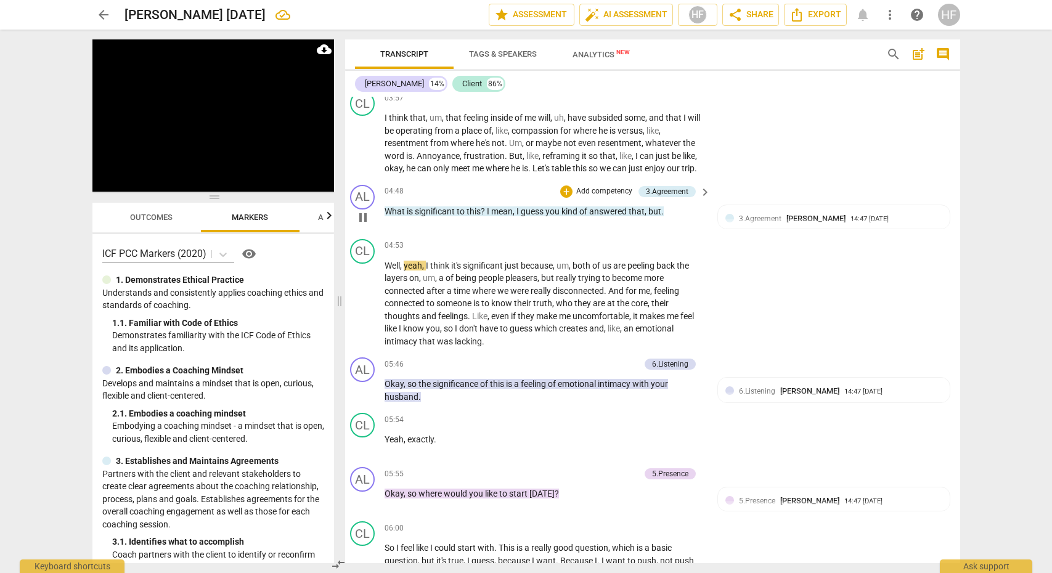
click at [364, 218] on span "pause" at bounding box center [363, 217] width 15 height 15
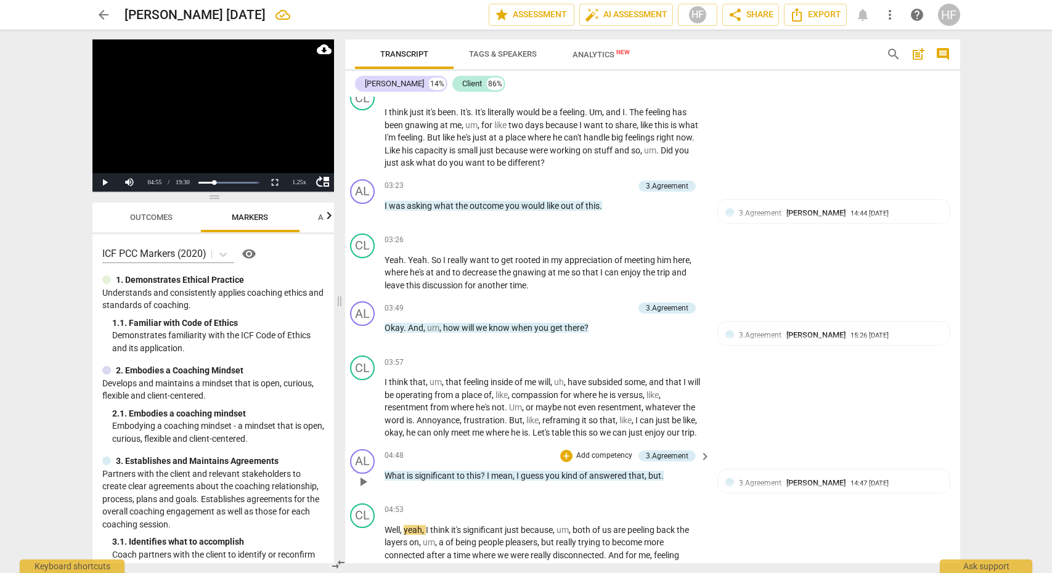
scroll to position [858, 6]
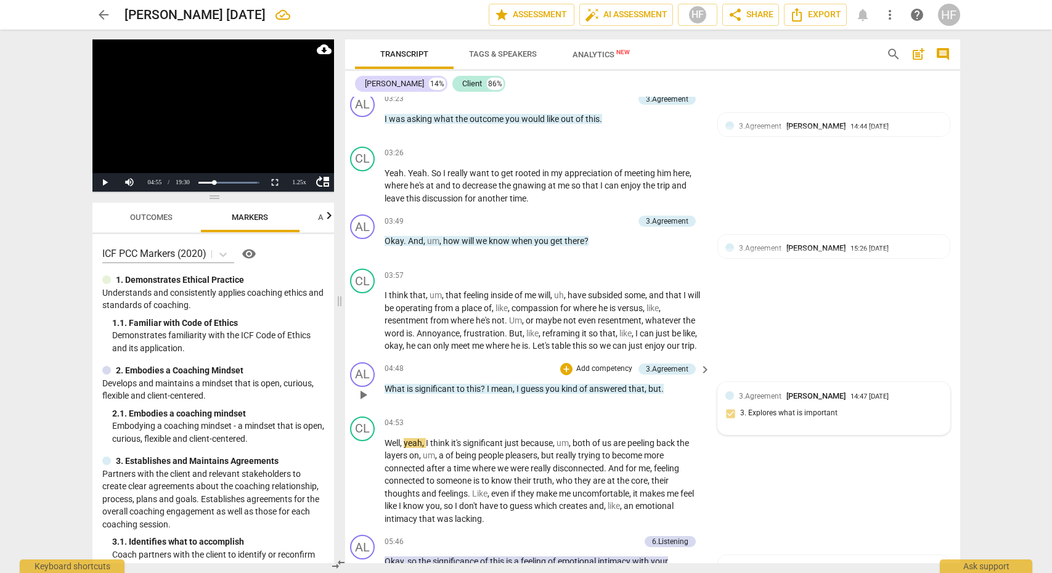
click at [832, 399] on div "3.Agreement [PERSON_NAME] 14:47 [DATE] 3. Explores what is important" at bounding box center [833, 409] width 216 height 38
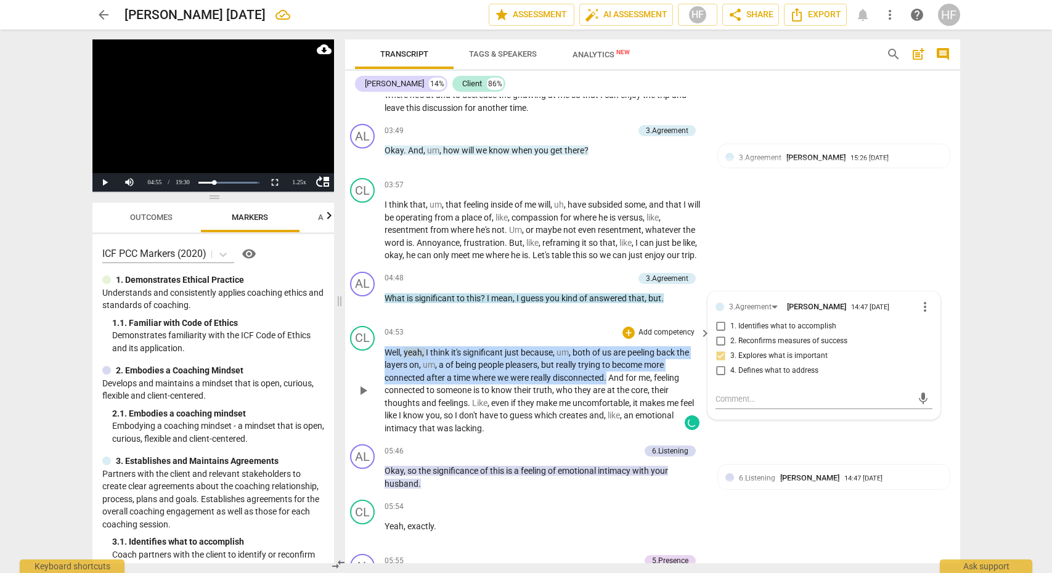
drag, startPoint x: 606, startPoint y: 377, endPoint x: 366, endPoint y: 353, distance: 241.0
click at [366, 353] on div "CL play_arrow pause 04:53 + Add competency keyboard_arrow_right Well , yeah , I…" at bounding box center [647, 380] width 615 height 119
click at [633, 364] on icon "button" at bounding box center [635, 358] width 12 height 15
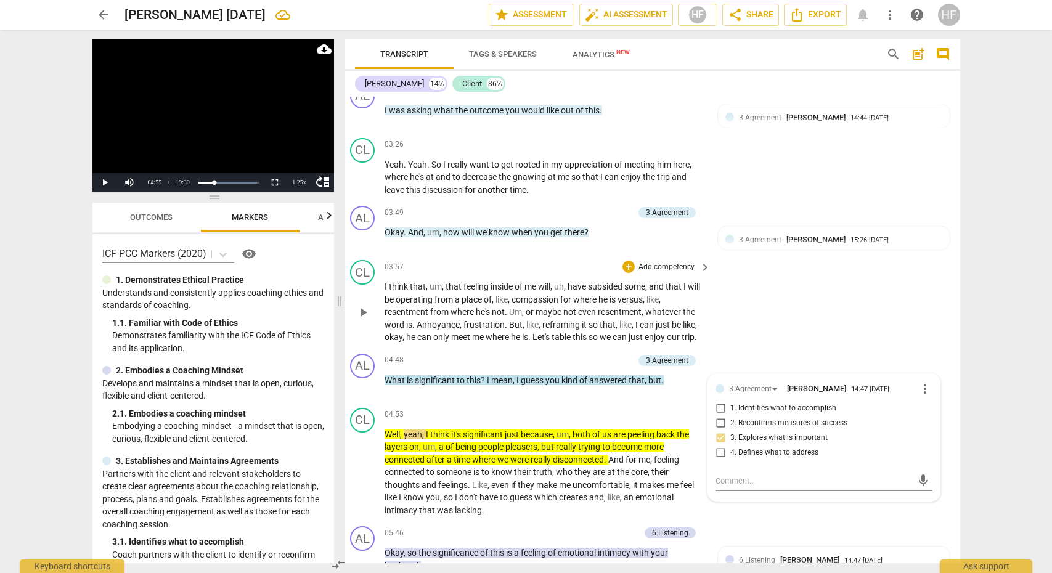
scroll to position [984, 9]
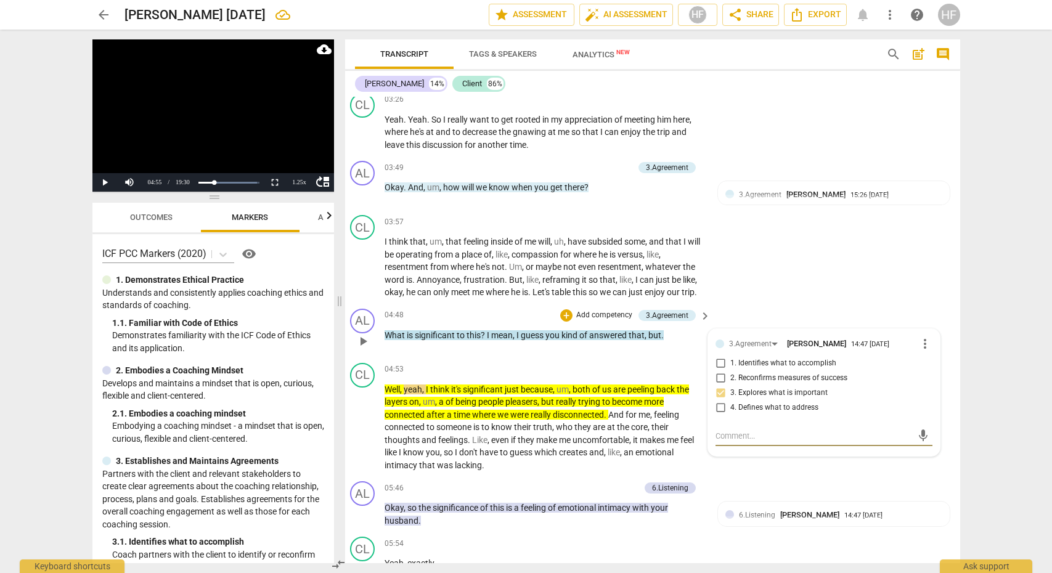
click at [722, 434] on textarea at bounding box center [813, 436] width 197 height 12
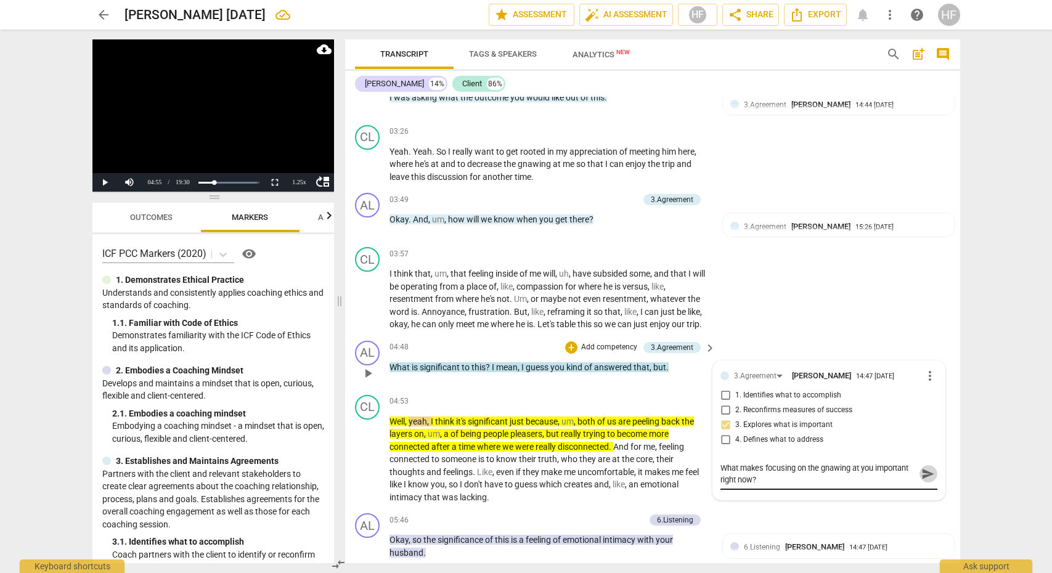
click at [923, 475] on span "send" at bounding box center [928, 474] width 14 height 14
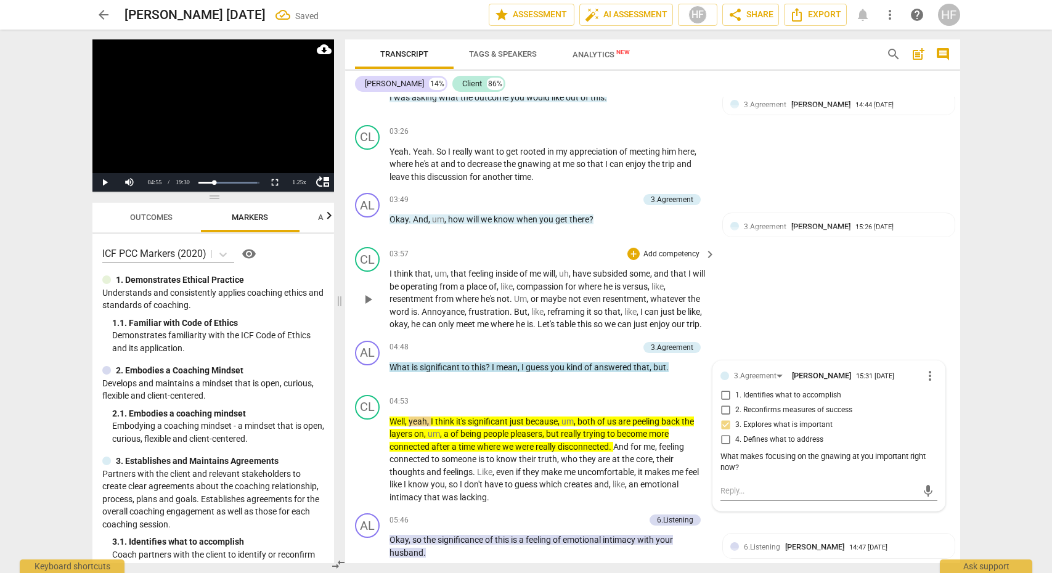
click at [803, 326] on div "CL play_arrow pause 03:57 + Add competency keyboard_arrow_right I think that , …" at bounding box center [652, 289] width 615 height 94
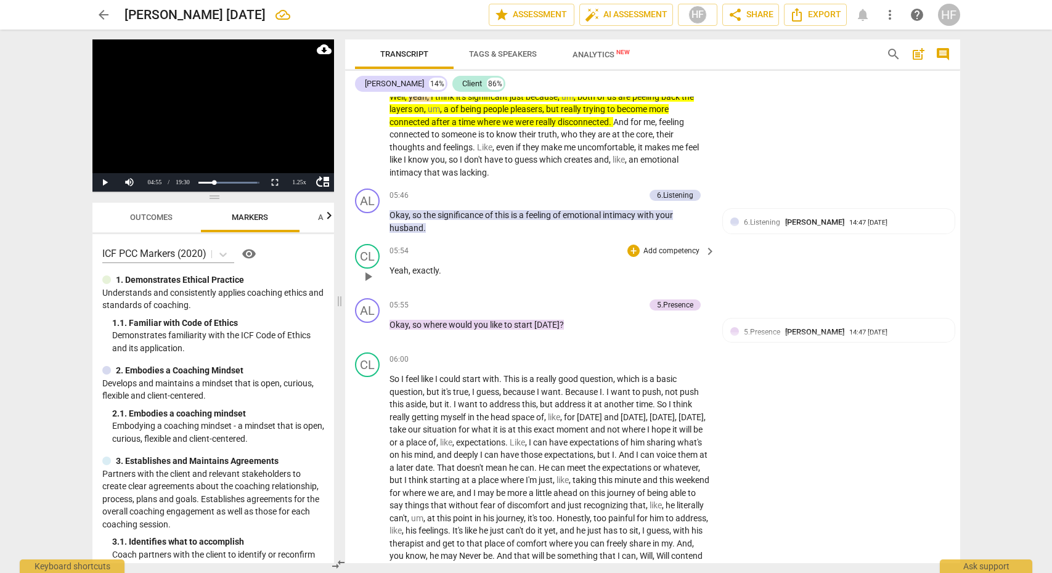
click at [368, 273] on span "play_arrow" at bounding box center [368, 276] width 15 height 15
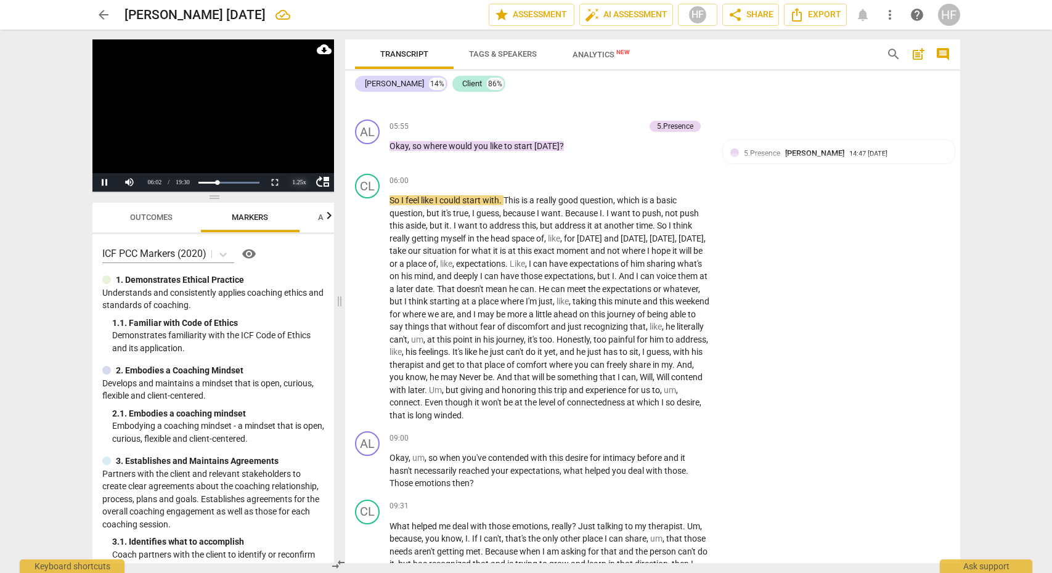
click at [298, 180] on div "1.25 x" at bounding box center [299, 182] width 25 height 18
click at [299, 148] on li "1.5x" at bounding box center [299, 154] width 25 height 14
click at [365, 301] on span "pause" at bounding box center [368, 308] width 15 height 15
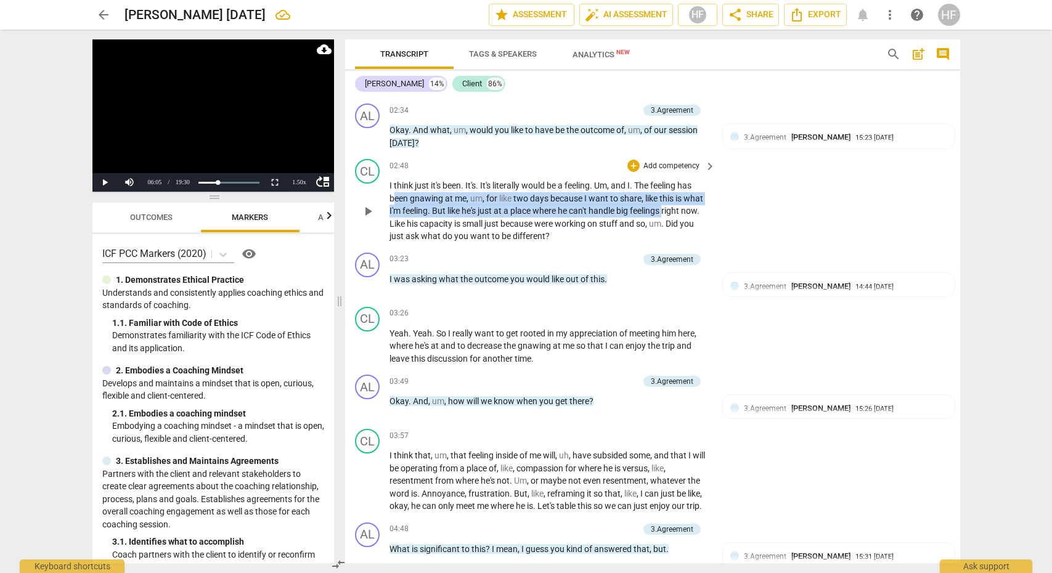
drag, startPoint x: 487, startPoint y: 189, endPoint x: 668, endPoint y: 195, distance: 181.3
click at [668, 195] on p "I think just it's been . It's . It's literally would be a feeling . Um , and I …" at bounding box center [549, 210] width 320 height 63
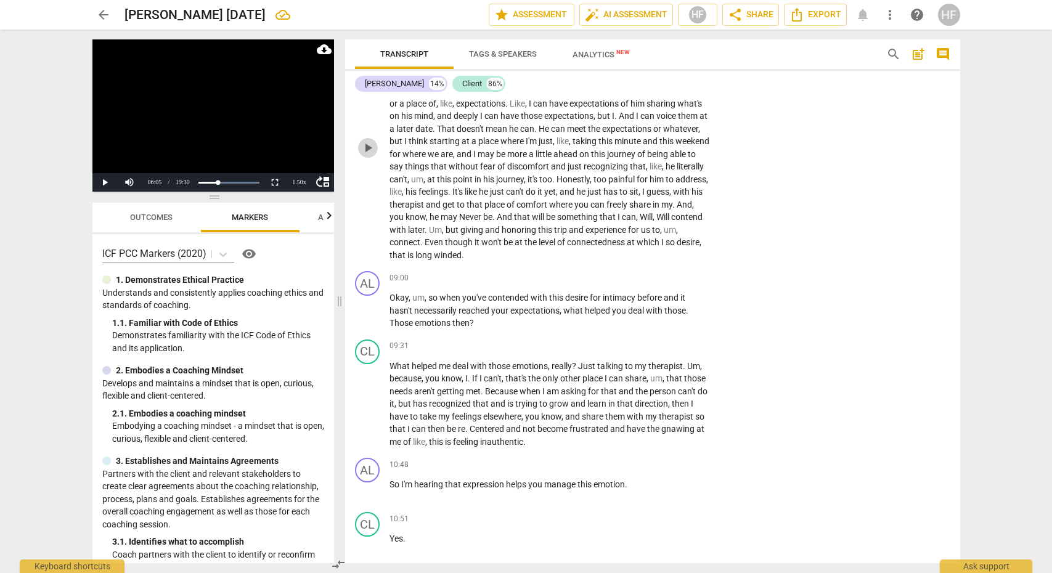
click at [368, 141] on span "play_arrow" at bounding box center [368, 148] width 15 height 15
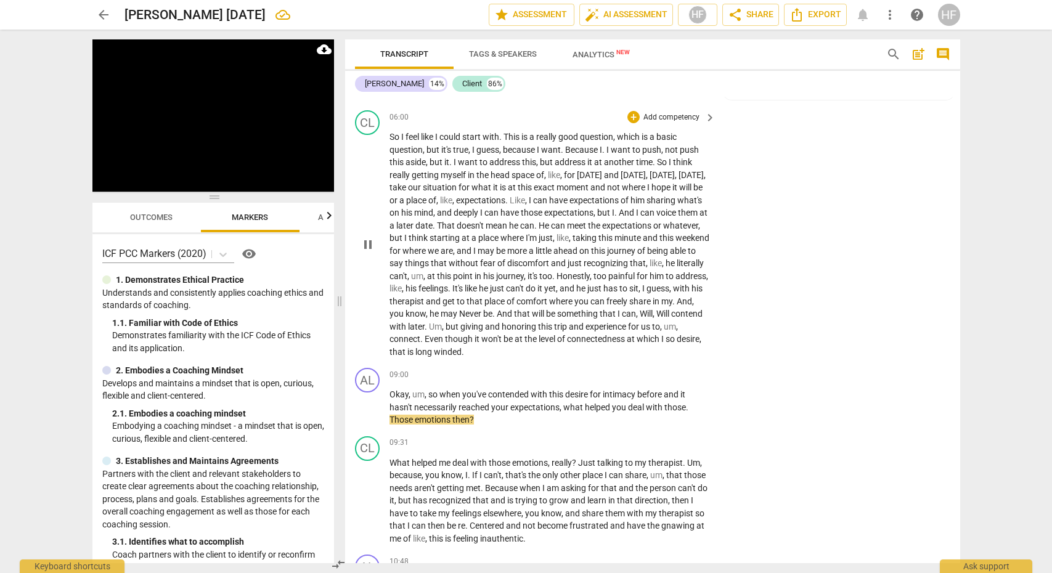
scroll to position [1533, 0]
click at [370, 399] on span "pause" at bounding box center [368, 406] width 15 height 15
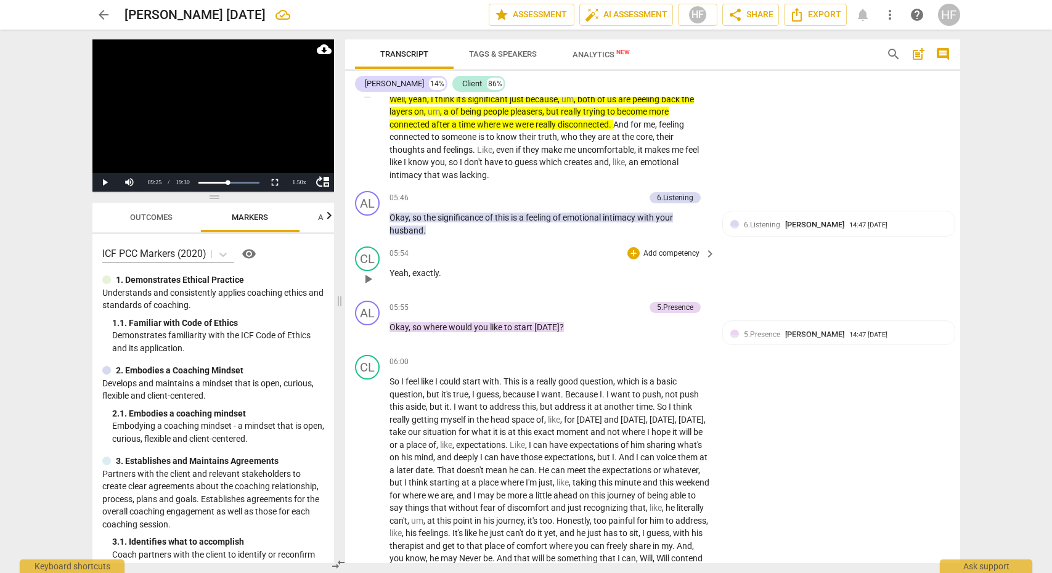
scroll to position [526, 0]
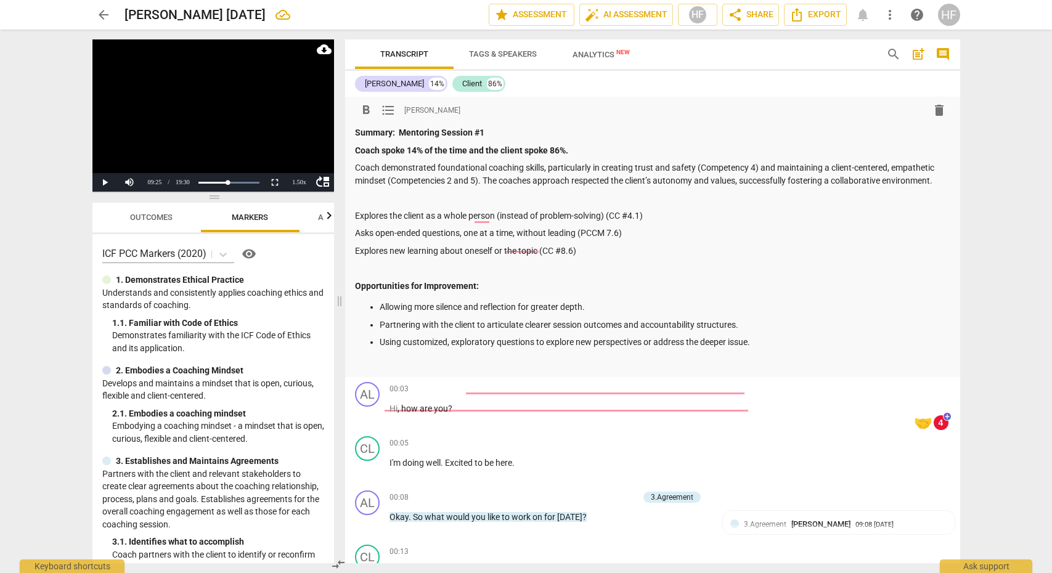
click at [791, 348] on div "Summary: Mentoring Session #1 Coach spoke 14% of the time and the client spoke …" at bounding box center [652, 247] width 595 height 243
click at [779, 337] on p "Using customized, exploratory questions to explore new perspectives or address …" at bounding box center [665, 342] width 571 height 13
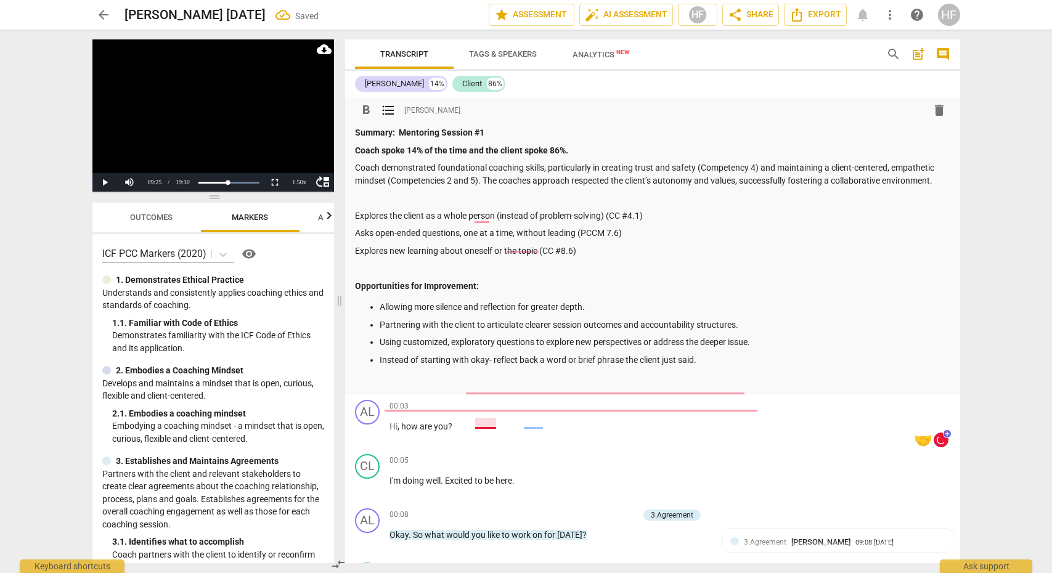
click at [486, 356] on p "Instead of starting with okay- reflect back a word or brief phrase the client j…" at bounding box center [665, 360] width 571 height 13
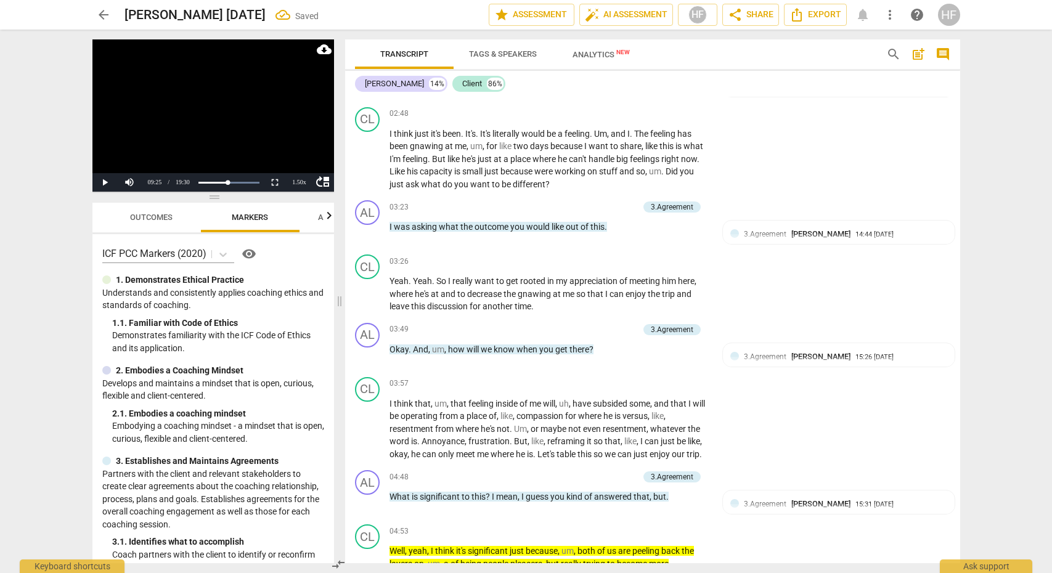
scroll to position [982, 0]
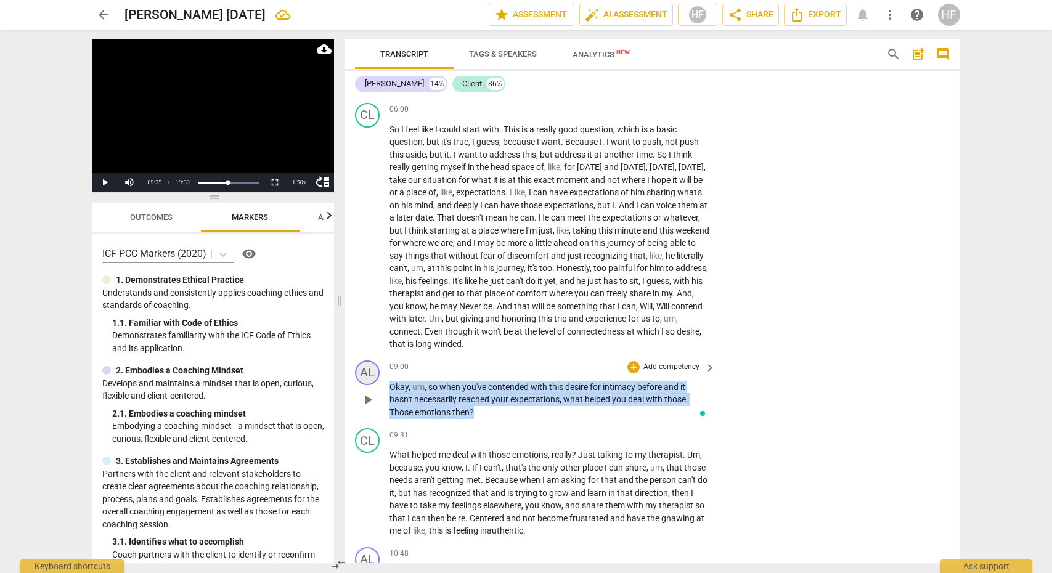
drag, startPoint x: 478, startPoint y: 402, endPoint x: 367, endPoint y: 367, distance: 115.8
click at [367, 367] on div "AL play_arrow pause 09:00 + Add competency keyboard_arrow_right Okay , um , so …" at bounding box center [652, 390] width 615 height 68
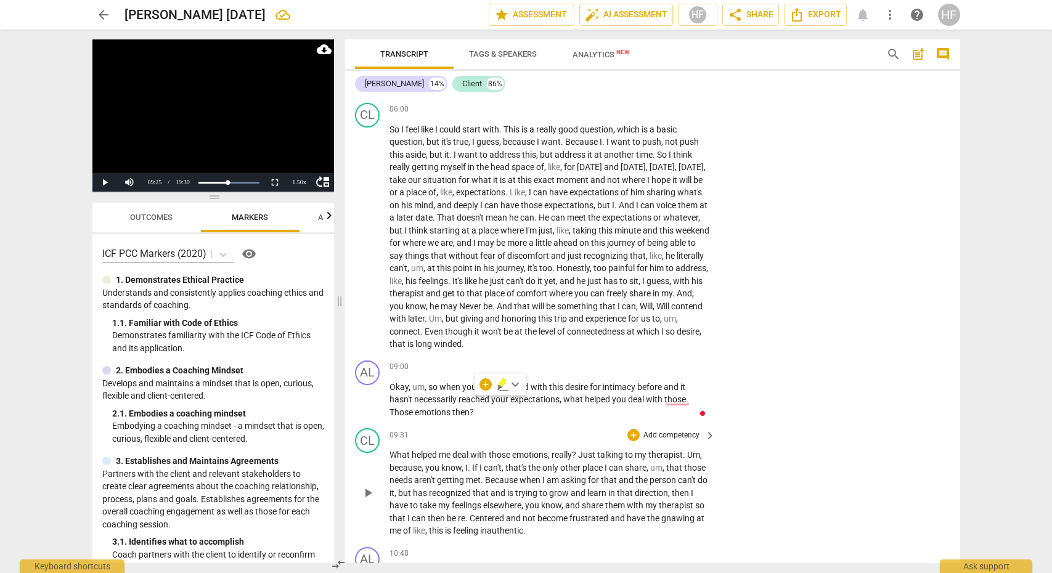
click at [787, 423] on div "CL play_arrow pause 09:31 + Add competency keyboard_arrow_right What helped me …" at bounding box center [652, 482] width 615 height 119
click at [630, 361] on div "+" at bounding box center [633, 367] width 12 height 12
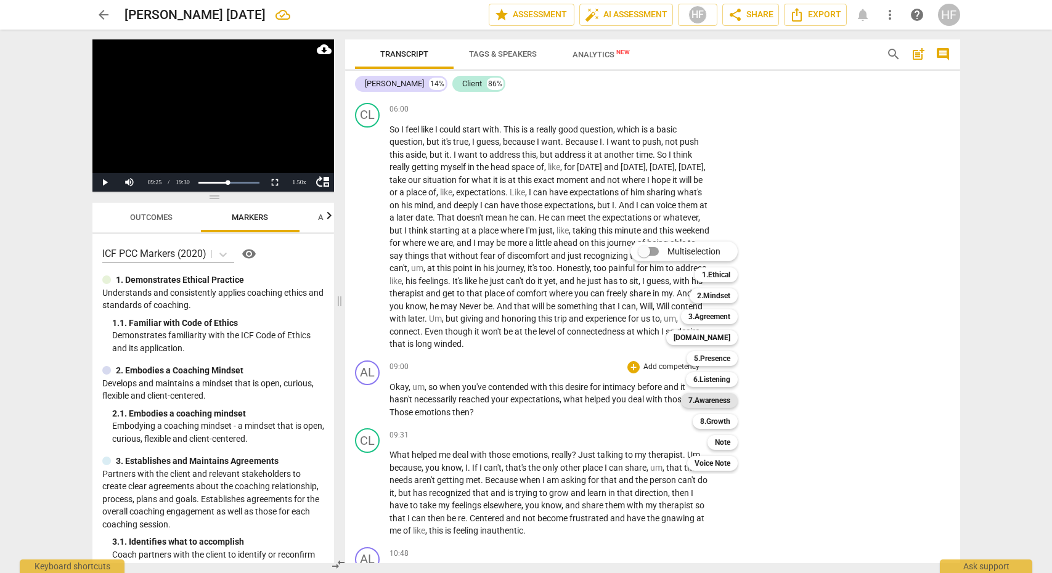
click at [719, 403] on b "7.Awareness" at bounding box center [709, 400] width 42 height 15
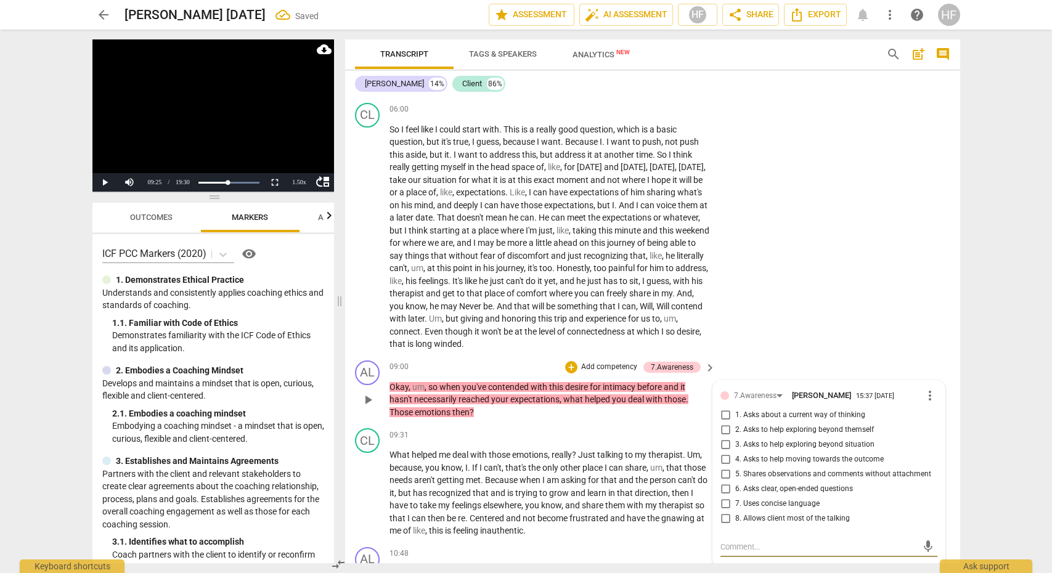
click at [727, 408] on input "1. Asks about a current way of thinking" at bounding box center [725, 415] width 20 height 15
click at [752, 541] on textarea at bounding box center [818, 547] width 197 height 12
click at [913, 541] on div "What is your thinking around expectations? What is your thinking around expecta…" at bounding box center [828, 547] width 216 height 12
click at [921, 540] on span "send" at bounding box center [928, 547] width 14 height 14
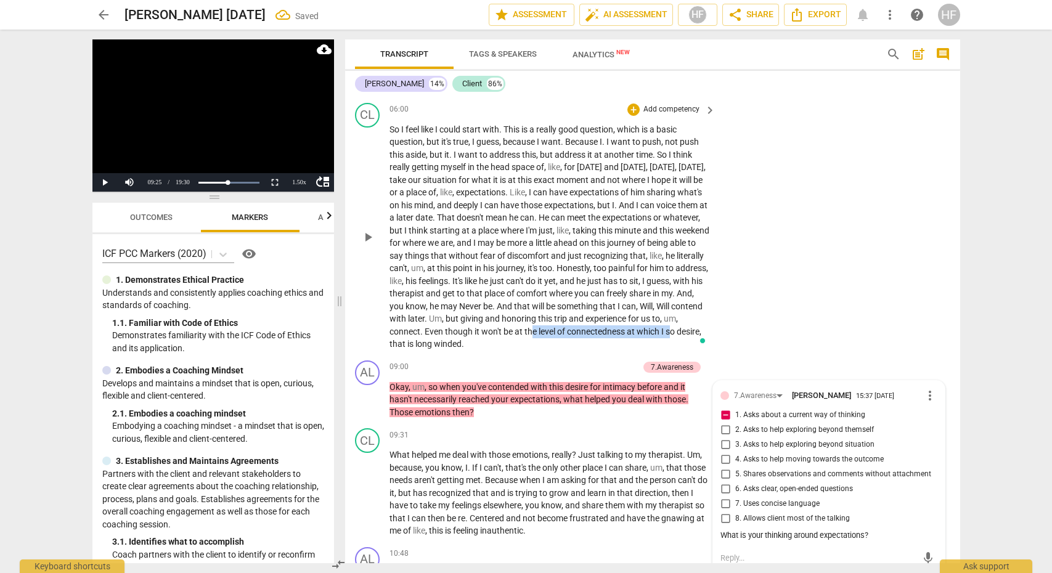
drag, startPoint x: 394, startPoint y: 332, endPoint x: 538, endPoint y: 332, distance: 143.6
click at [538, 332] on p "So I feel like I could start with . This is a really good question , which is a…" at bounding box center [549, 236] width 320 height 227
click at [568, 361] on div "+" at bounding box center [571, 367] width 12 height 12
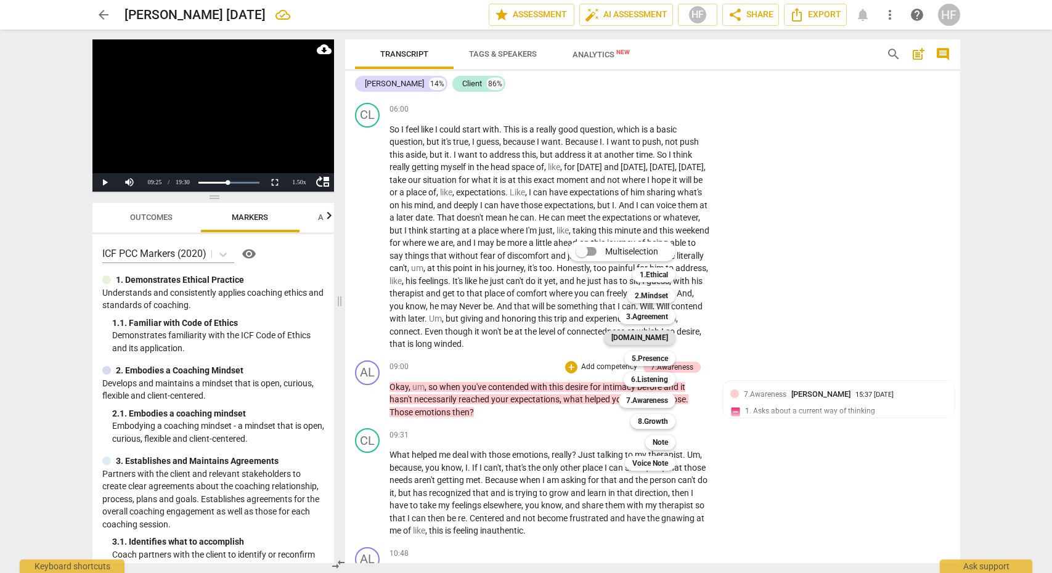
click at [659, 338] on b "[DOMAIN_NAME]" at bounding box center [639, 337] width 57 height 15
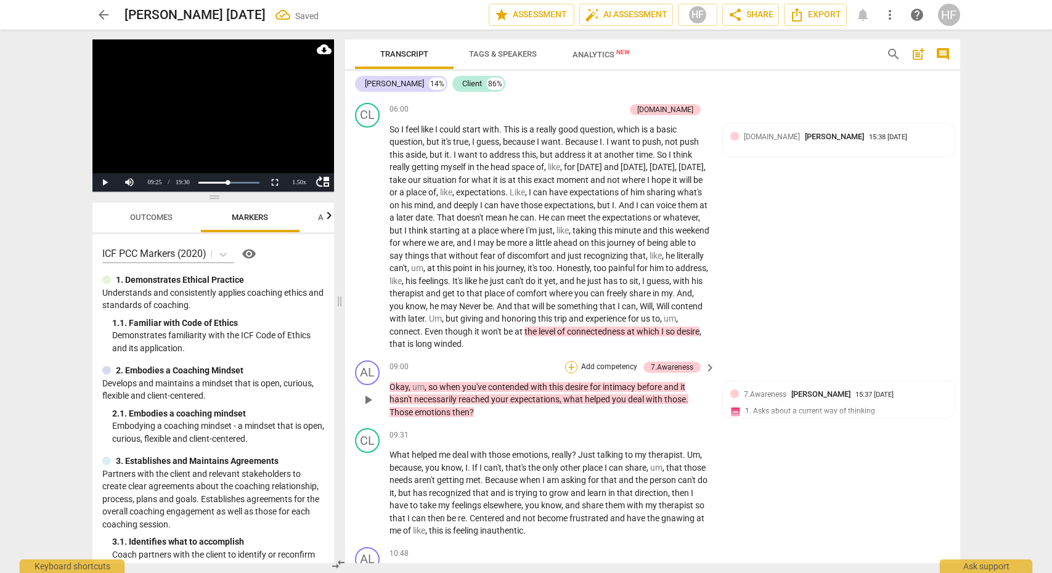
click at [569, 361] on div "+" at bounding box center [571, 367] width 12 height 12
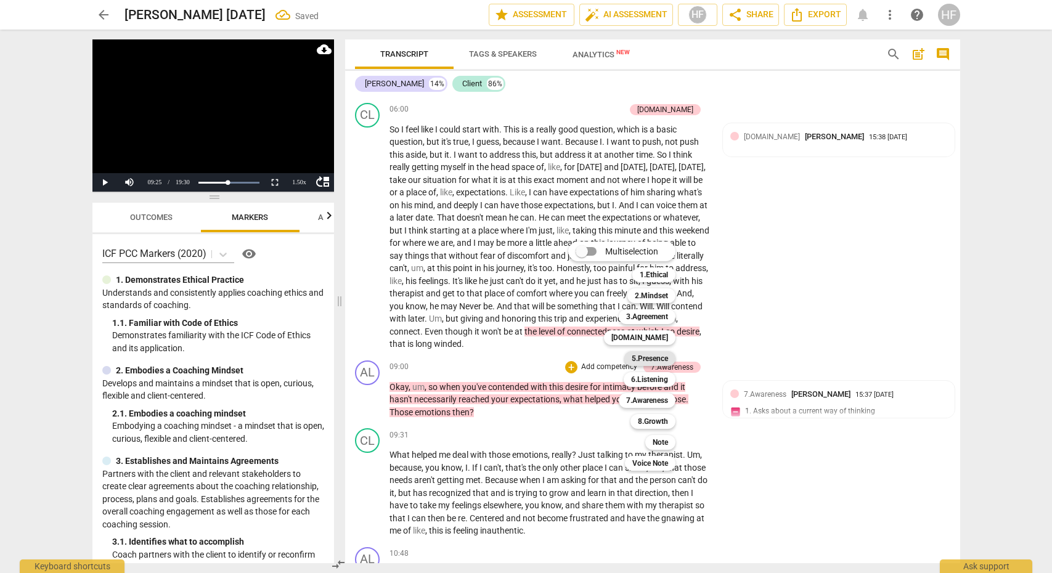
click at [665, 362] on b "5.Presence" at bounding box center [650, 358] width 36 height 15
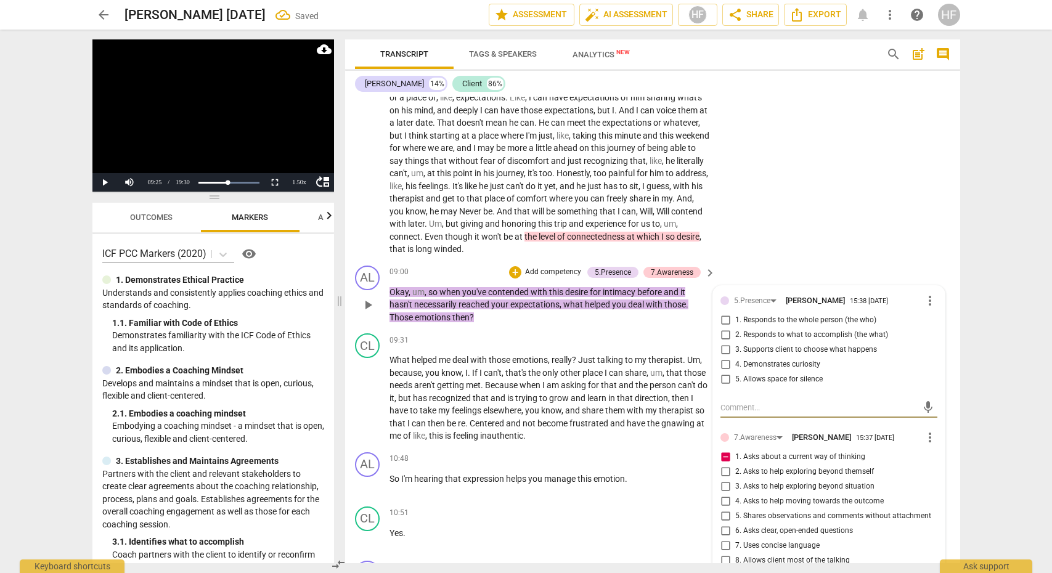
scroll to position [1644, 0]
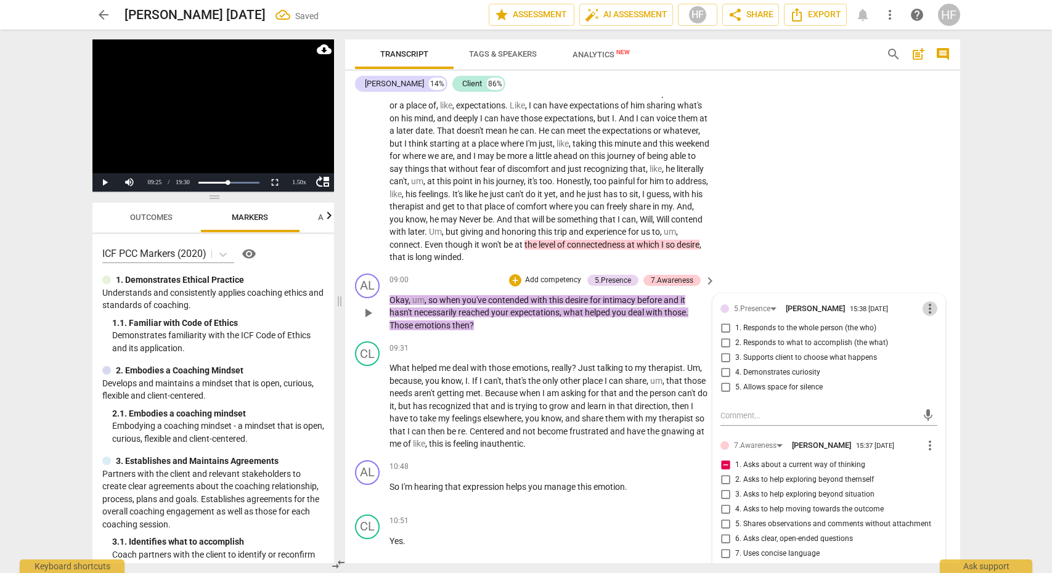
click at [924, 301] on span "more_vert" at bounding box center [930, 308] width 15 height 15
click at [935, 320] on li "Delete" at bounding box center [939, 320] width 43 height 23
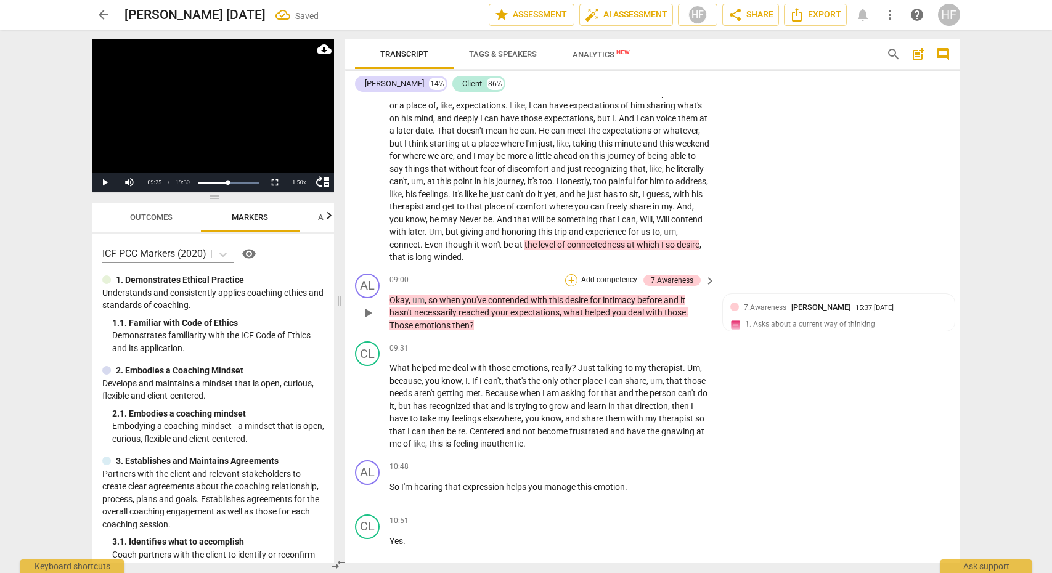
click at [572, 274] on div "+" at bounding box center [571, 280] width 12 height 12
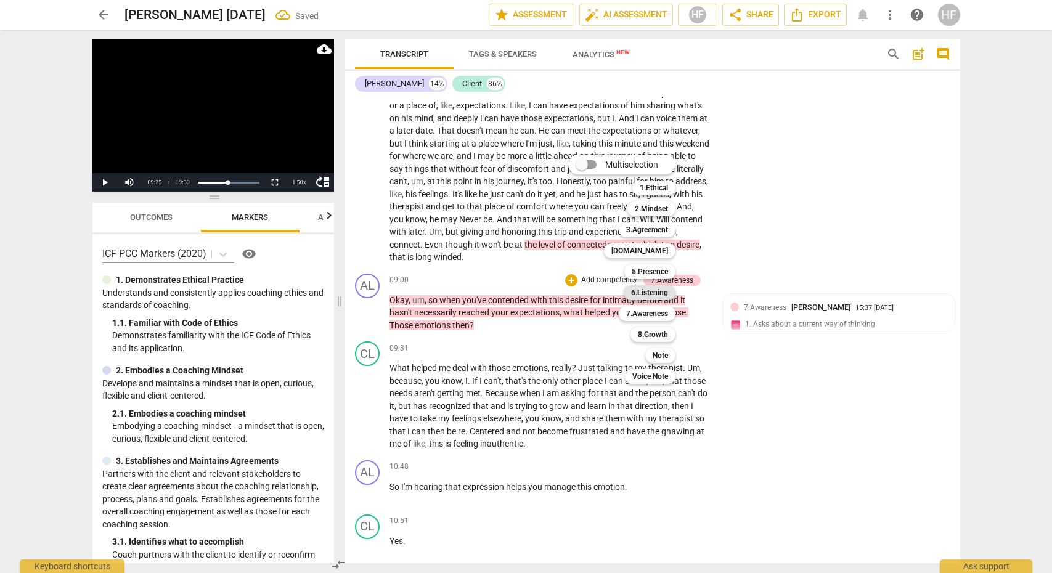
click at [661, 290] on b "6.Listening" at bounding box center [649, 292] width 37 height 15
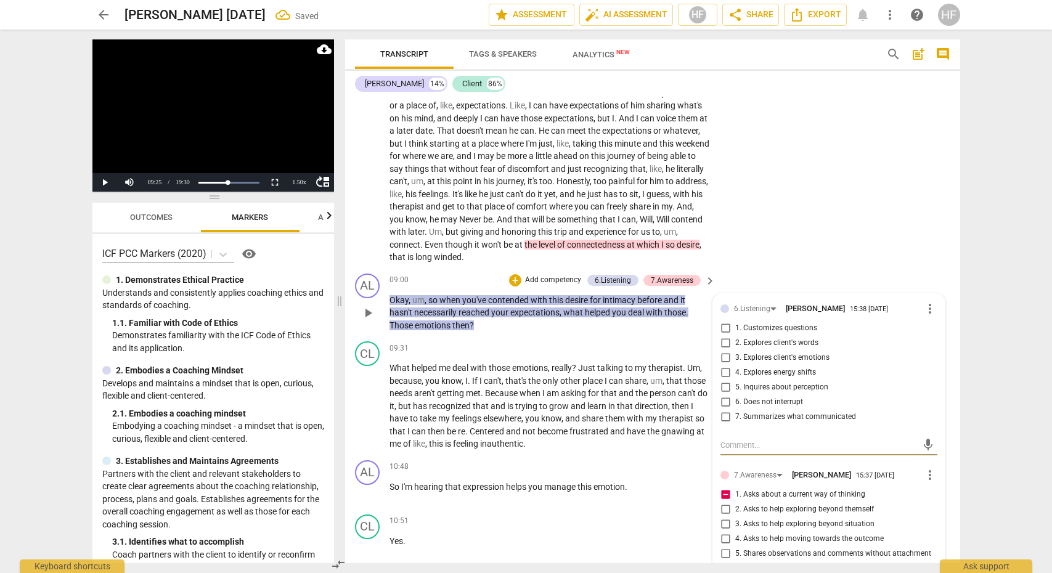
click at [725, 336] on input "2. Explores client's words" at bounding box center [725, 343] width 20 height 15
click at [724, 336] on input "2. Explores client's words" at bounding box center [725, 343] width 20 height 15
click at [759, 439] on textarea at bounding box center [818, 445] width 197 height 12
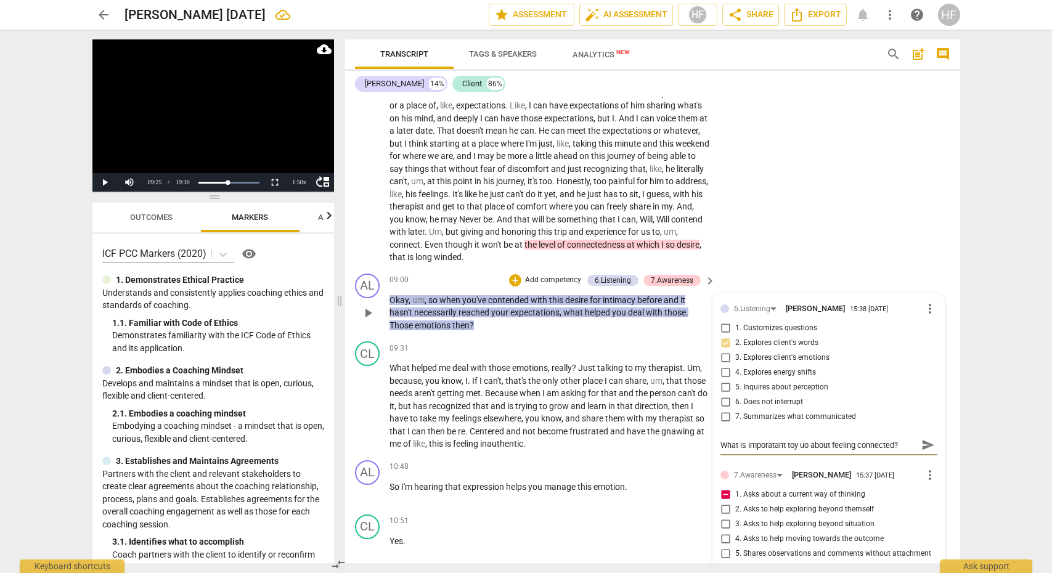
click at [793, 439] on textarea "What is imporatant toy uo about feeling connected?" at bounding box center [818, 445] width 197 height 12
drag, startPoint x: 796, startPoint y: 434, endPoint x: 798, endPoint y: 443, distance: 8.8
click at [796, 439] on textarea "What is imporatant toy uo about feeling connected?" at bounding box center [818, 445] width 197 height 12
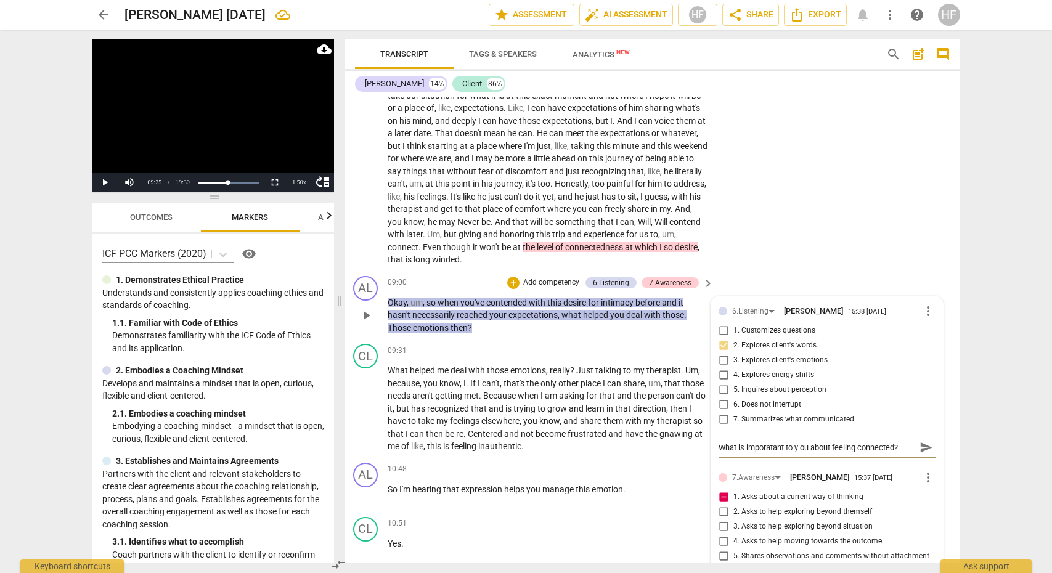
drag, startPoint x: 802, startPoint y: 435, endPoint x: 806, endPoint y: 452, distance: 17.0
click at [802, 442] on textarea "What is imporatant to y ou about feeling connected?" at bounding box center [817, 448] width 197 height 12
click at [902, 442] on textarea "What is imporatant to you about feeling connected?" at bounding box center [817, 448] width 197 height 12
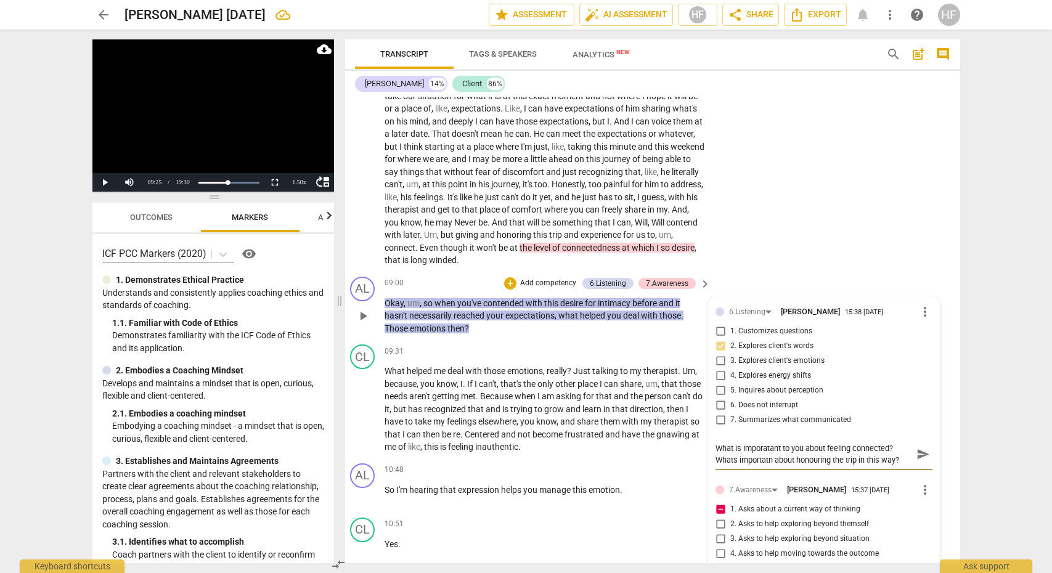
scroll to position [1640, 9]
click at [918, 449] on span "send" at bounding box center [923, 456] width 14 height 14
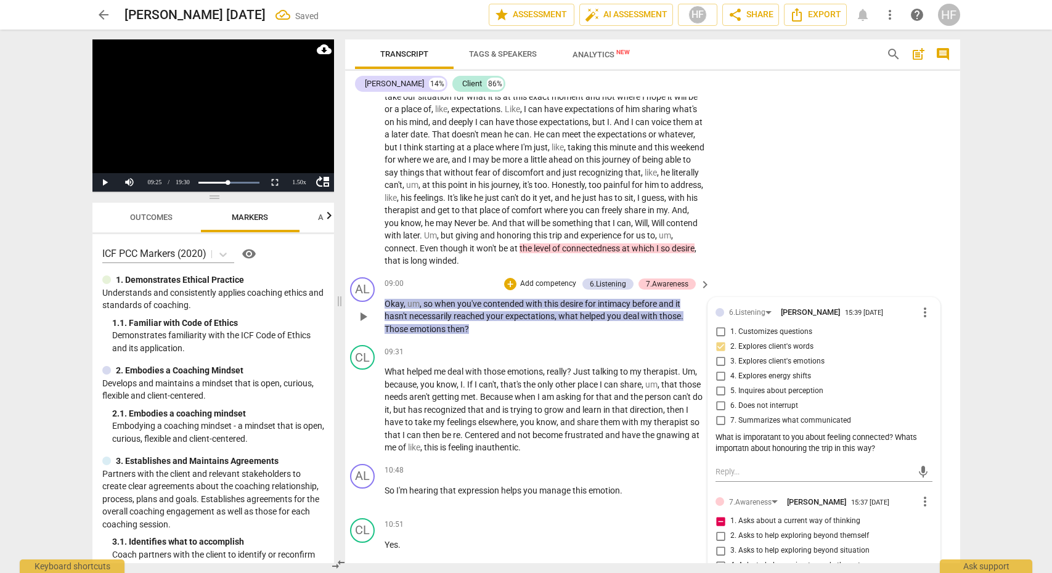
click at [714, 340] on input "2. Explores client's words" at bounding box center [721, 347] width 20 height 15
click at [717, 340] on input "2. Explores client's words" at bounding box center [721, 347] width 20 height 15
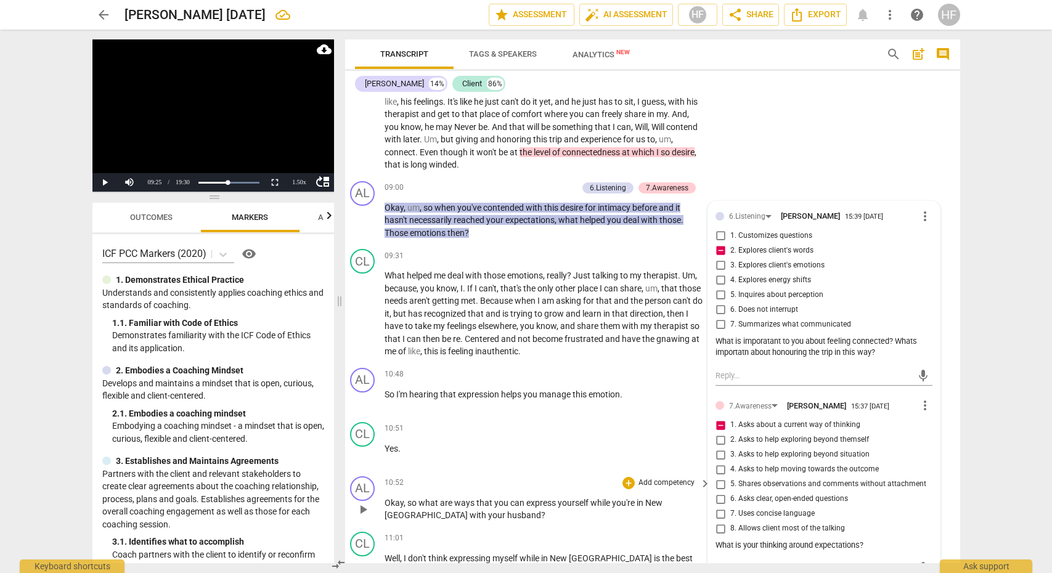
scroll to position [1706, 7]
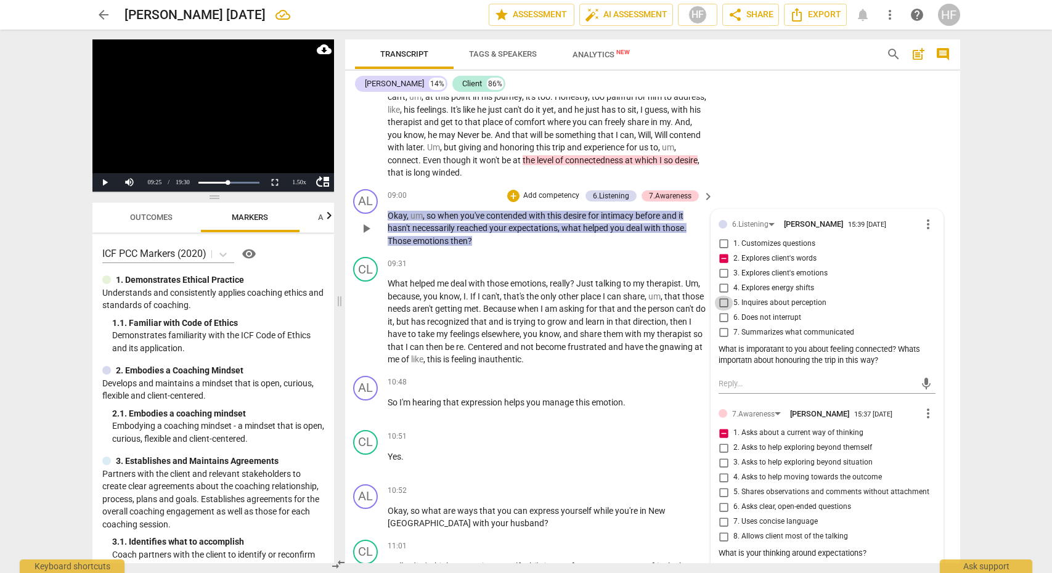
click at [724, 296] on input "5. Inquires about perception" at bounding box center [724, 303] width 20 height 15
click at [736, 378] on textarea at bounding box center [817, 384] width 197 height 12
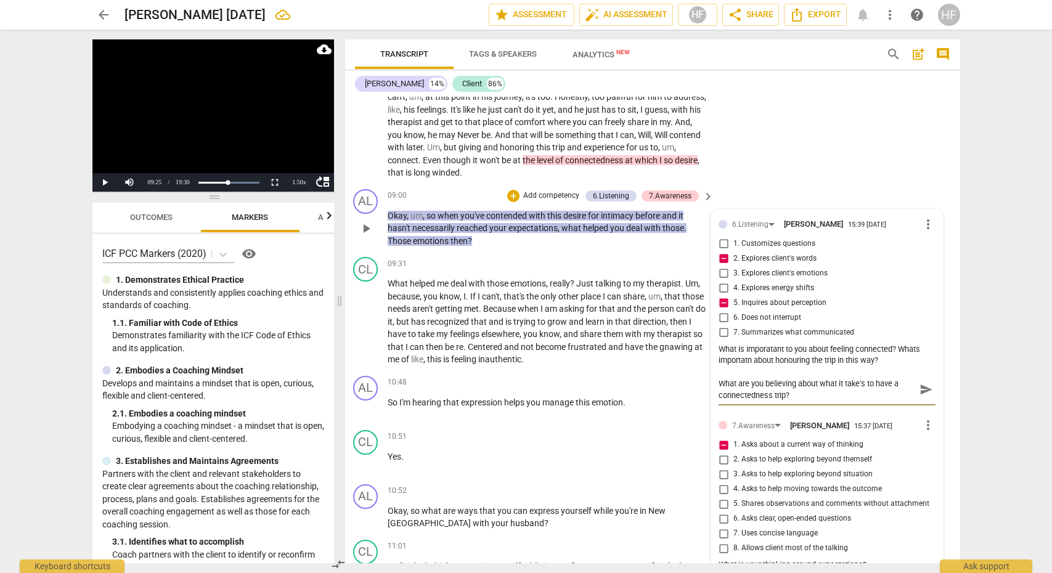
click at [926, 383] on span "send" at bounding box center [926, 390] width 14 height 14
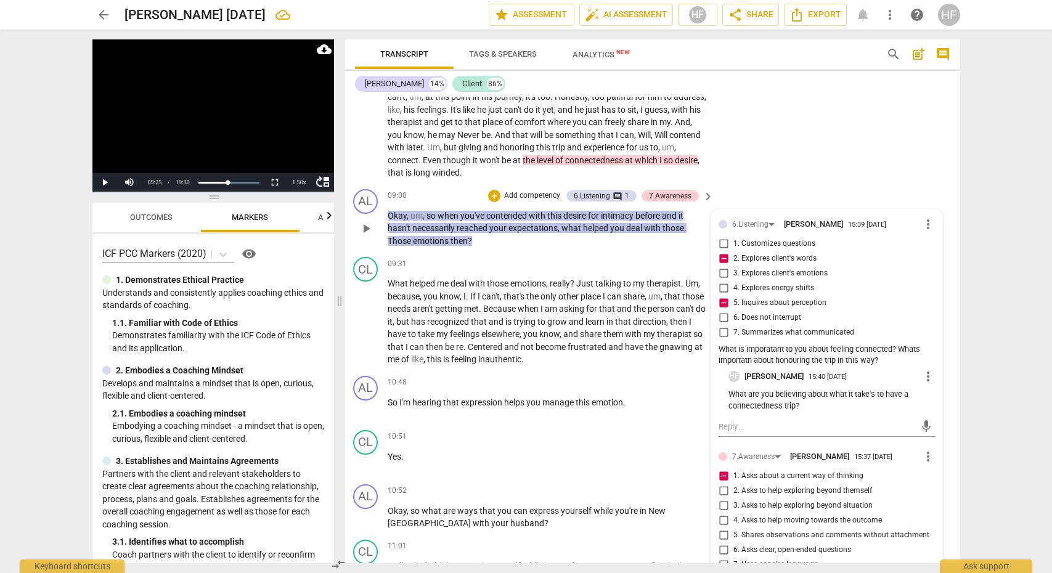
click at [926, 217] on span "more_vert" at bounding box center [928, 224] width 15 height 15
click at [936, 217] on li "Edit" at bounding box center [937, 213] width 43 height 23
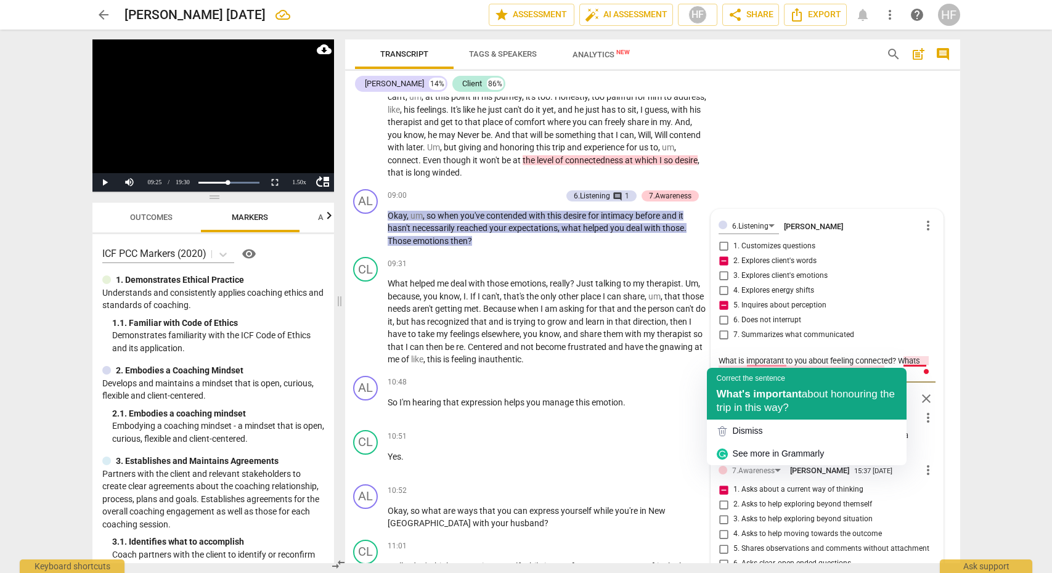
click at [735, 402] on span "about honouring the trip in this way?" at bounding box center [806, 400] width 178 height 25
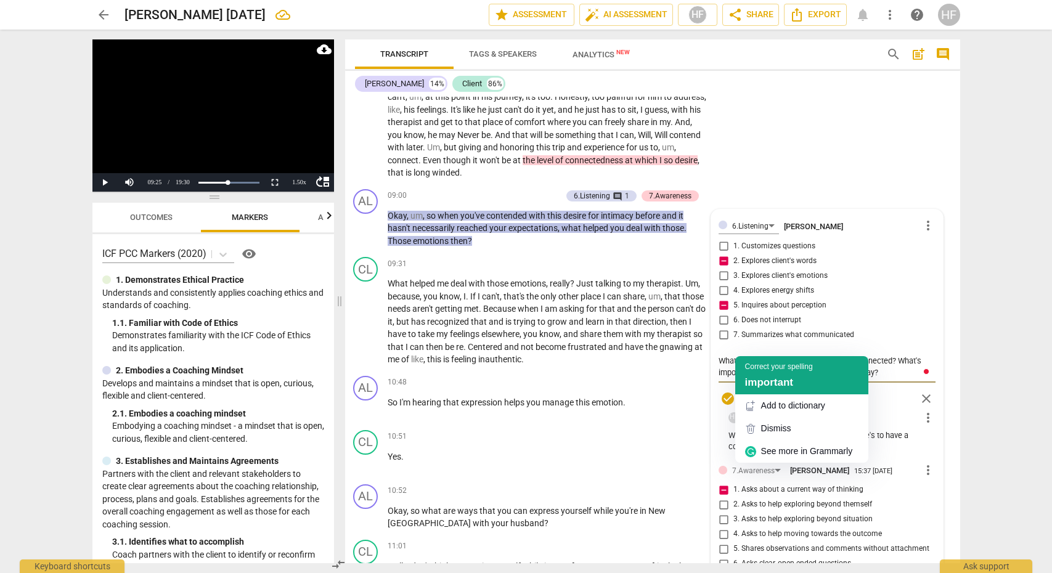
click at [783, 376] on div "important" at bounding box center [801, 383] width 113 height 14
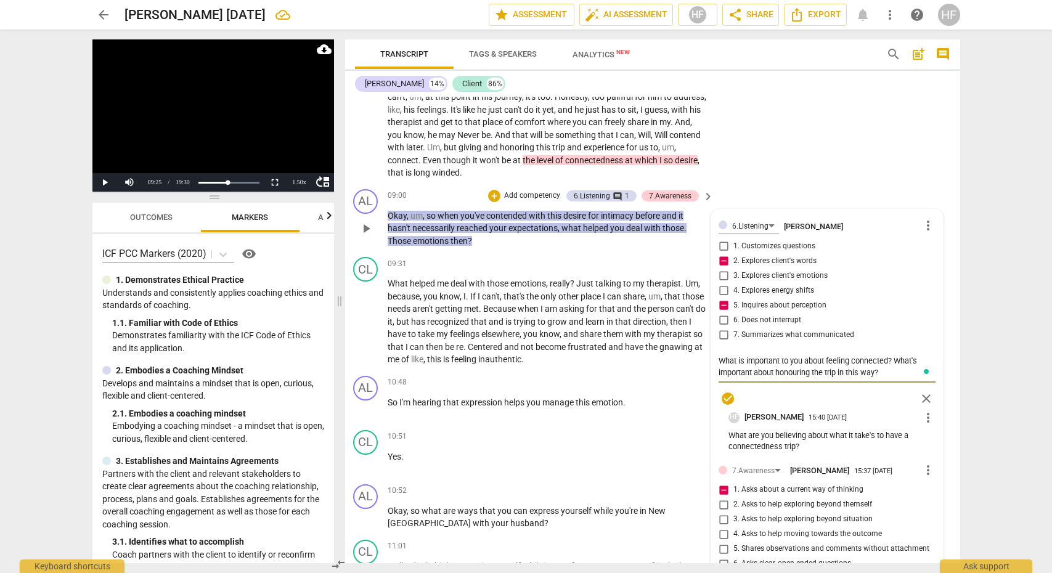
click at [728, 391] on span "check_circle" at bounding box center [727, 398] width 15 height 15
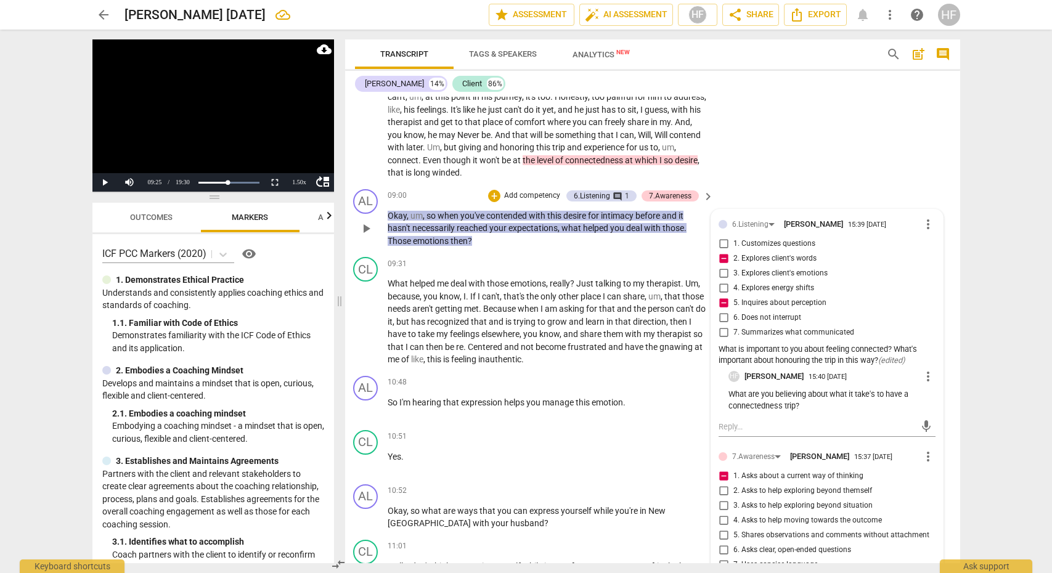
click at [768, 122] on div "CL play_arrow pause 06:00 + Add competency [DOMAIN_NAME] keyboard_arrow_right S…" at bounding box center [650, 56] width 615 height 258
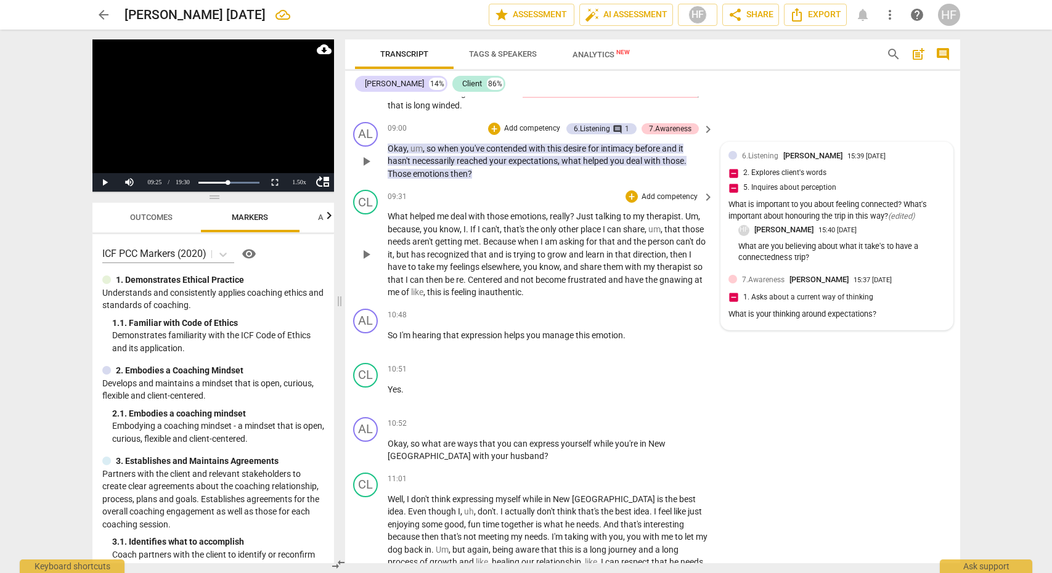
scroll to position [1796, 2]
click at [365, 247] on span "play_arrow" at bounding box center [366, 254] width 15 height 15
click at [365, 247] on span "pause" at bounding box center [366, 254] width 15 height 15
drag, startPoint x: 386, startPoint y: 279, endPoint x: 574, endPoint y: 279, distance: 188.0
click at [574, 279] on div "CL play_arrow pause 09:31 + Add competency keyboard_arrow_right What helped me …" at bounding box center [650, 243] width 615 height 119
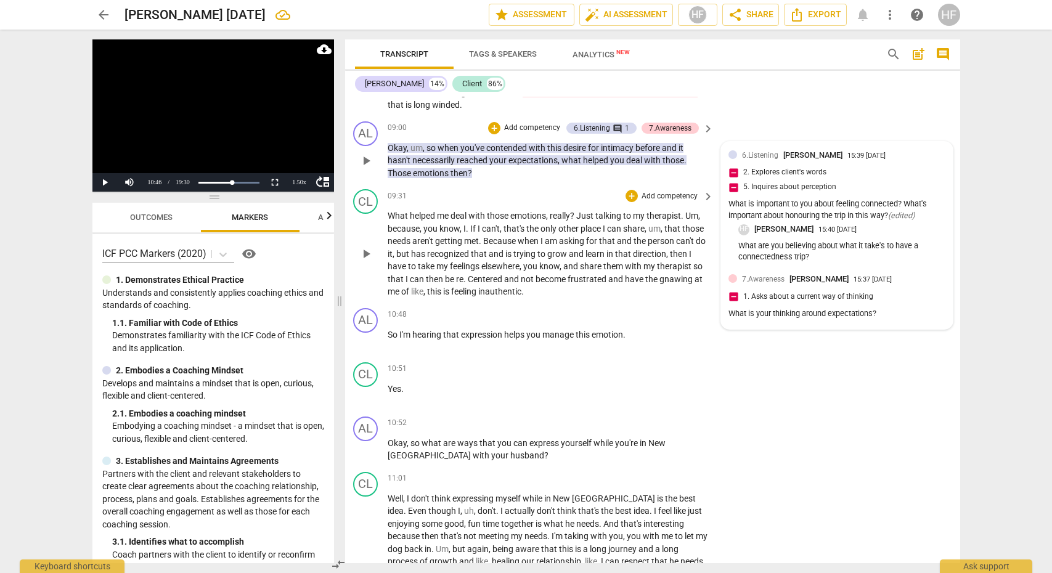
drag, startPoint x: 384, startPoint y: 275, endPoint x: 473, endPoint y: 280, distance: 88.8
click at [471, 280] on div "CL play_arrow pause 09:31 + Add competency keyboard_arrow_right What helped me …" at bounding box center [650, 243] width 615 height 119
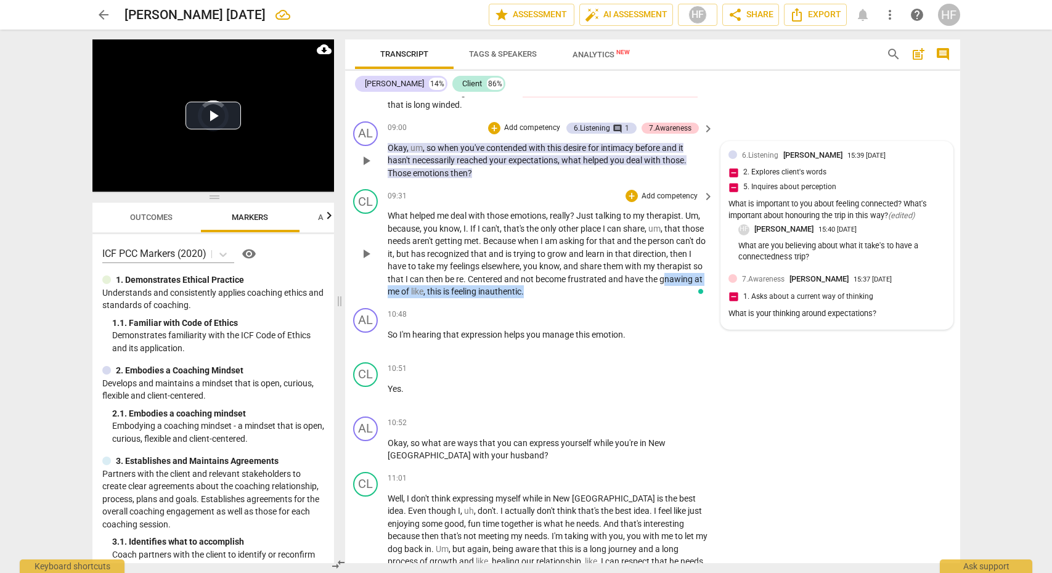
drag, startPoint x: 390, startPoint y: 280, endPoint x: 584, endPoint y: 279, distance: 194.1
click at [584, 279] on p "What helped me deal with those emotions , really ? Just talking to my therapist…" at bounding box center [548, 254] width 320 height 89
click at [366, 333] on span "play_arrow" at bounding box center [366, 340] width 15 height 15
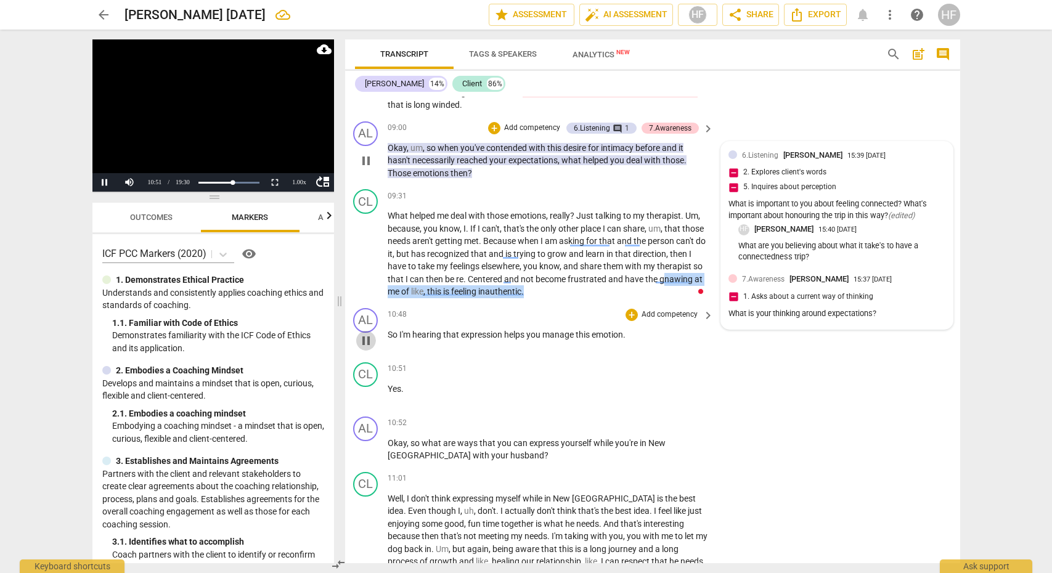
click at [366, 333] on span "pause" at bounding box center [366, 340] width 15 height 15
click at [633, 309] on div "+" at bounding box center [632, 315] width 12 height 12
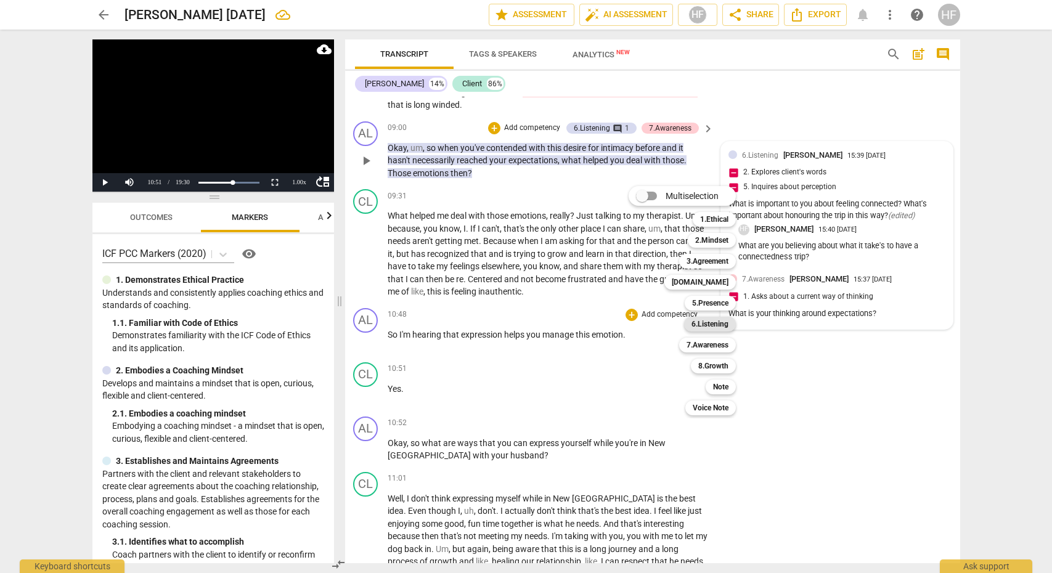
click at [722, 323] on b "6.Listening" at bounding box center [709, 324] width 37 height 15
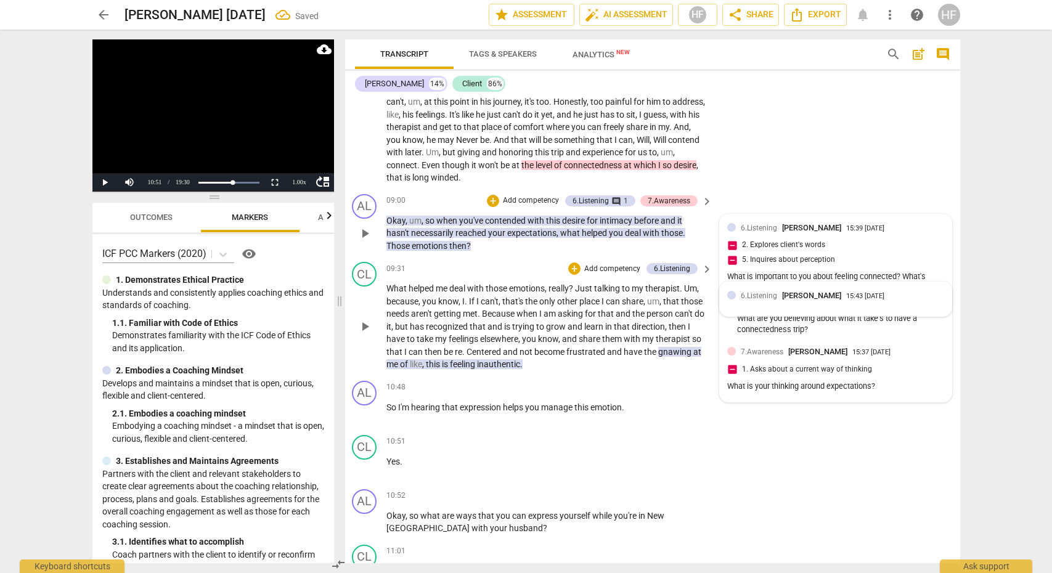
scroll to position [1724, 3]
click at [886, 297] on div "6.Listening [PERSON_NAME] 15:43 [DATE]" at bounding box center [835, 299] width 231 height 34
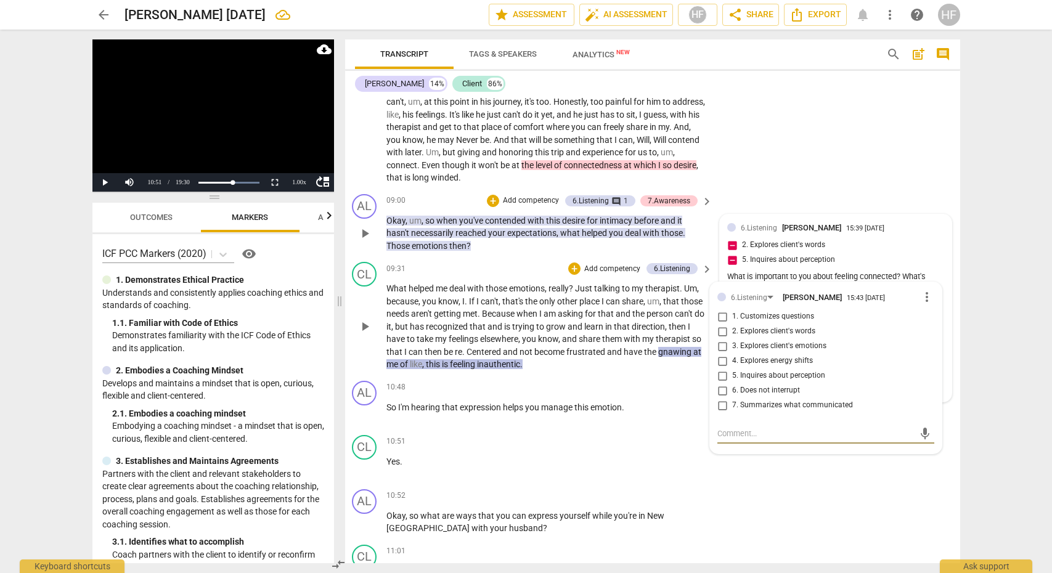
scroll to position [1724, 2]
click at [920, 290] on span "more_vert" at bounding box center [927, 297] width 15 height 15
click at [932, 305] on li "Delete" at bounding box center [937, 308] width 43 height 23
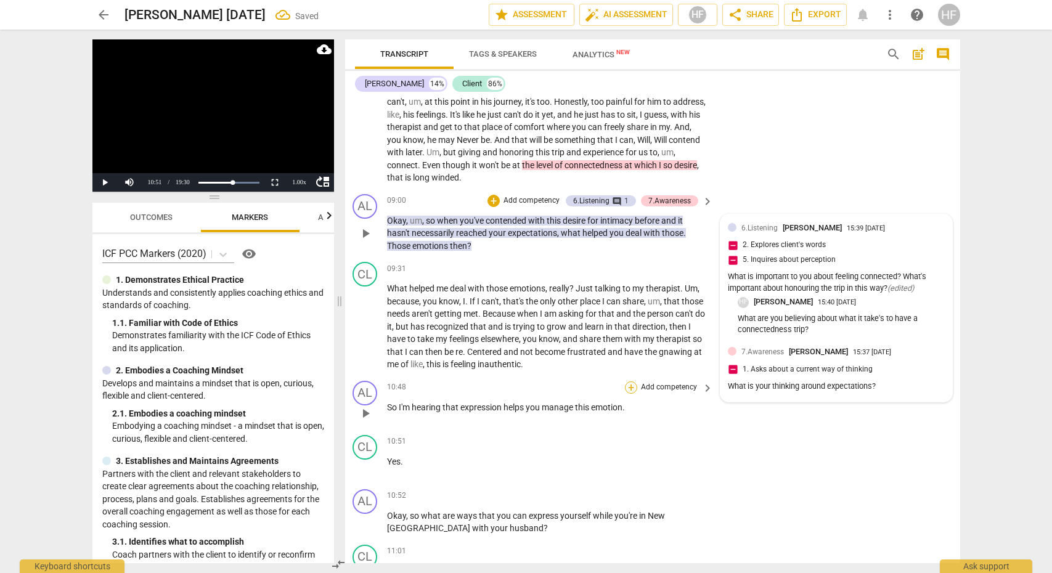
click at [630, 381] on div "+" at bounding box center [631, 387] width 12 height 12
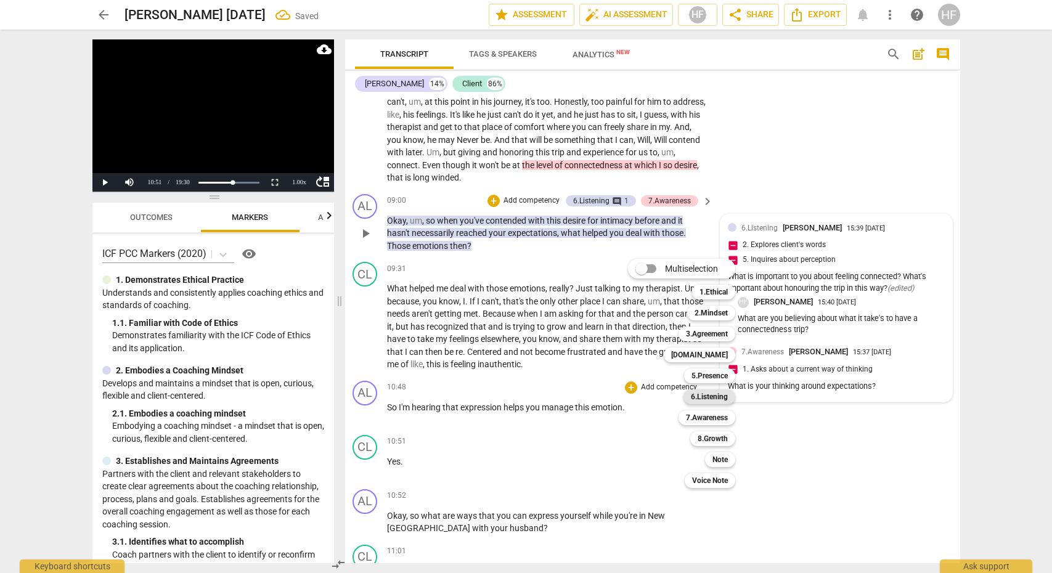
click at [715, 399] on b "6.Listening" at bounding box center [709, 396] width 37 height 15
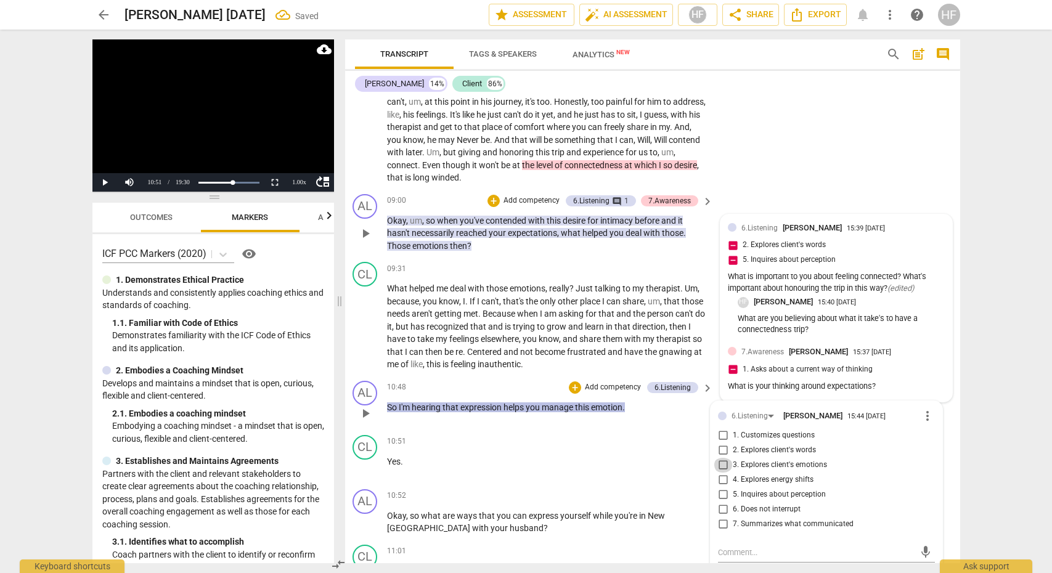
click at [730, 458] on input "3. Explores client's emotions" at bounding box center [723, 465] width 20 height 15
click at [752, 547] on textarea at bounding box center [816, 553] width 197 height 12
click at [919, 545] on span "send" at bounding box center [926, 552] width 14 height 14
click at [716, 458] on input "3. Explores client's emotions" at bounding box center [723, 465] width 20 height 15
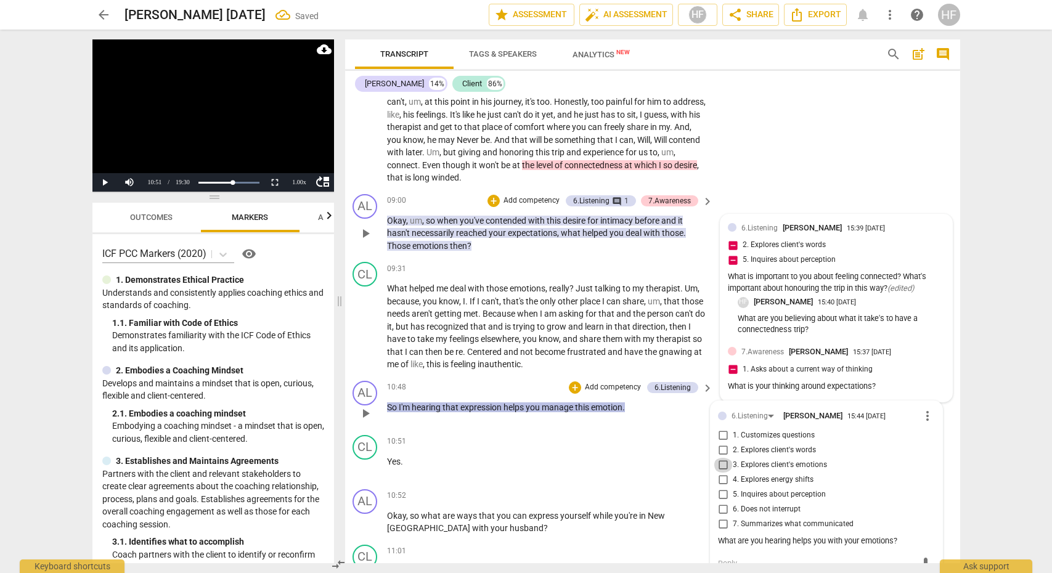
click at [722, 458] on input "3. Explores client's emotions" at bounding box center [723, 465] width 20 height 15
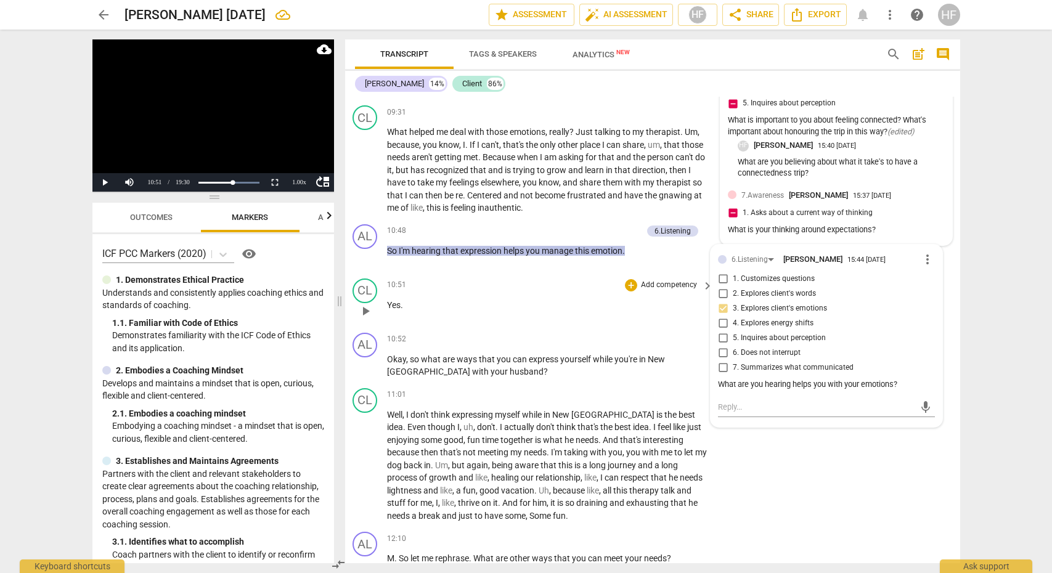
scroll to position [1882, 2]
click at [364, 302] on span "play_arrow" at bounding box center [365, 309] width 15 height 15
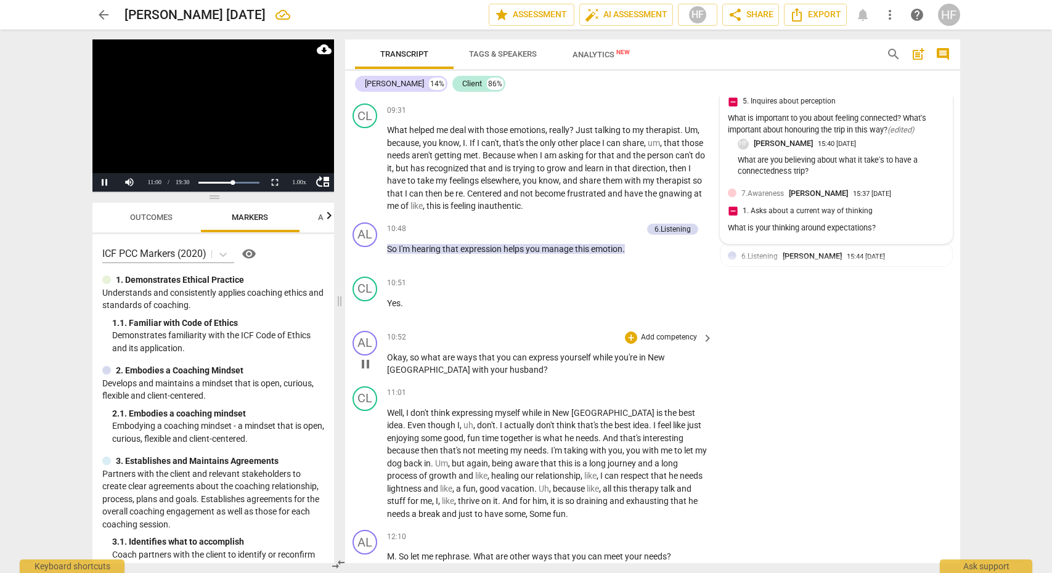
click at [362, 357] on span "pause" at bounding box center [365, 364] width 15 height 15
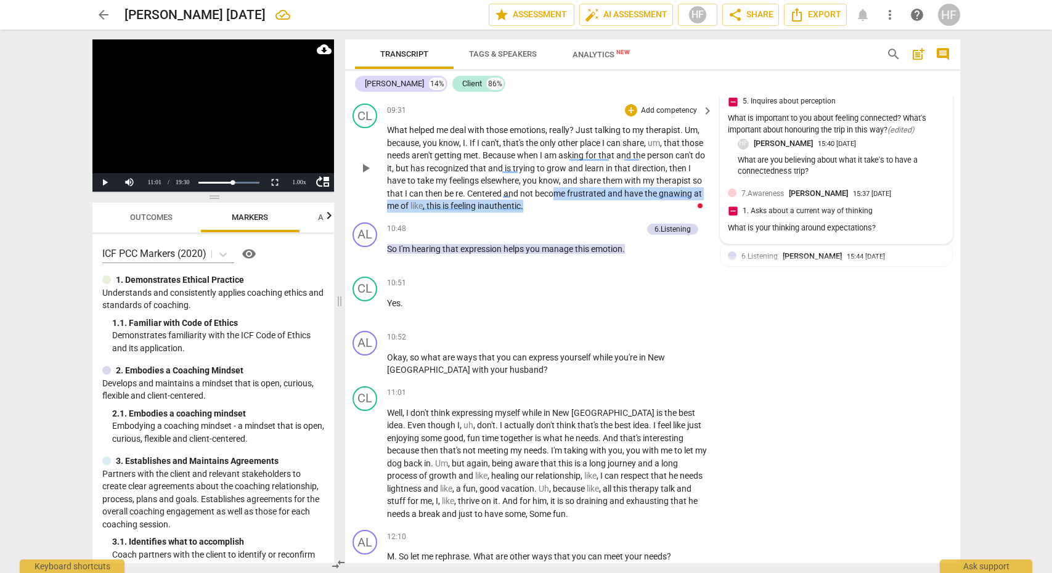
drag, startPoint x: 601, startPoint y: 179, endPoint x: 422, endPoint y: 203, distance: 180.2
click at [422, 203] on div "CL play_arrow pause 09:31 + Add competency keyboard_arrow_right What helped me …" at bounding box center [650, 158] width 615 height 119
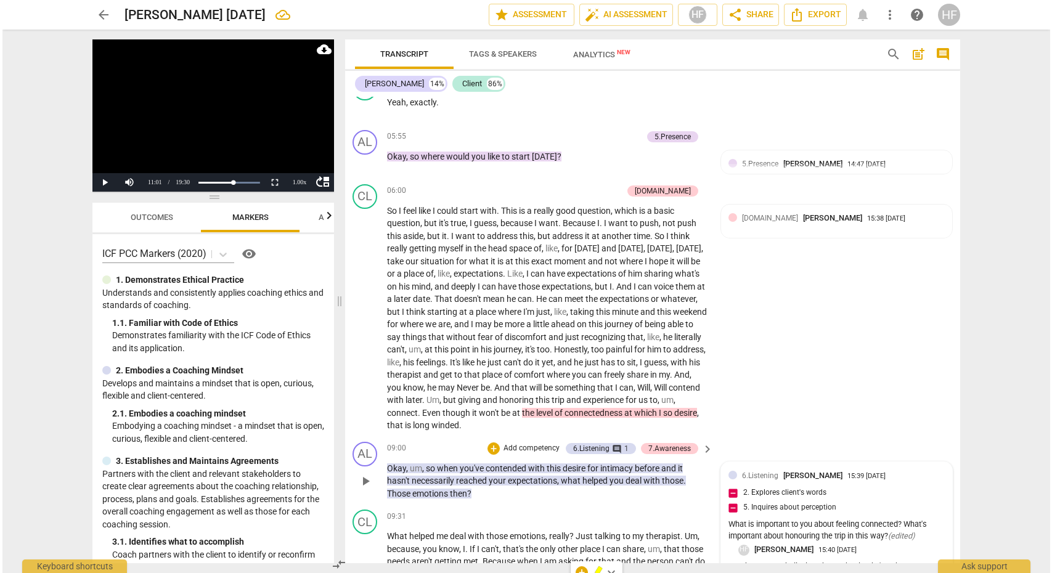
scroll to position [1506, 2]
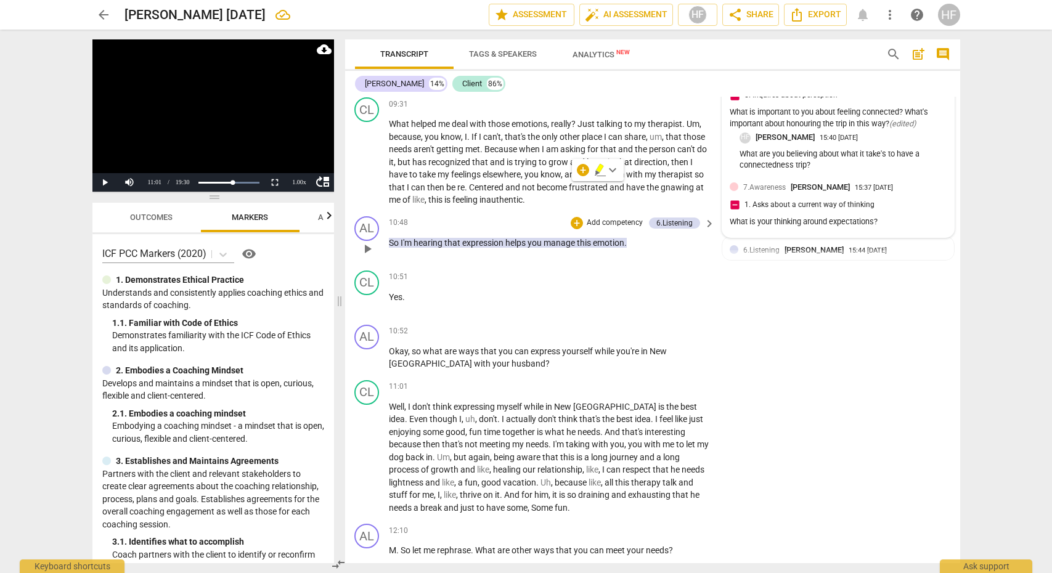
click at [851, 248] on div "AL play_arrow pause 10:48 + Add competency 6.Listening keyboard_arrow_right So …" at bounding box center [651, 238] width 615 height 54
click at [849, 247] on div "15:44 [DATE]" at bounding box center [868, 251] width 38 height 8
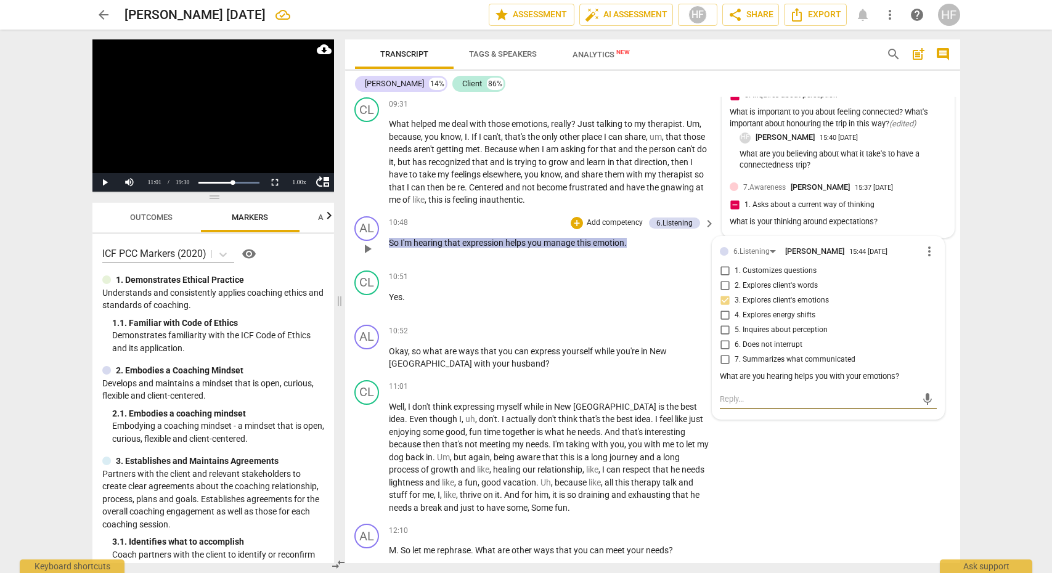
click at [763, 393] on textarea at bounding box center [818, 399] width 197 height 12
click at [582, 217] on div "+ Add competency" at bounding box center [607, 223] width 73 height 12
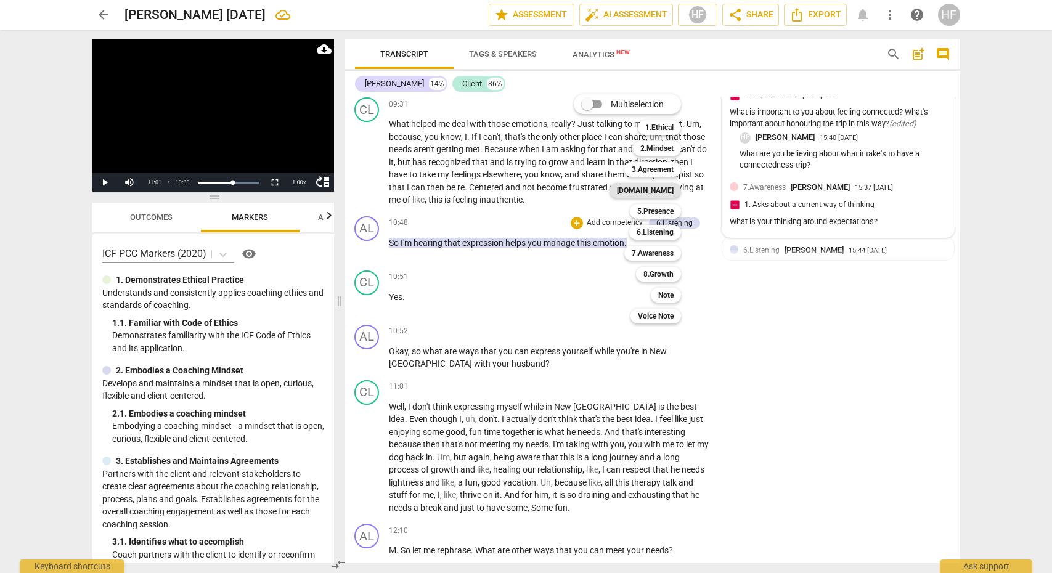
click at [674, 191] on b "[DOMAIN_NAME]" at bounding box center [645, 190] width 57 height 15
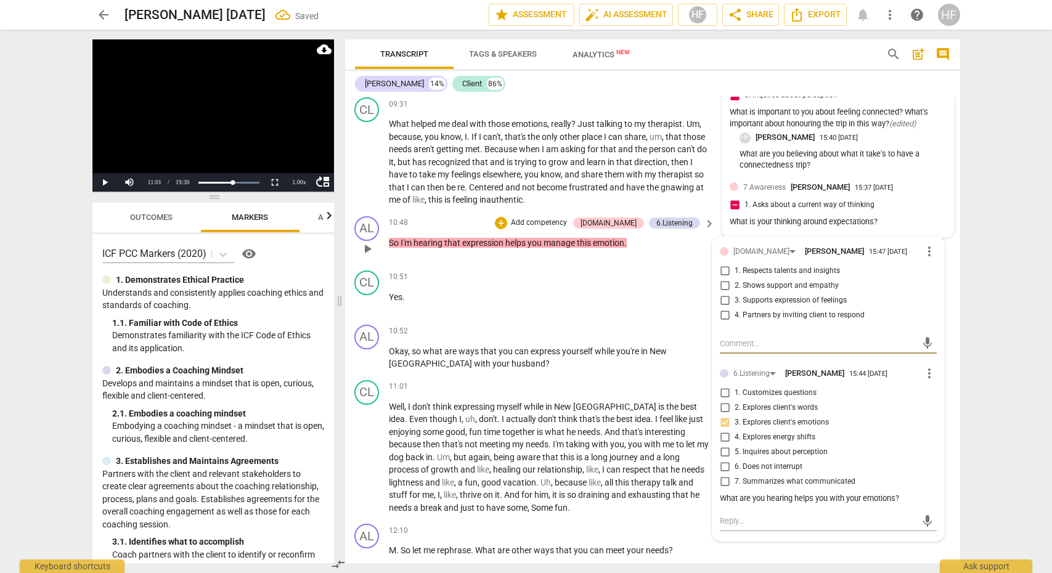
click at [724, 308] on input "4. Partners by inviting client to respond" at bounding box center [725, 315] width 20 height 15
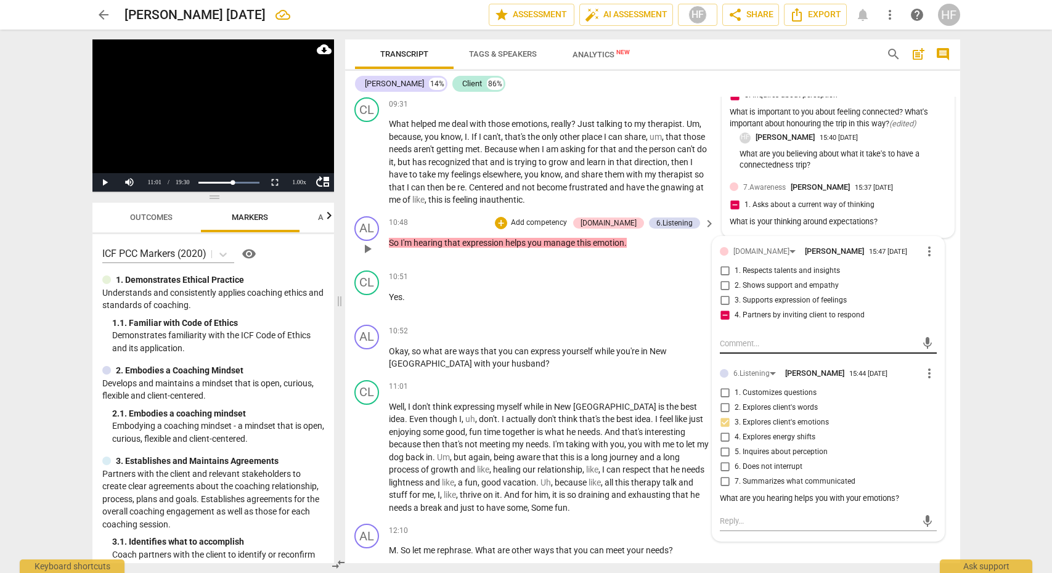
click at [728, 338] on textarea at bounding box center [818, 344] width 197 height 12
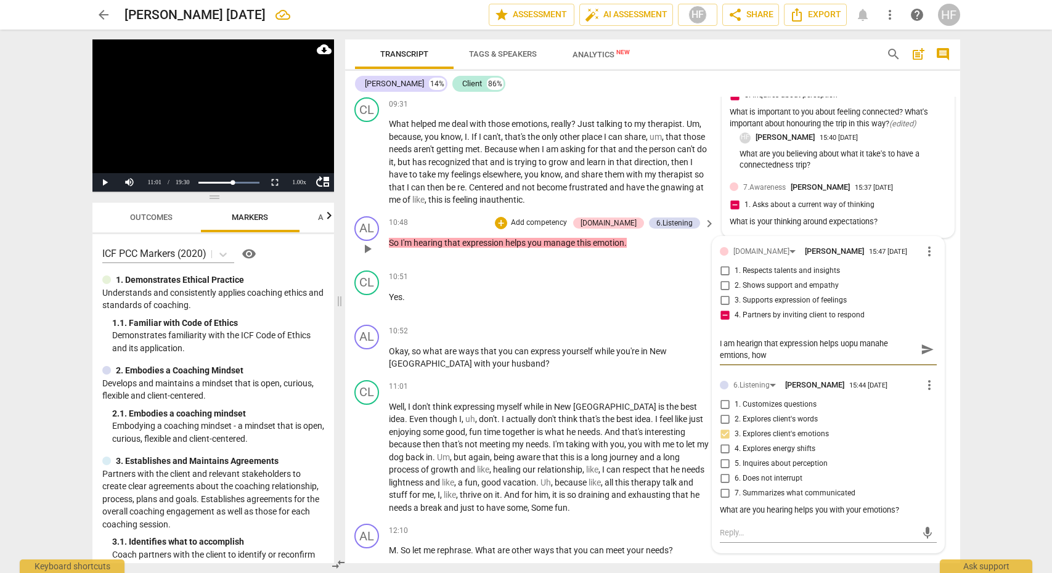
scroll to position [0, 0]
click at [874, 338] on textarea "I am hearing that expression helps you manahe emotions, how does that land? or …" at bounding box center [818, 349] width 197 height 23
click at [923, 343] on span "send" at bounding box center [926, 350] width 14 height 14
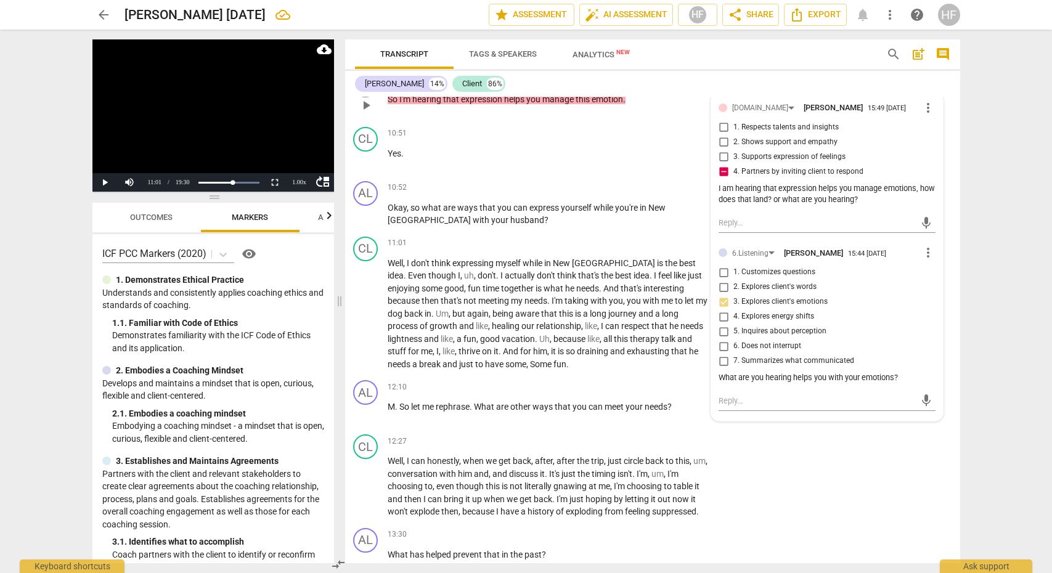
scroll to position [2031, 2]
click at [593, 149] on div "10:51 + Add competency keyboard_arrow_right Yes ." at bounding box center [551, 150] width 327 height 44
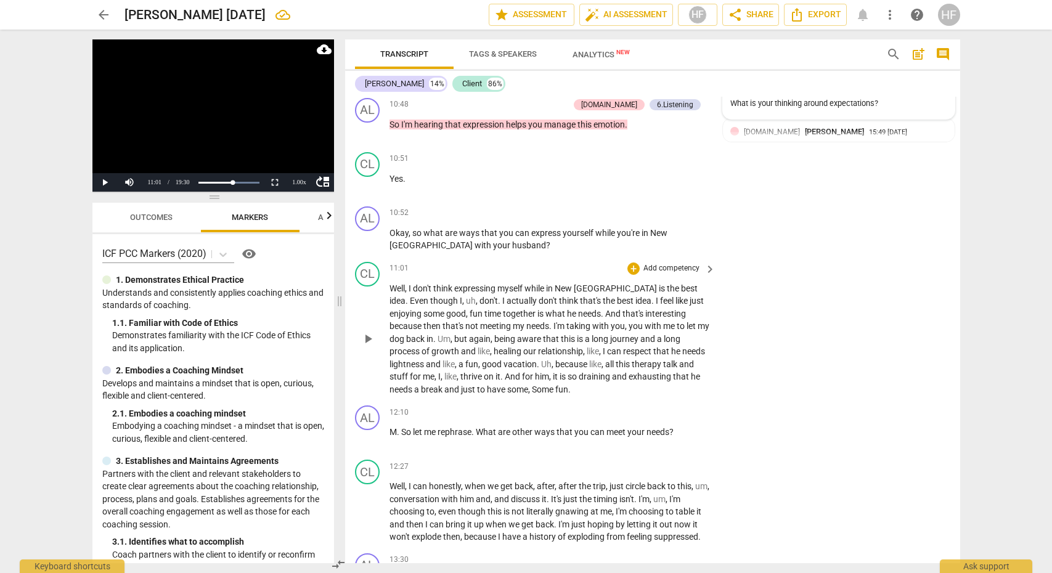
scroll to position [2010, 0]
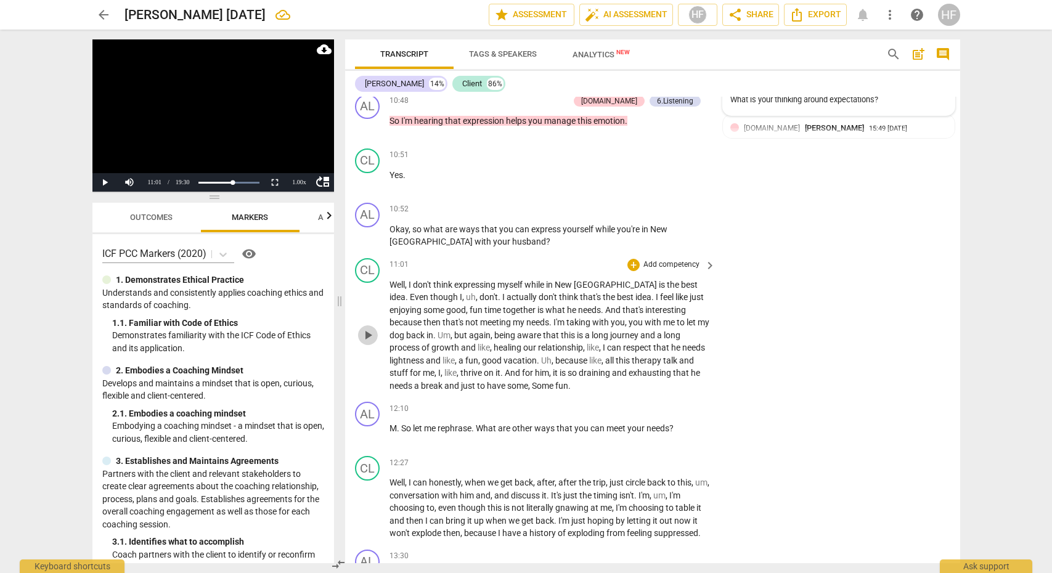
click at [361, 328] on span "play_arrow" at bounding box center [368, 335] width 15 height 15
click at [365, 427] on span "pause" at bounding box center [368, 434] width 15 height 15
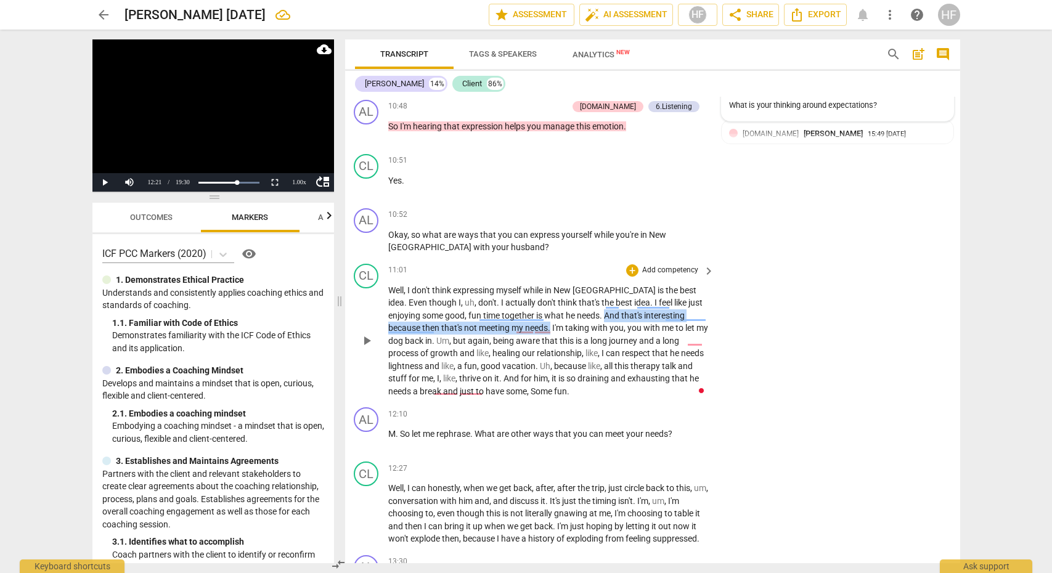
scroll to position [2005, 1]
drag, startPoint x: 548, startPoint y: 294, endPoint x: 475, endPoint y: 311, distance: 75.2
click at [475, 311] on p "Well , I don't think expressing myself while in [GEOGRAPHIC_DATA] is the best i…" at bounding box center [548, 341] width 320 height 114
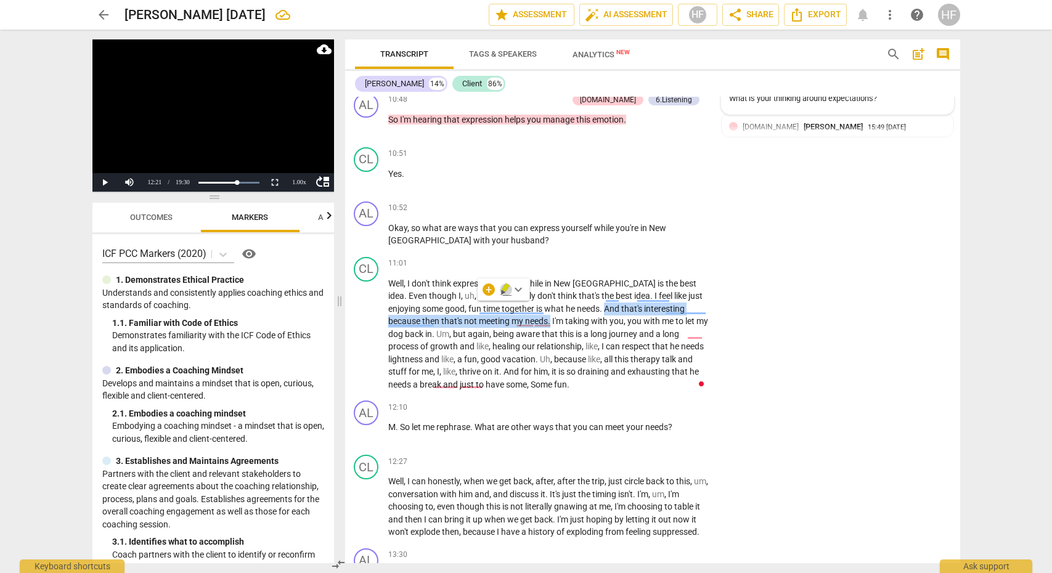
click at [503, 288] on icon "button" at bounding box center [505, 287] width 7 height 9
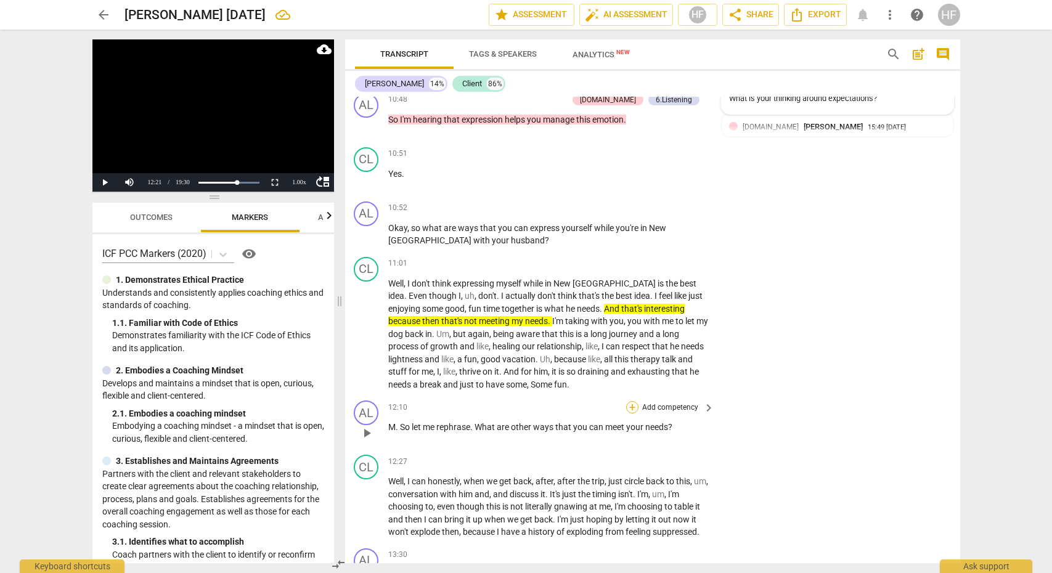
click at [632, 401] on div "+" at bounding box center [632, 407] width 12 height 12
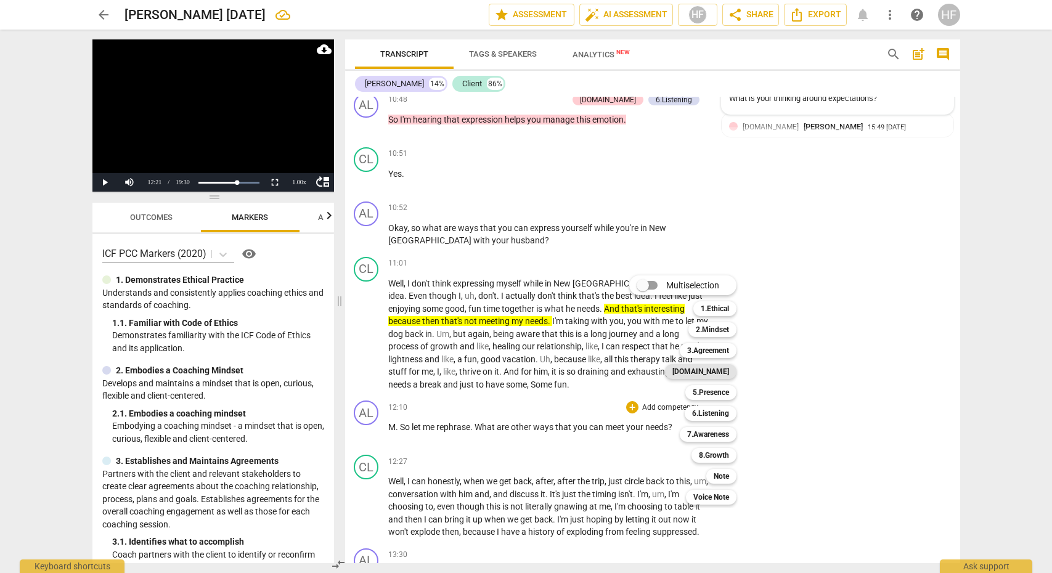
click at [719, 371] on b "[DOMAIN_NAME]" at bounding box center [700, 371] width 57 height 15
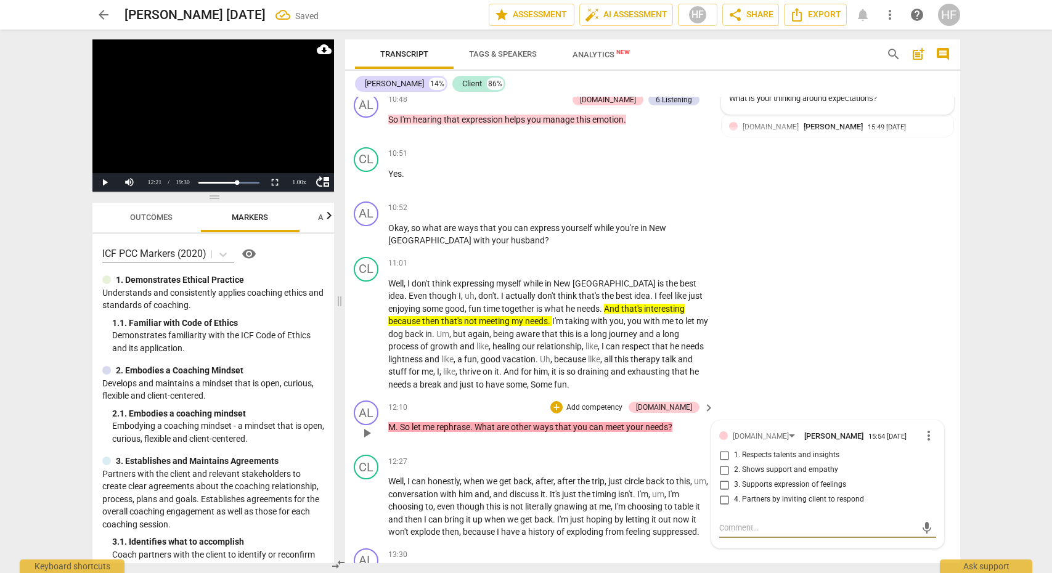
click at [927, 428] on span "more_vert" at bounding box center [928, 435] width 15 height 15
click at [928, 436] on li "Delete" at bounding box center [938, 441] width 43 height 23
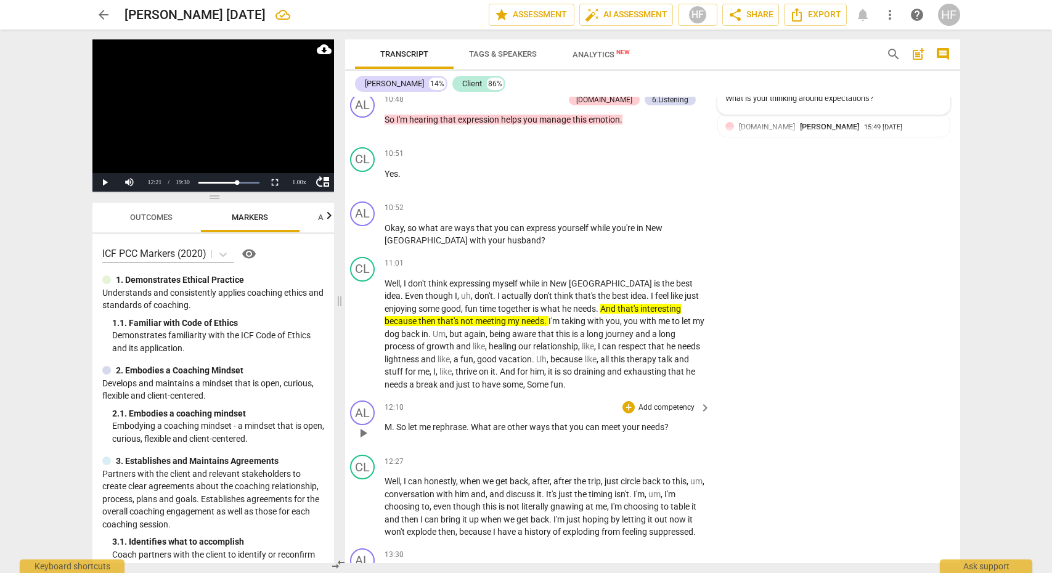
scroll to position [2012, 9]
click at [622, 401] on div "+" at bounding box center [628, 407] width 12 height 12
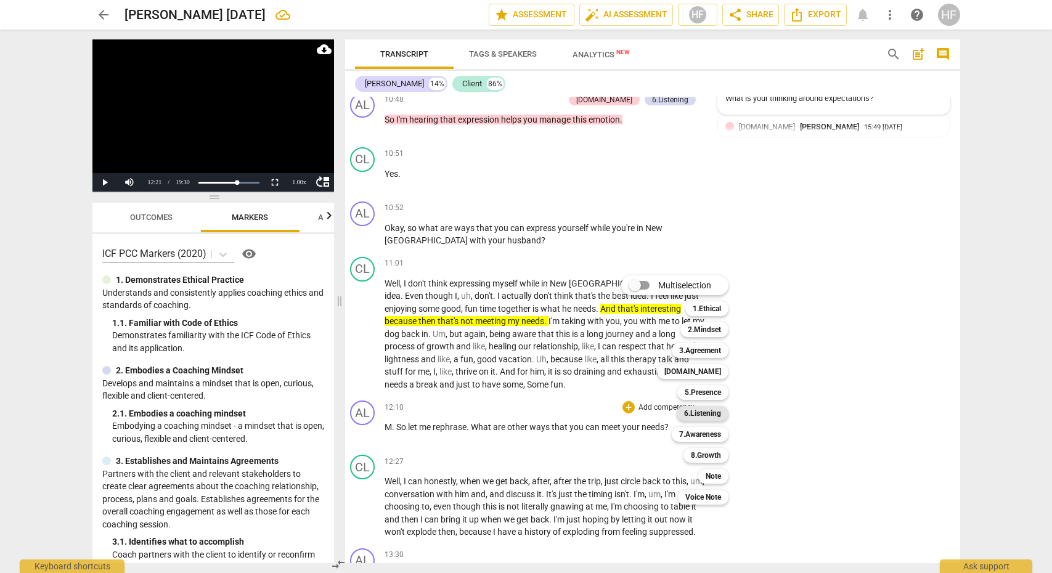
click at [714, 414] on b "6.Listening" at bounding box center [702, 413] width 37 height 15
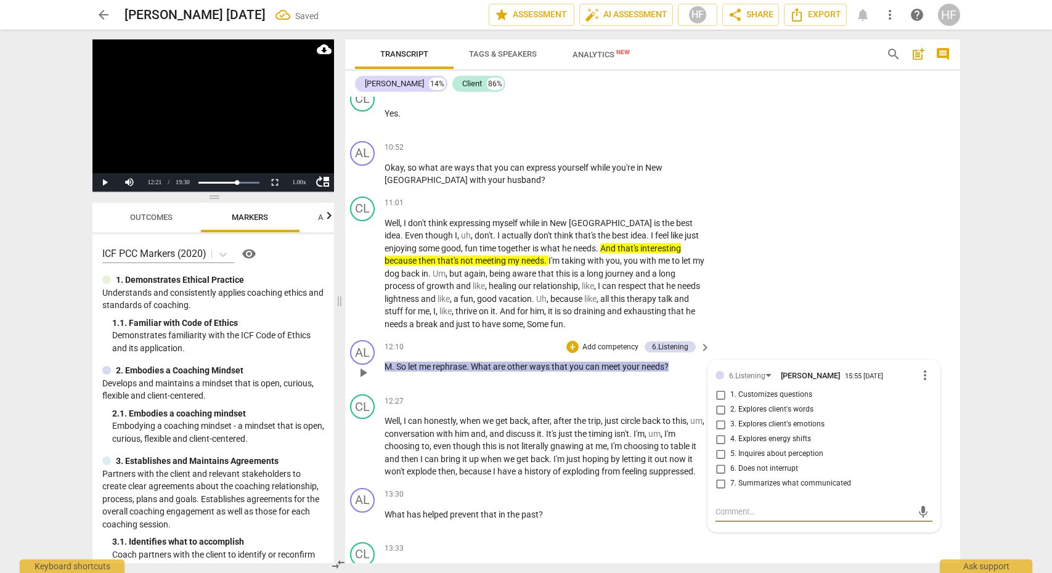
scroll to position [2073, 9]
click at [717, 402] on input "2. Explores client's words" at bounding box center [721, 409] width 20 height 15
click at [740, 502] on div "mic" at bounding box center [823, 512] width 216 height 20
click at [730, 505] on textarea at bounding box center [813, 511] width 197 height 12
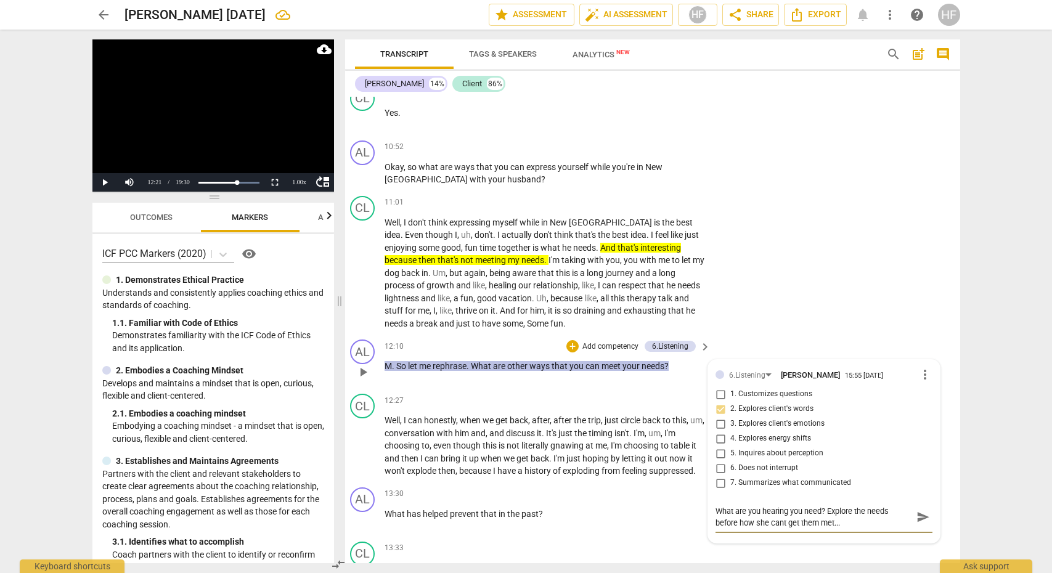
click at [859, 510] on textarea "What are you hearing you need? Explore the needs before how she cant get them m…" at bounding box center [813, 516] width 197 height 23
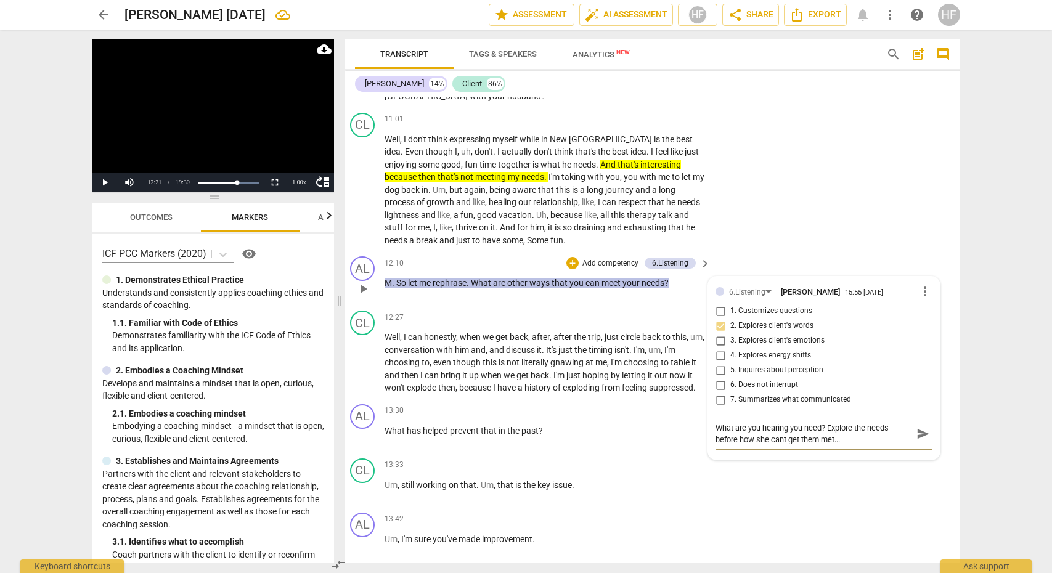
scroll to position [2156, 9]
click at [916, 427] on span "send" at bounding box center [923, 434] width 14 height 14
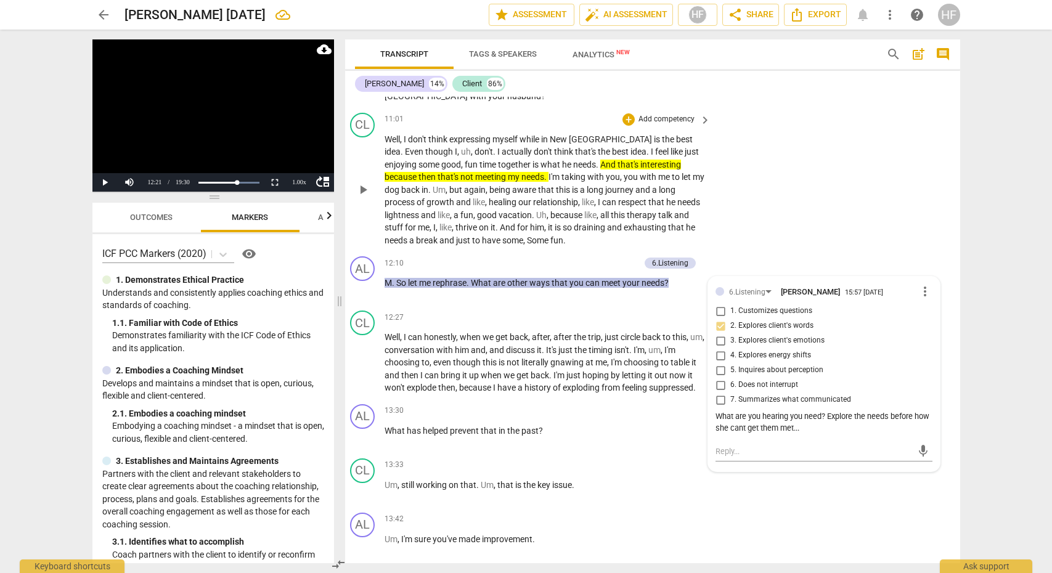
click at [807, 207] on div "CL play_arrow pause 11:01 + Add competency keyboard_arrow_right Well , I don't …" at bounding box center [647, 180] width 615 height 144
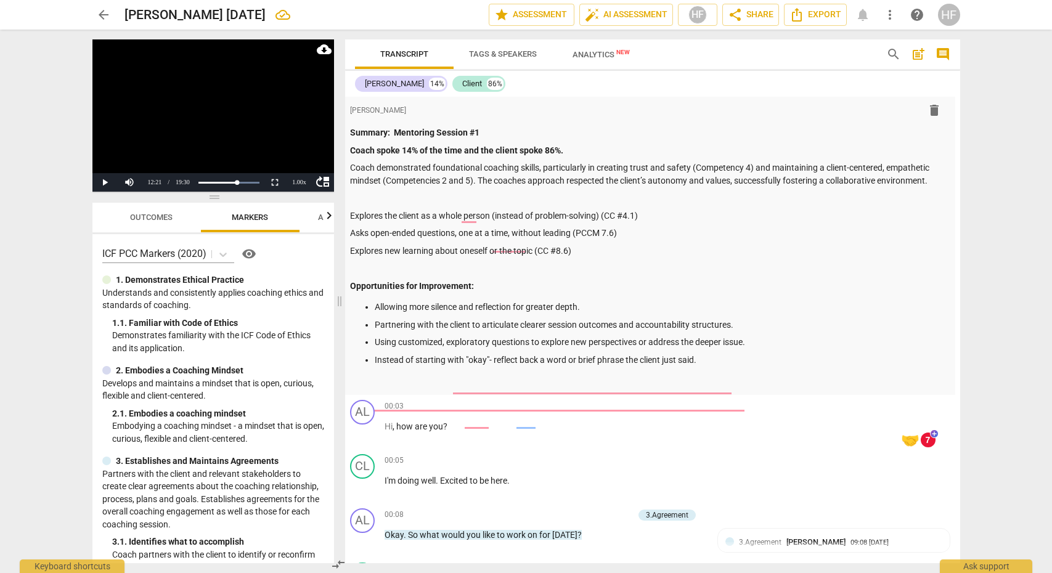
scroll to position [0, 8]
click at [754, 362] on div "Summary: Mentoring Session #1 Coach spoke 14% of the time and the client spoke …" at bounding box center [647, 256] width 595 height 261
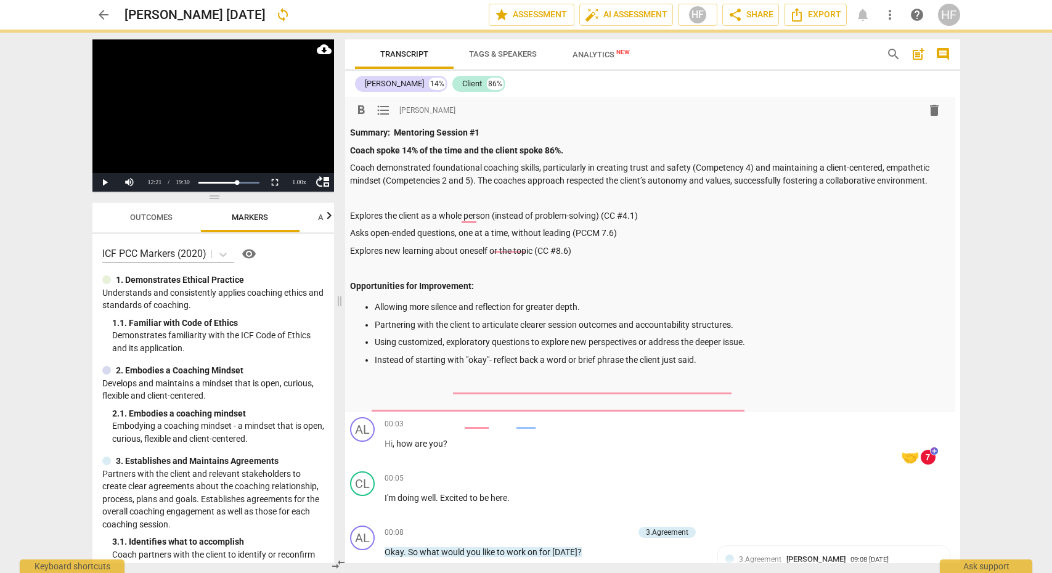
click at [704, 357] on p "Instead of starting with "okay"- reflect back a word or brief phrase the client…" at bounding box center [660, 360] width 571 height 13
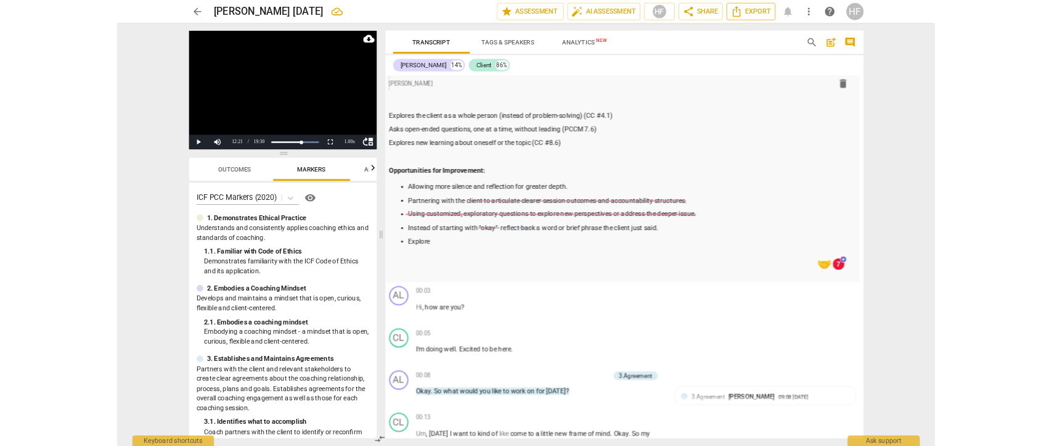
scroll to position [68, 8]
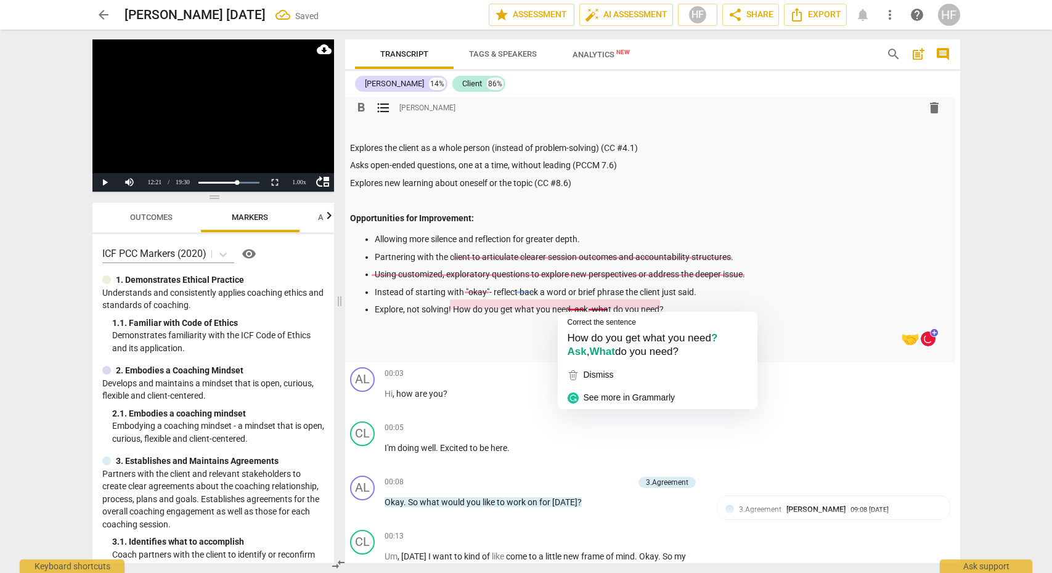
click at [566, 306] on p "Explore, not solving! How do you get what you need, ask, what do you need?" at bounding box center [660, 309] width 571 height 13
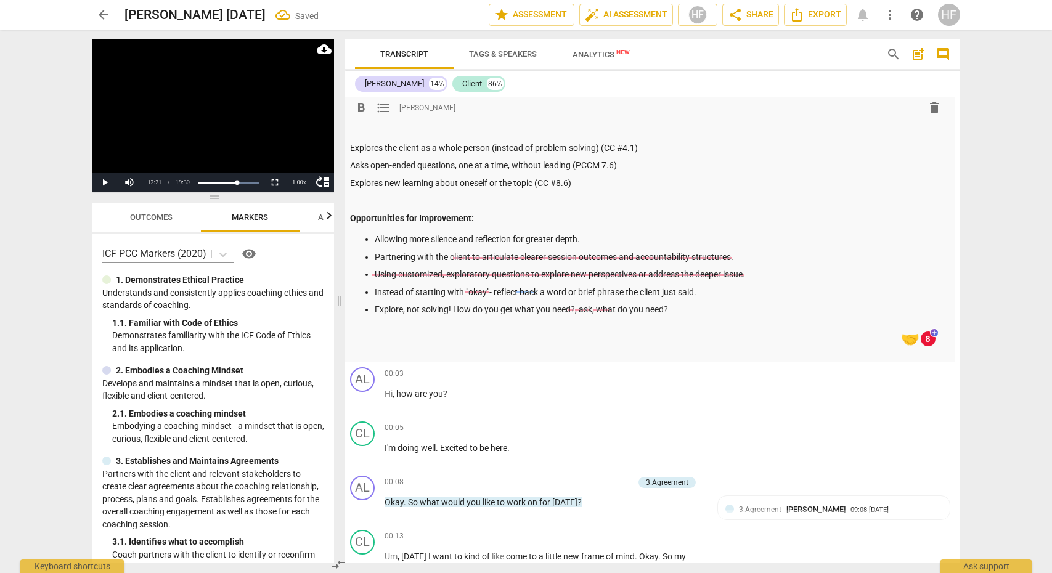
click at [685, 304] on p "Explore, not solving! How do you get what you need?, ask, what do you need?" at bounding box center [660, 309] width 571 height 13
